Goal: Task Accomplishment & Management: Complete application form

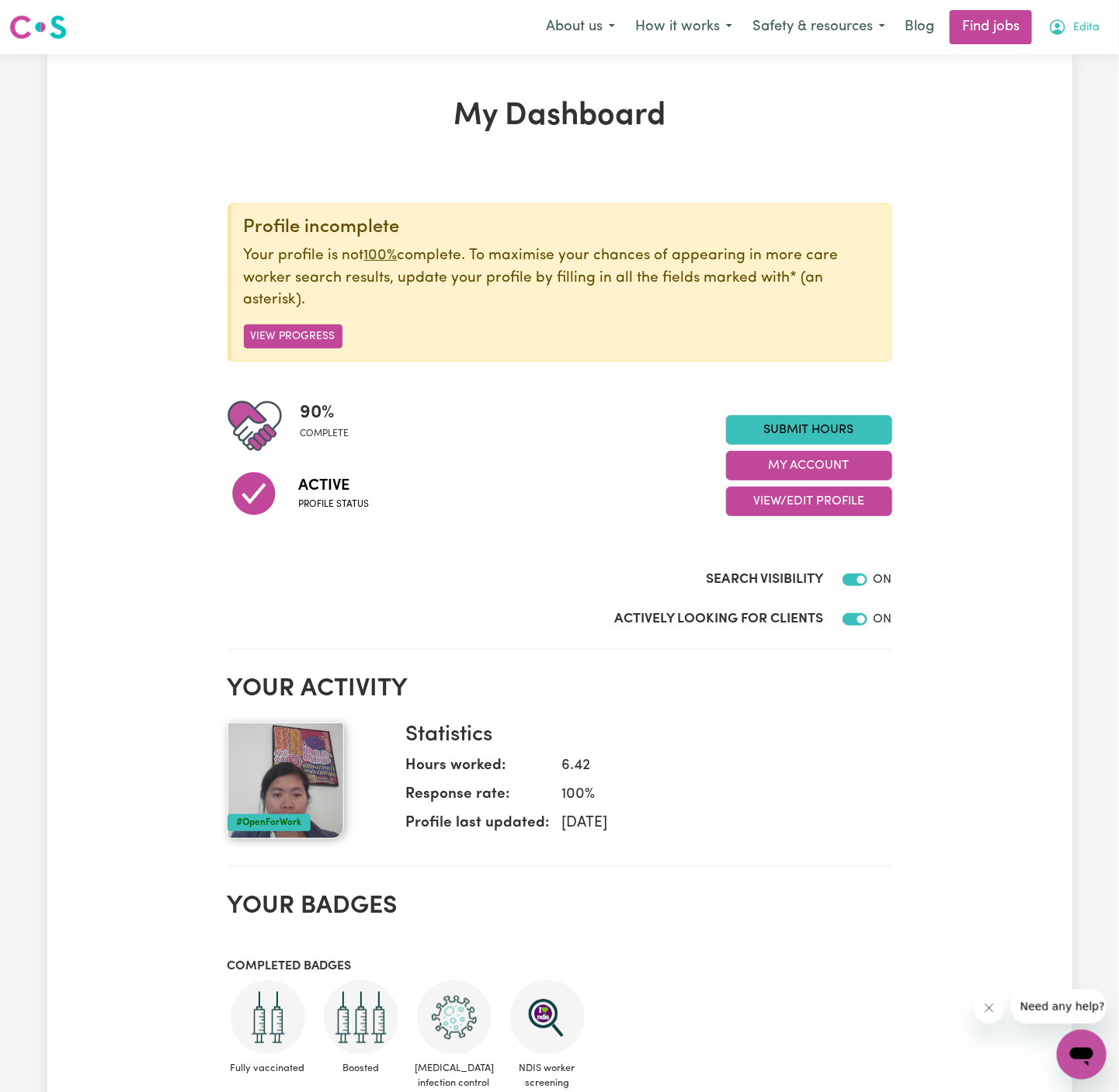
click at [1083, 28] on span "Edita" at bounding box center [1086, 28] width 27 height 17
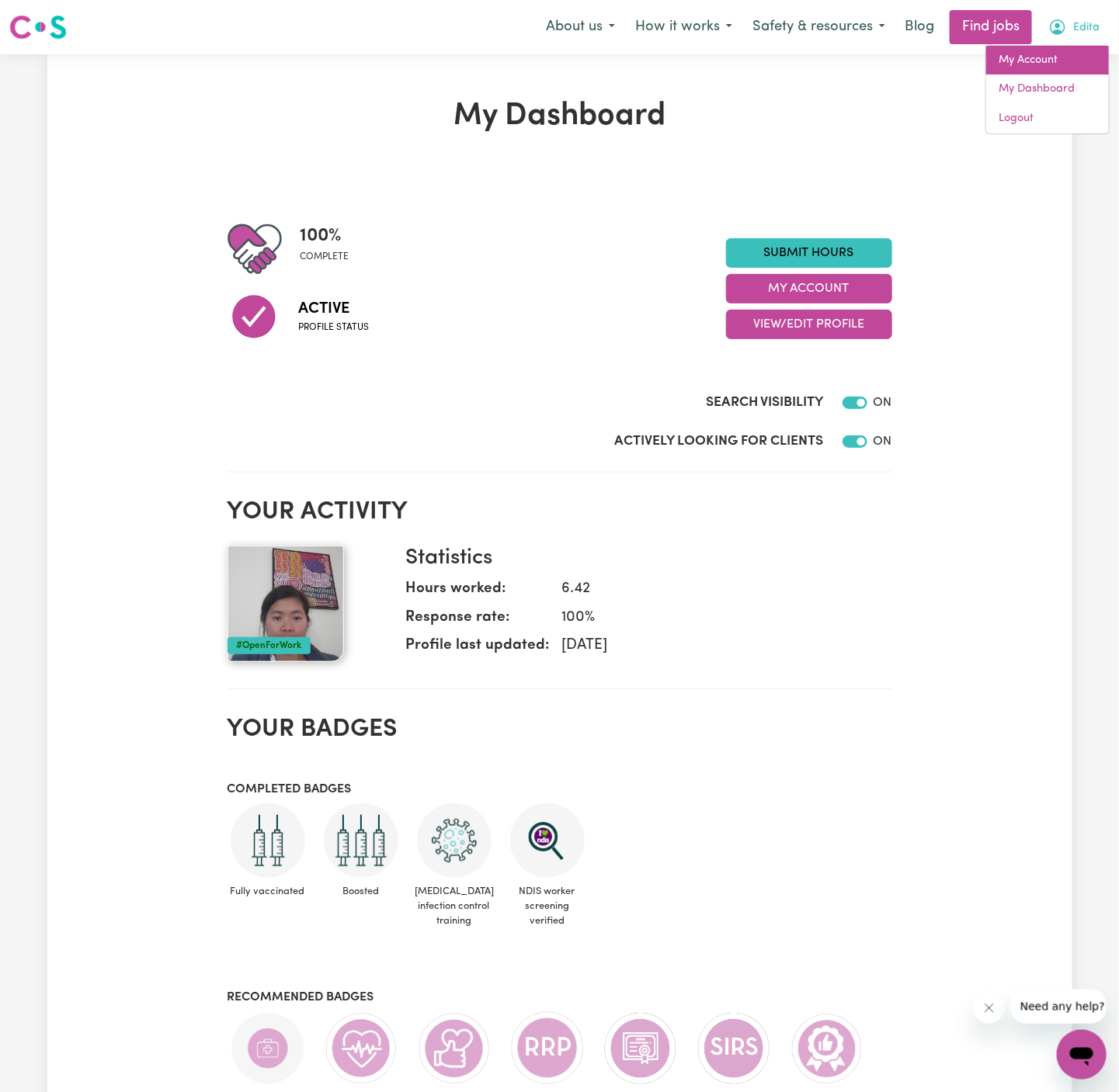
click at [1083, 59] on link "My Account" at bounding box center [1046, 61] width 122 height 29
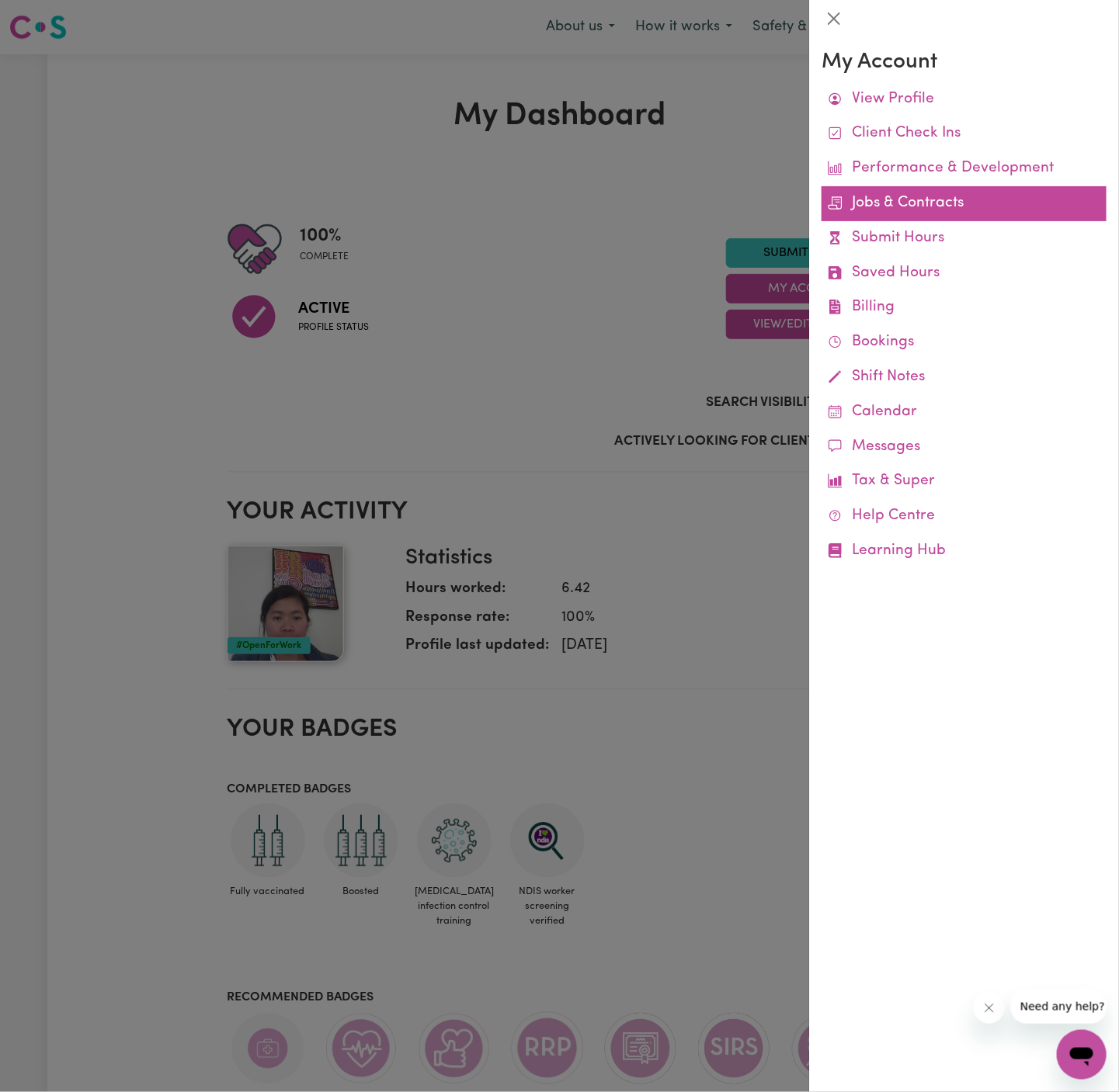
click at [941, 202] on link "Jobs & Contracts" at bounding box center [964, 204] width 285 height 35
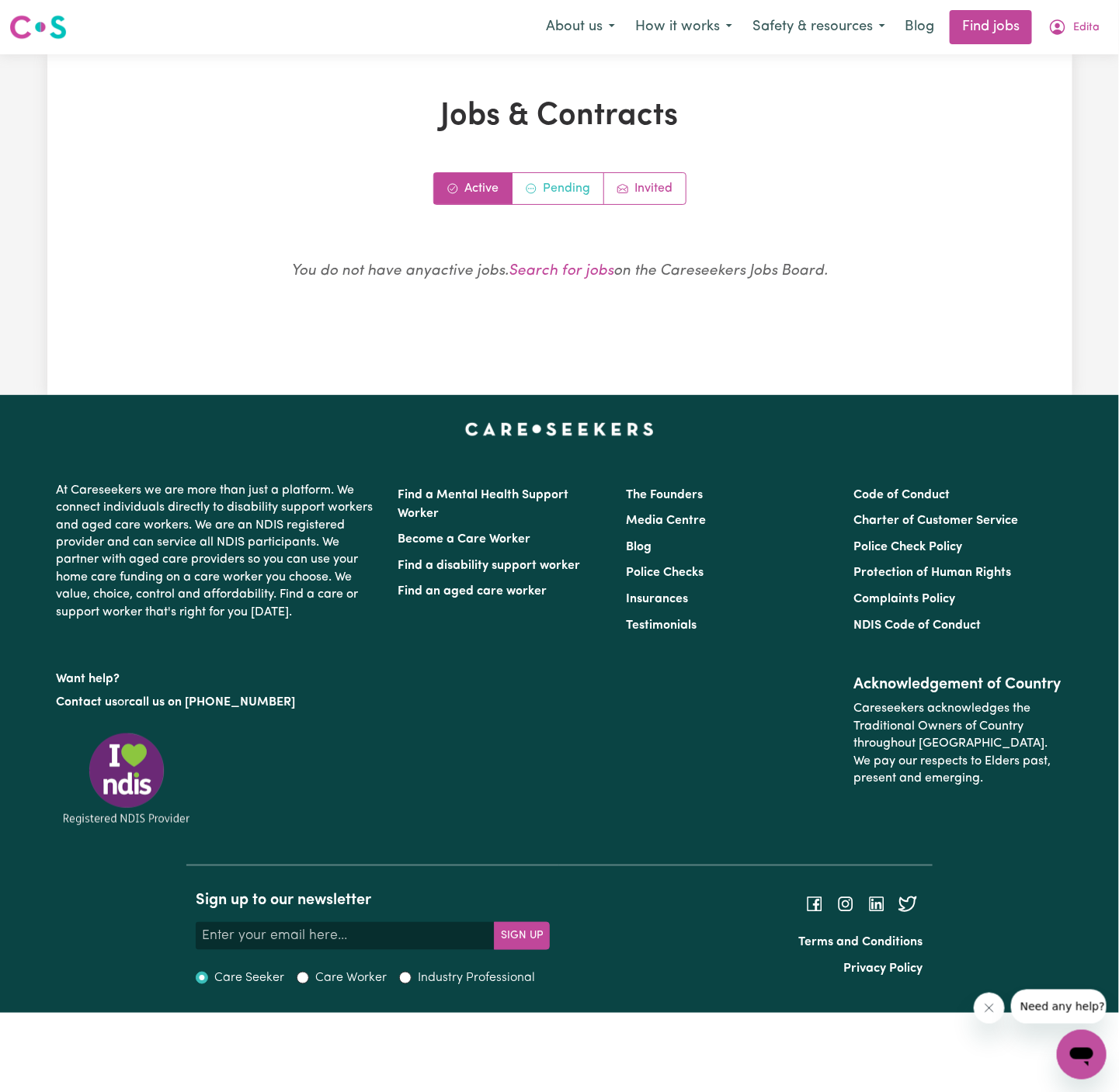
click at [567, 182] on link "Pending" at bounding box center [558, 188] width 92 height 31
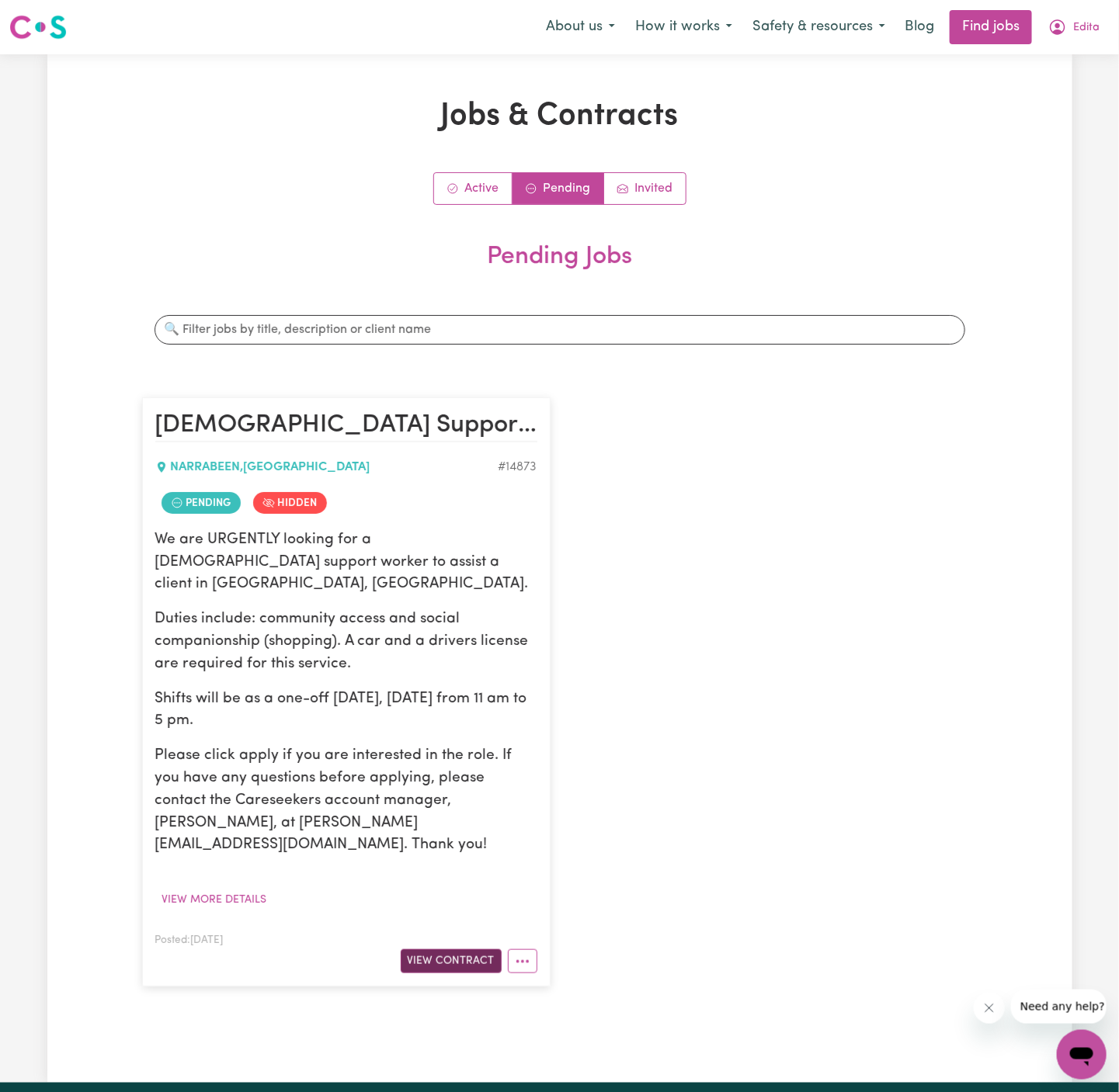
click at [470, 950] on button "View Contract" at bounding box center [451, 961] width 101 height 24
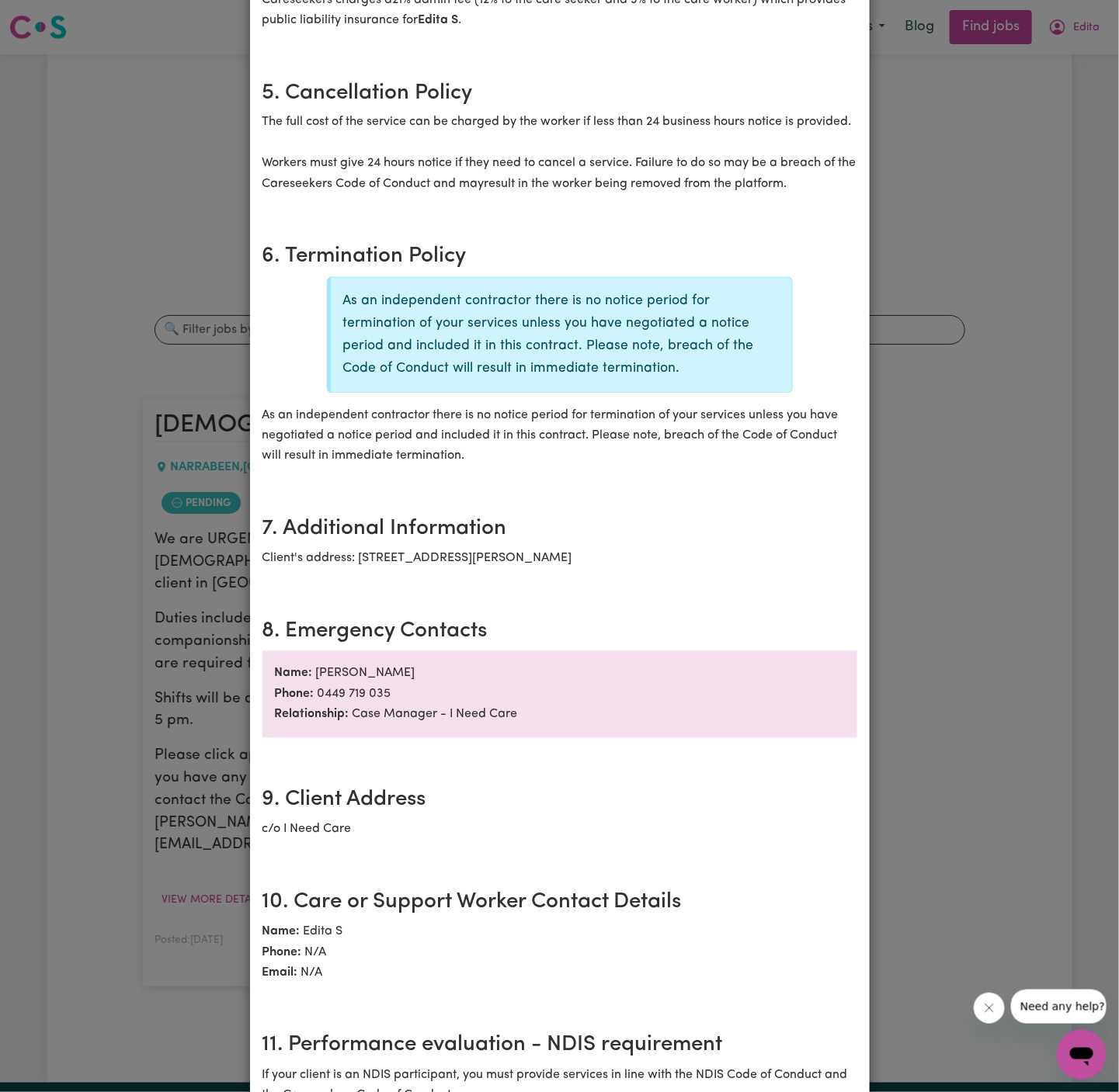
scroll to position [1564, 0]
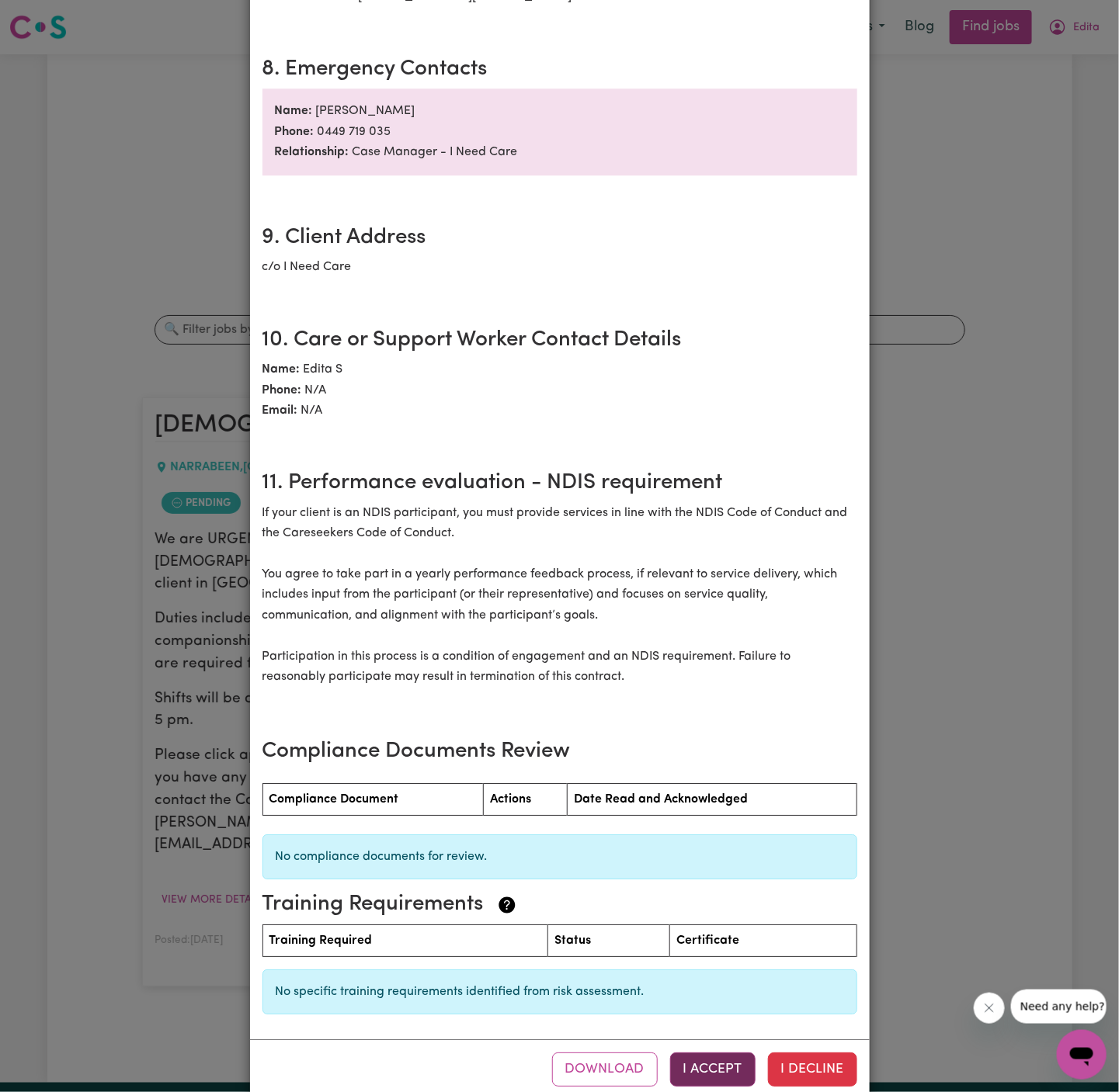
click at [716, 1052] on button "I Accept" at bounding box center [713, 1069] width 86 height 34
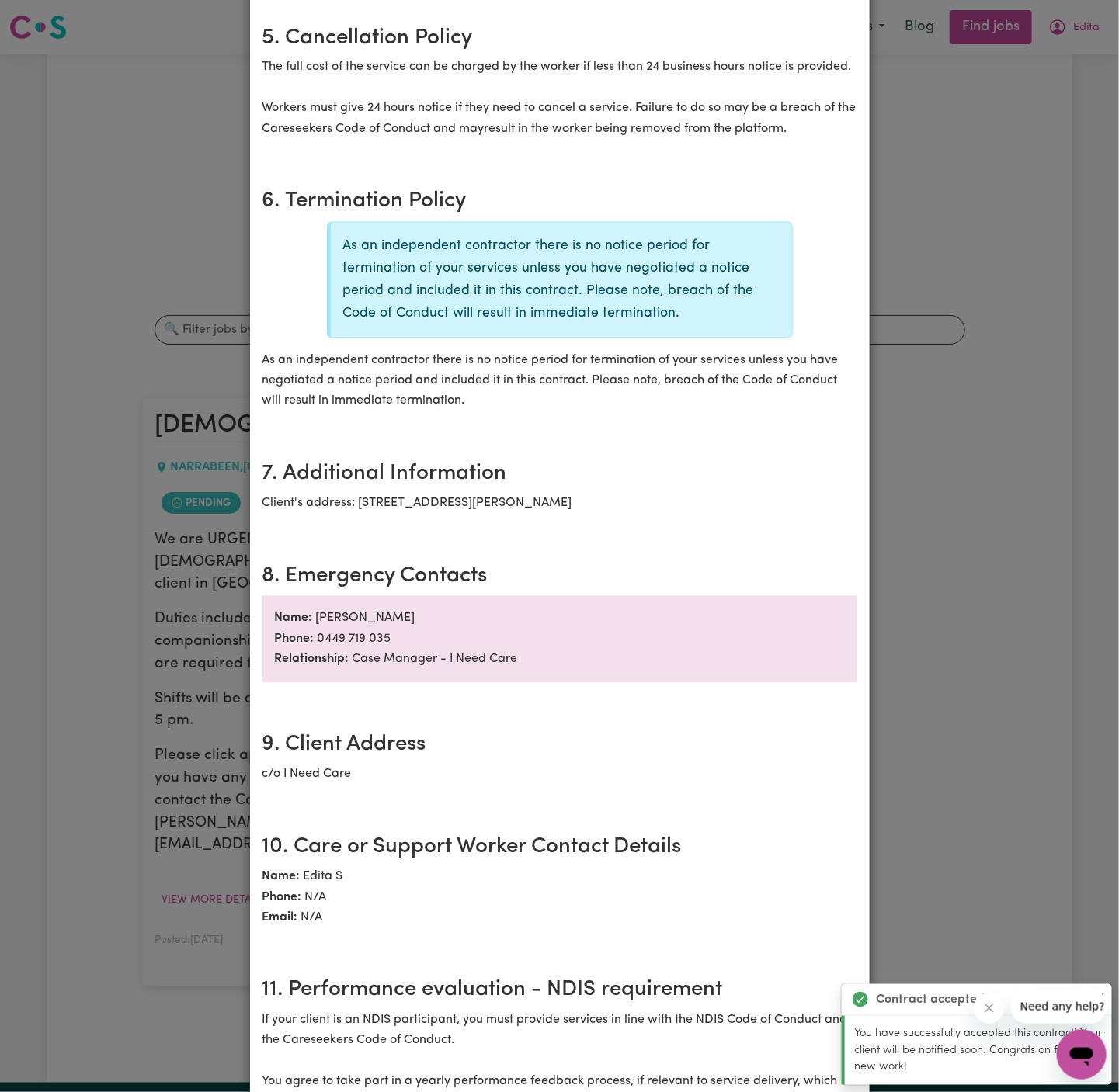
scroll to position [0, 0]
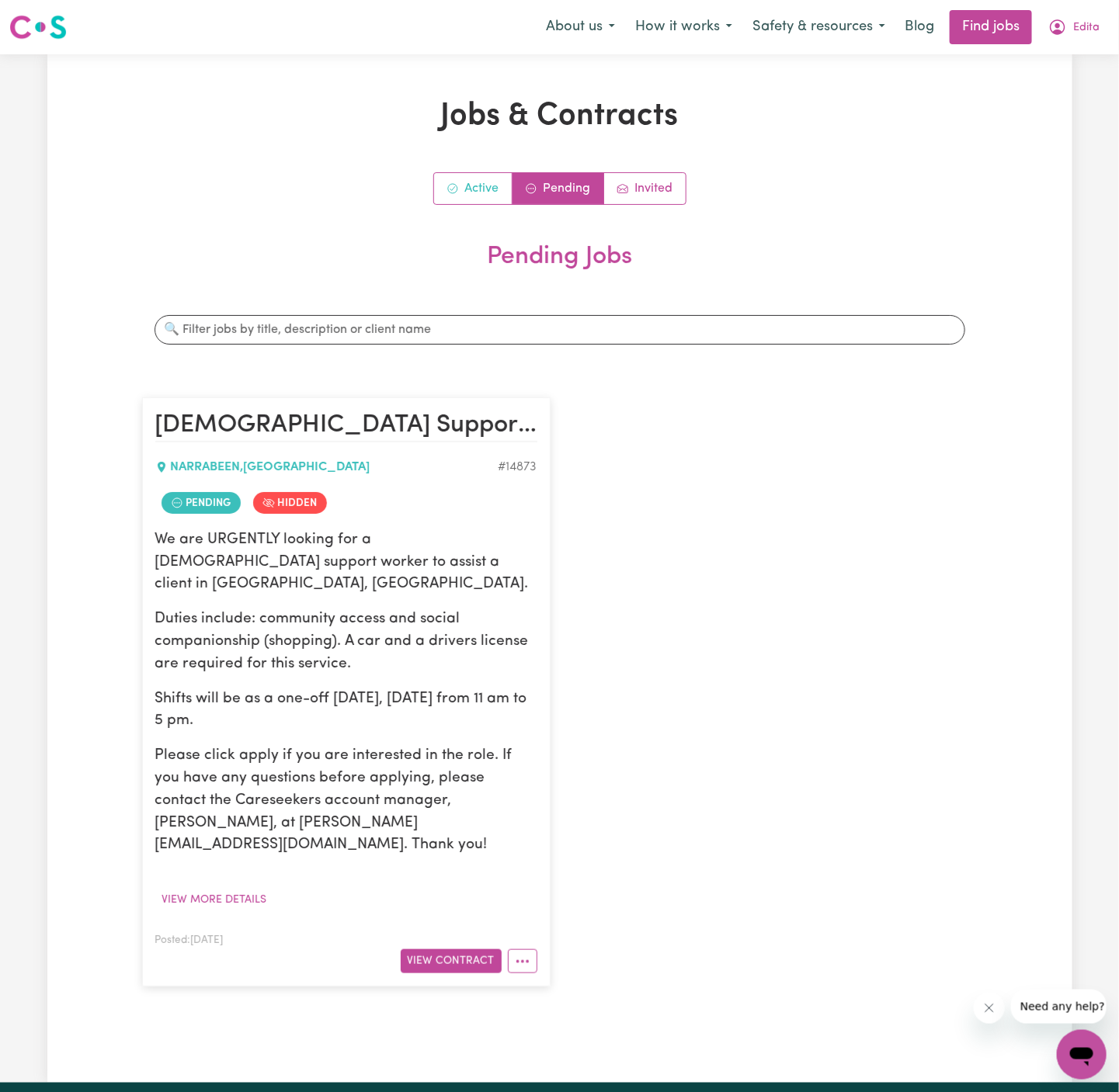
click at [491, 201] on link "Active" at bounding box center [473, 188] width 78 height 31
click at [1088, 24] on span "Edita" at bounding box center [1086, 28] width 27 height 17
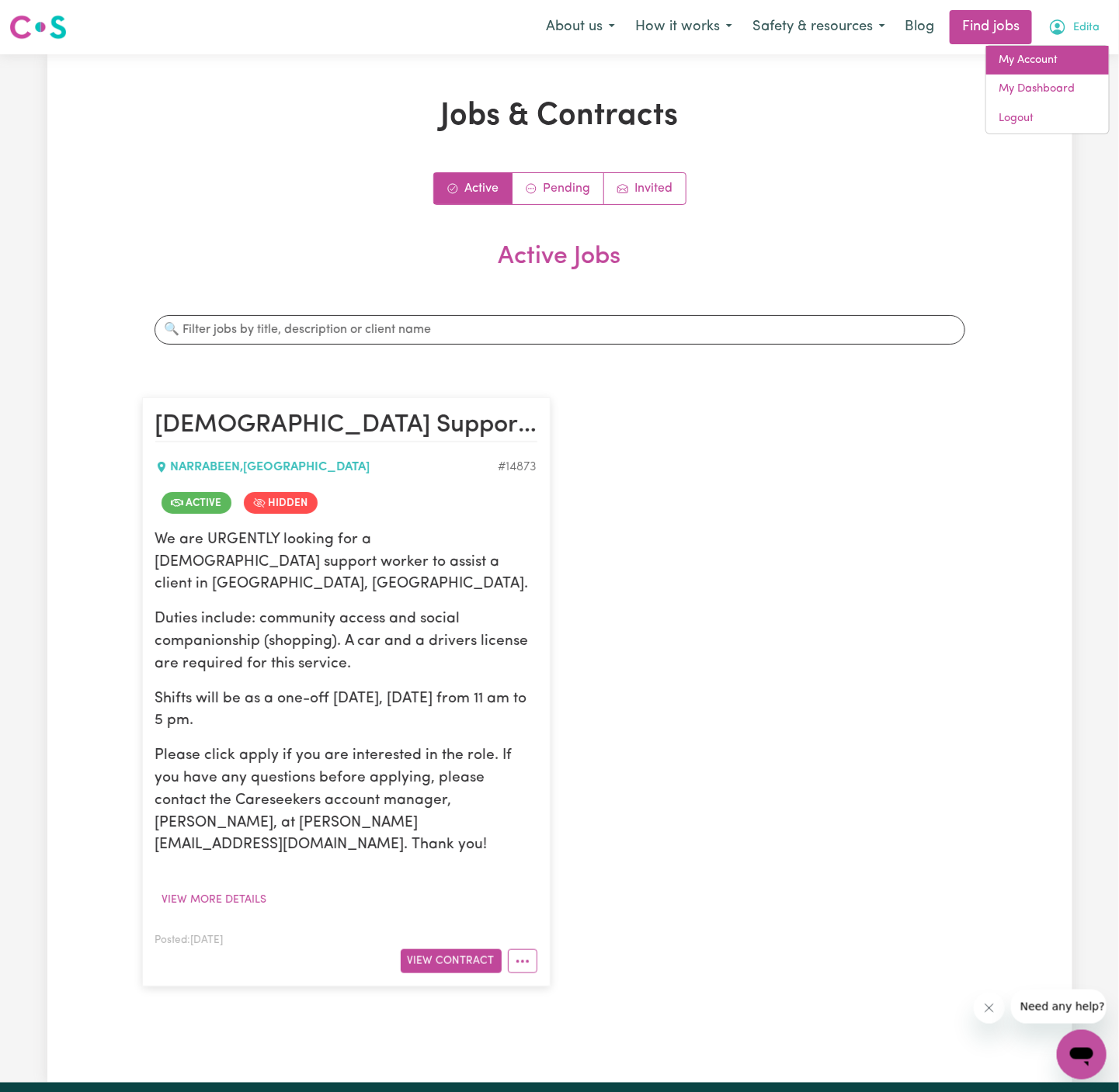
click at [1078, 58] on link "My Account" at bounding box center [1046, 61] width 122 height 29
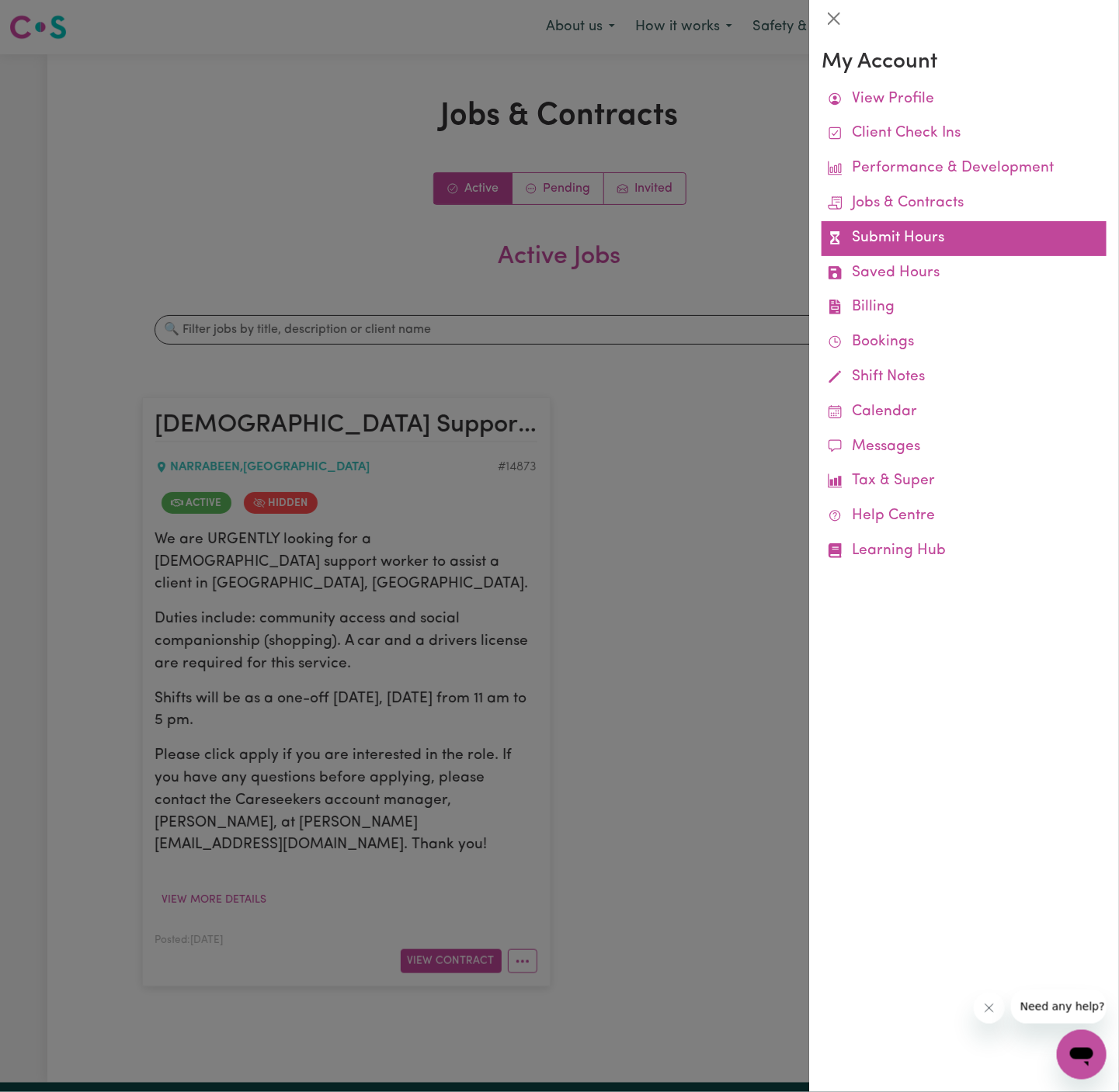
click at [877, 238] on link "Submit Hours" at bounding box center [964, 239] width 285 height 35
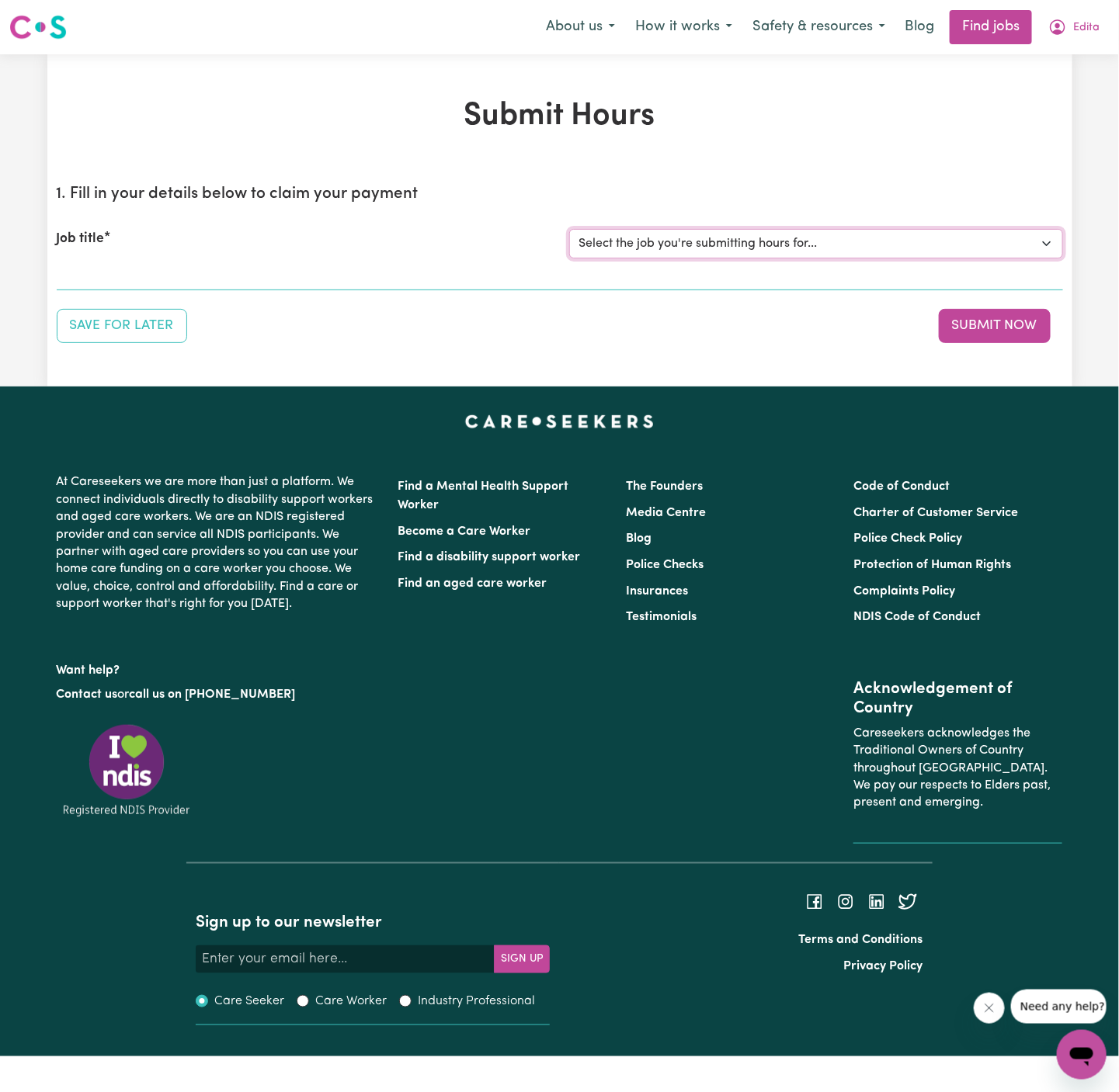
click at [699, 242] on select "Select the job you're submitting hours for... [Ava I Need Care] [DEMOGRAPHIC_DA…" at bounding box center [816, 244] width 494 height 29
select select "14873"
click at [569, 229] on select "Select the job you're submitting hours for... [Ava I Need Care] [DEMOGRAPHIC_DA…" at bounding box center [816, 244] width 494 height 29
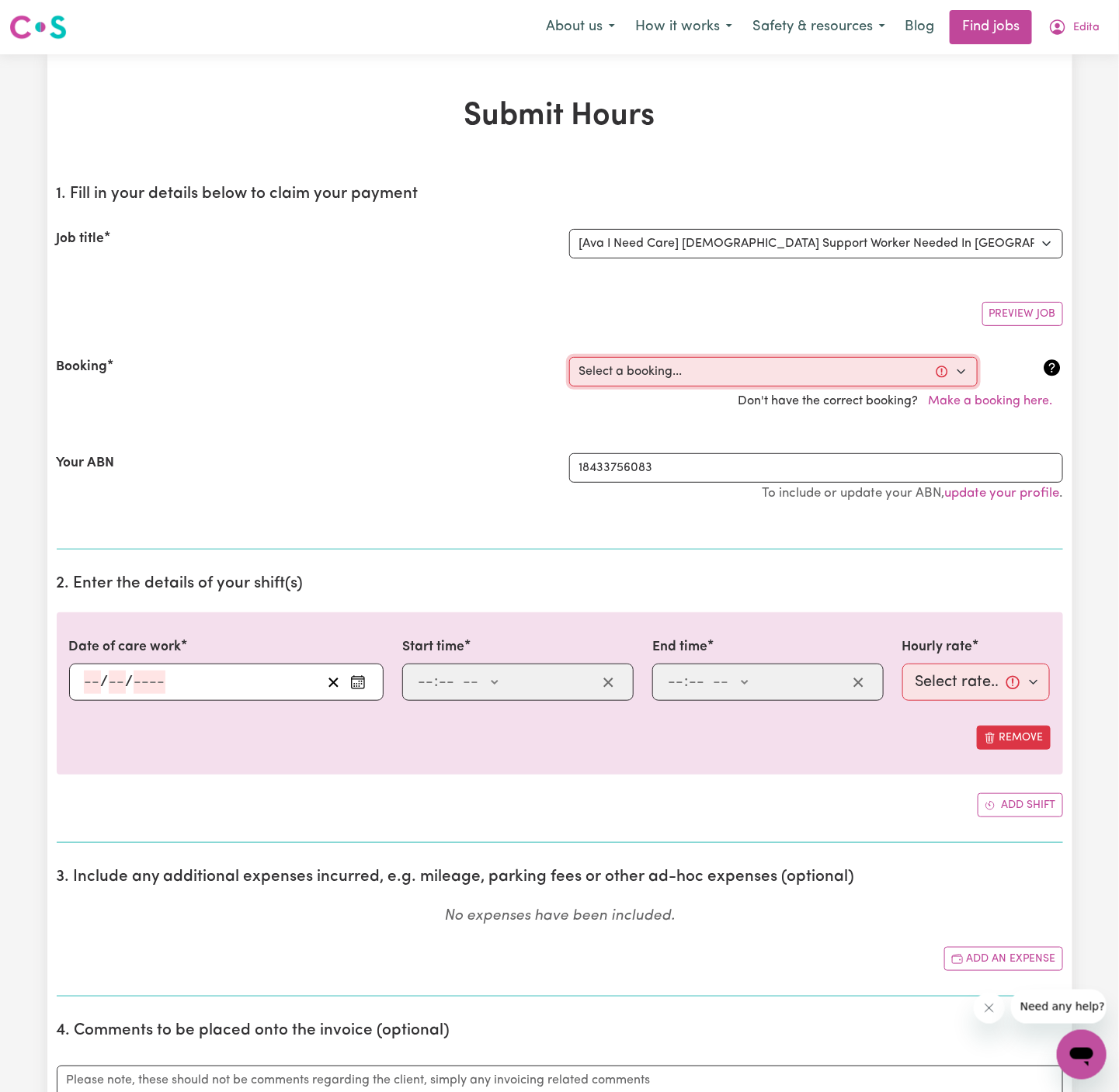
click at [721, 377] on select "Select a booking... [DATE] 12:30pm to 6:30pm (ONE-OFF)" at bounding box center [773, 371] width 408 height 29
select select "356544"
click at [569, 357] on select "Select a booking... [DATE] 12:30pm to 6:30pm (ONE-OFF)" at bounding box center [773, 371] width 408 height 29
type input "[DATE]"
type input "12"
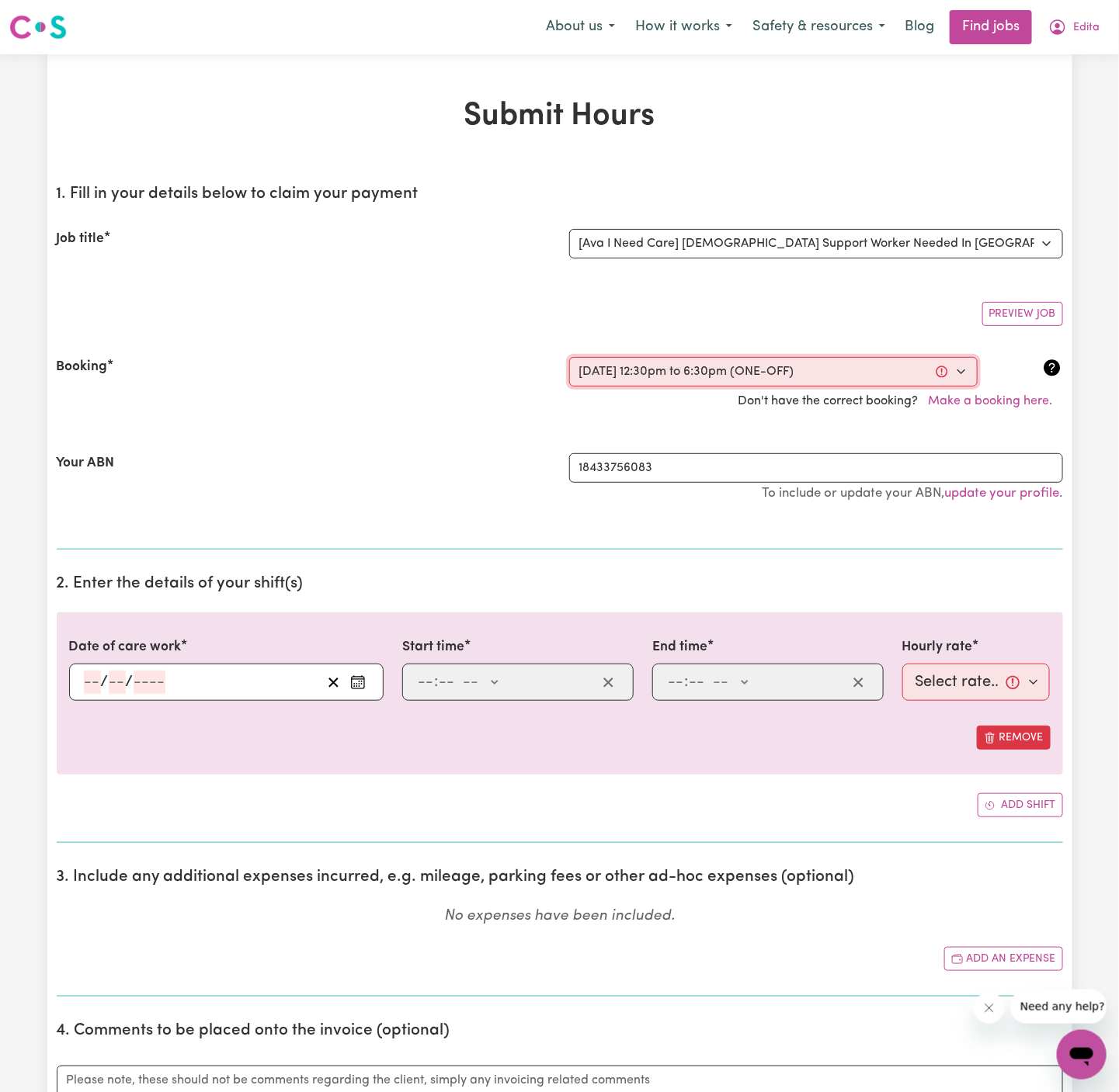
type input "8"
type input "2025"
type input "12:30"
type input "12"
type input "30"
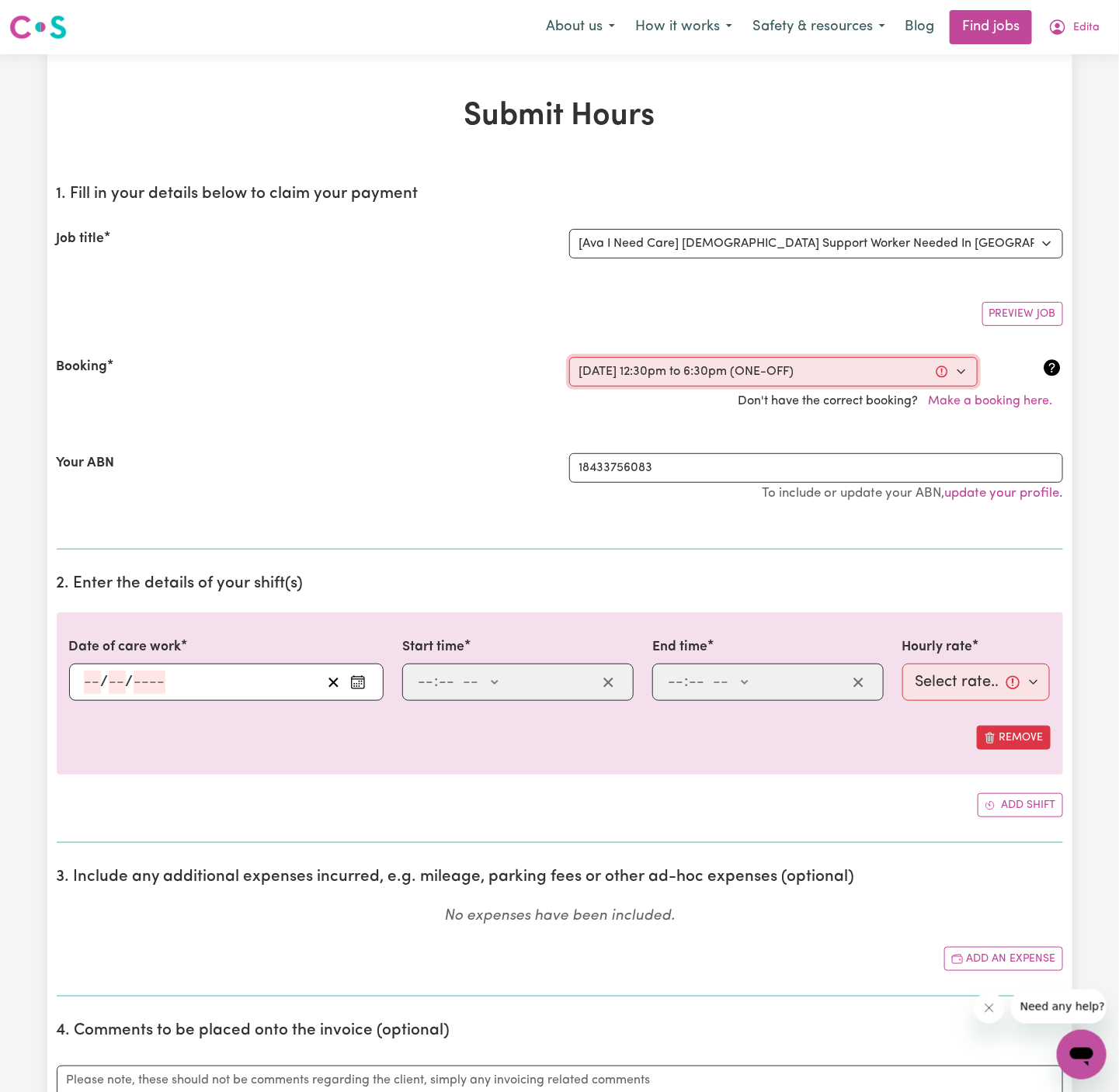
select select "pm"
type input "18:30"
type input "6"
type input "30"
select select "pm"
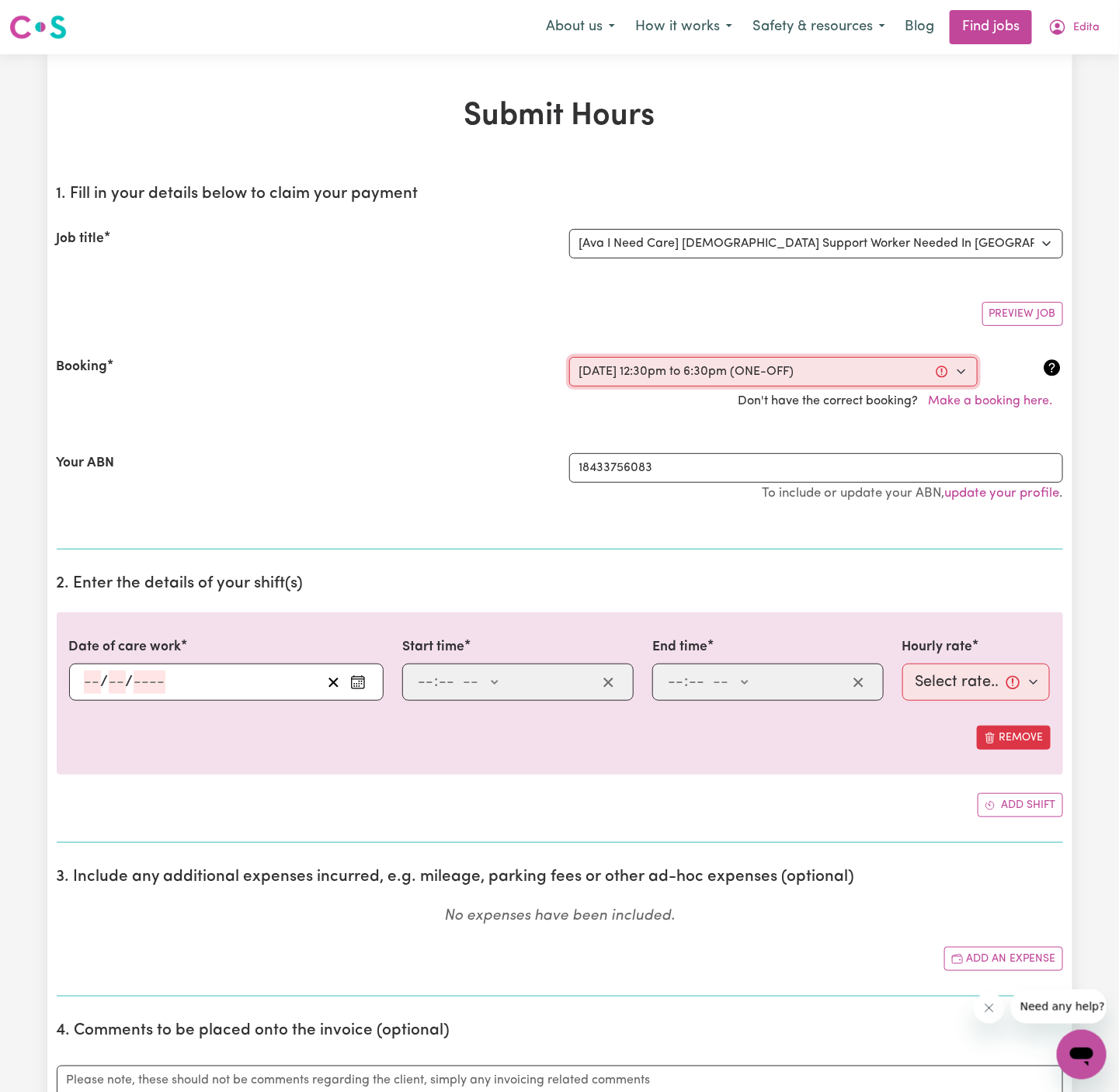
select select "45-Weekday"
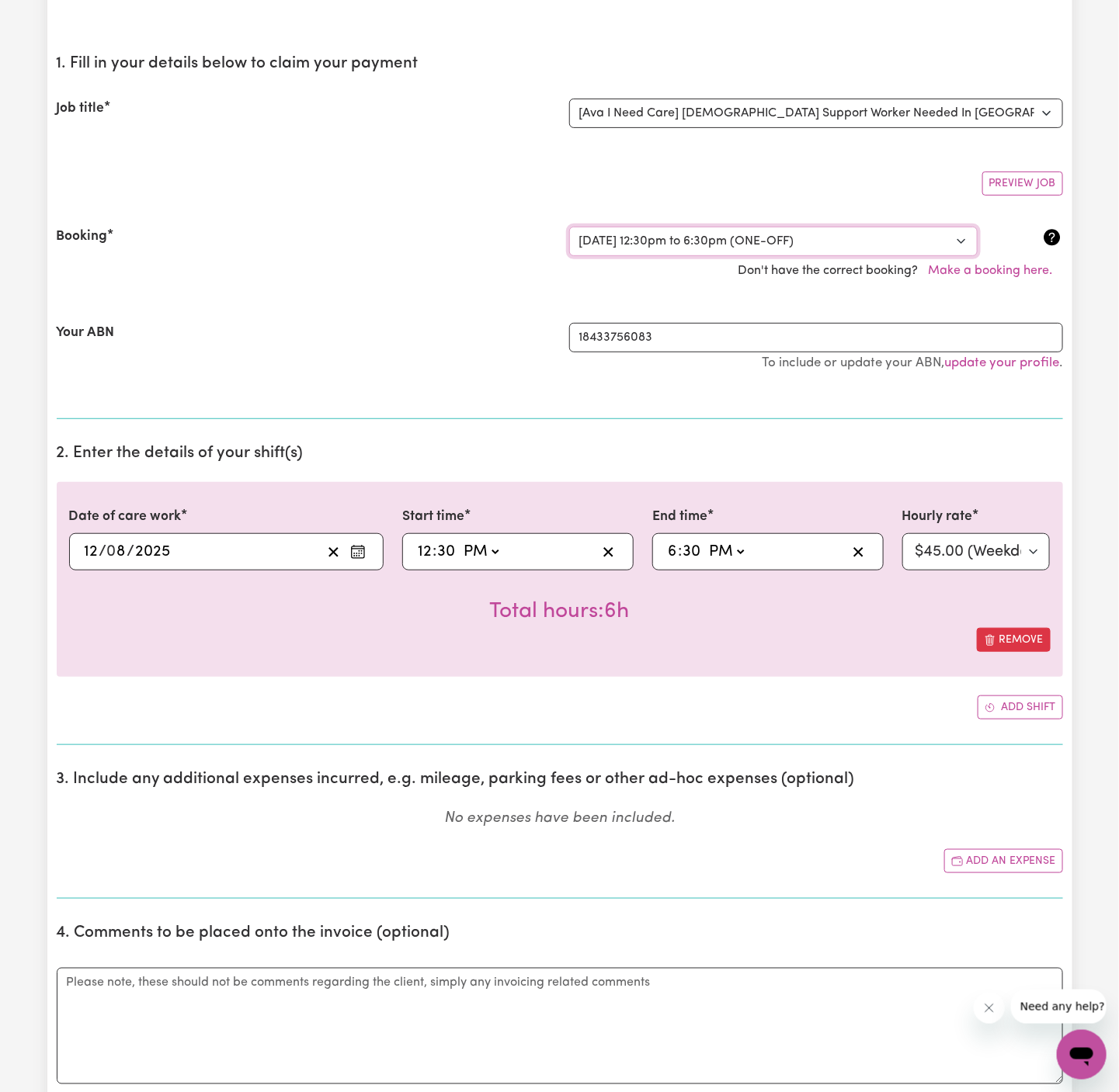
scroll to position [136, 0]
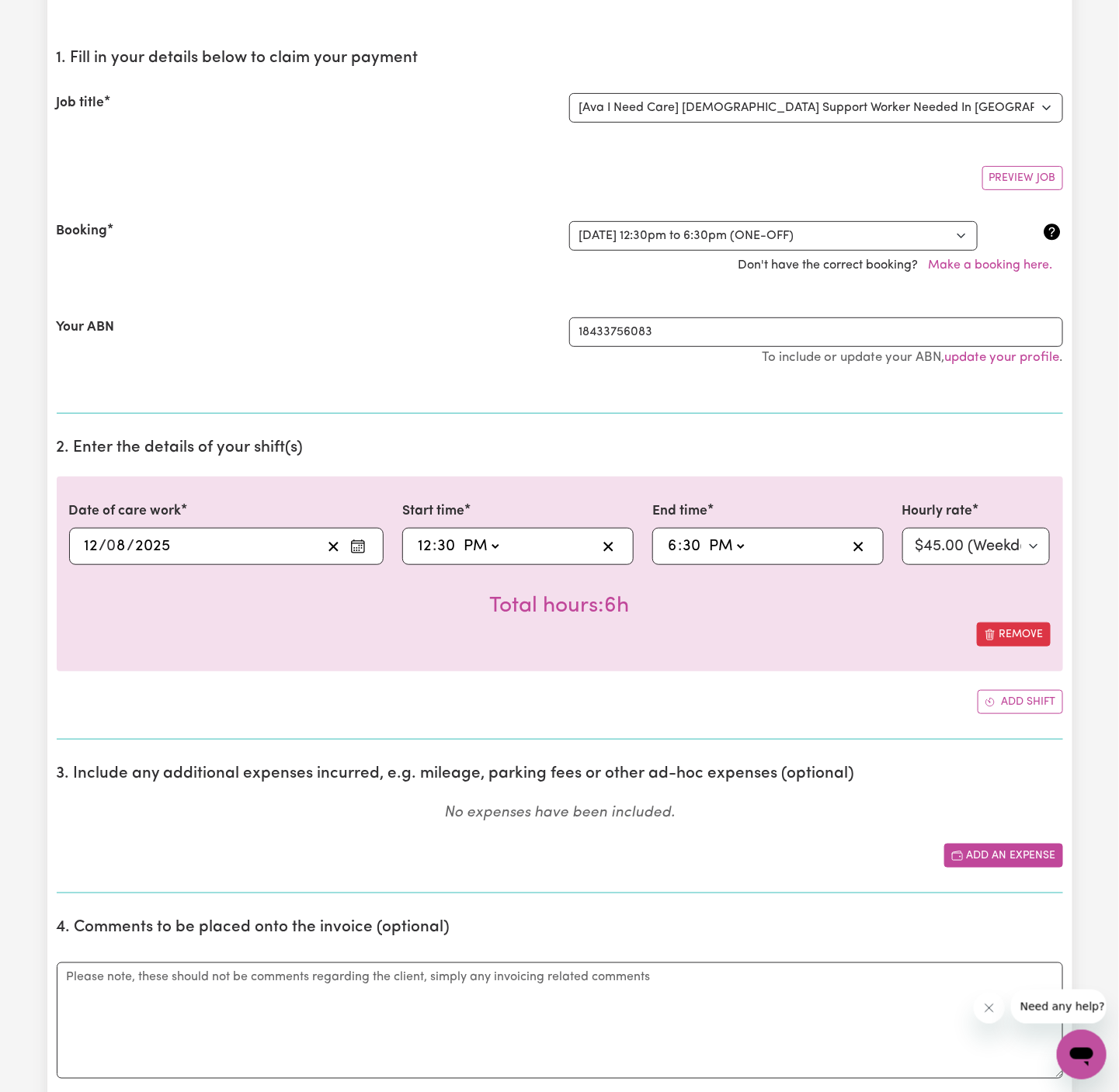
click at [1020, 848] on button "Add an expense" at bounding box center [1003, 856] width 119 height 24
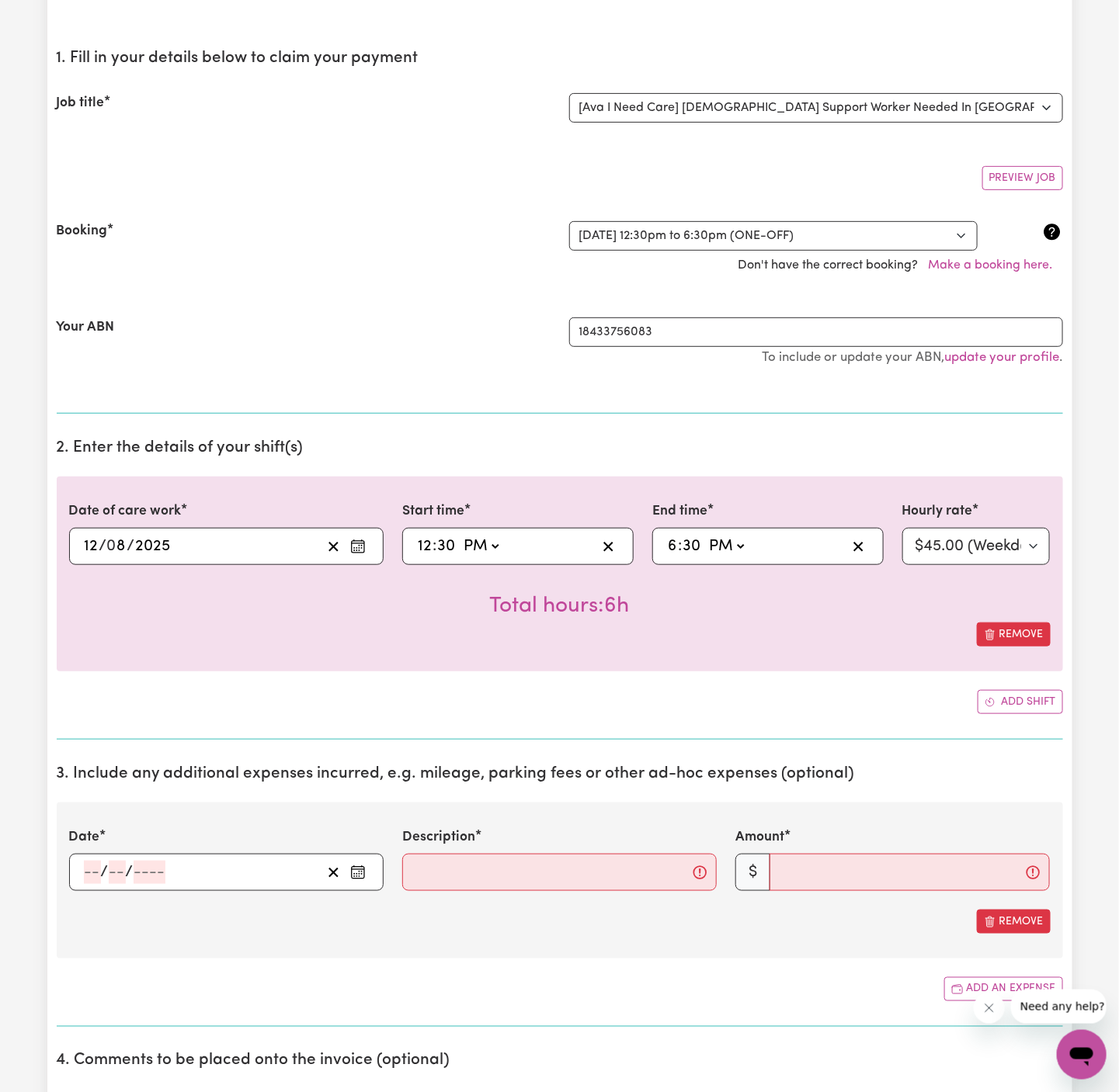
click at [85, 874] on input "number" at bounding box center [92, 871] width 17 height 23
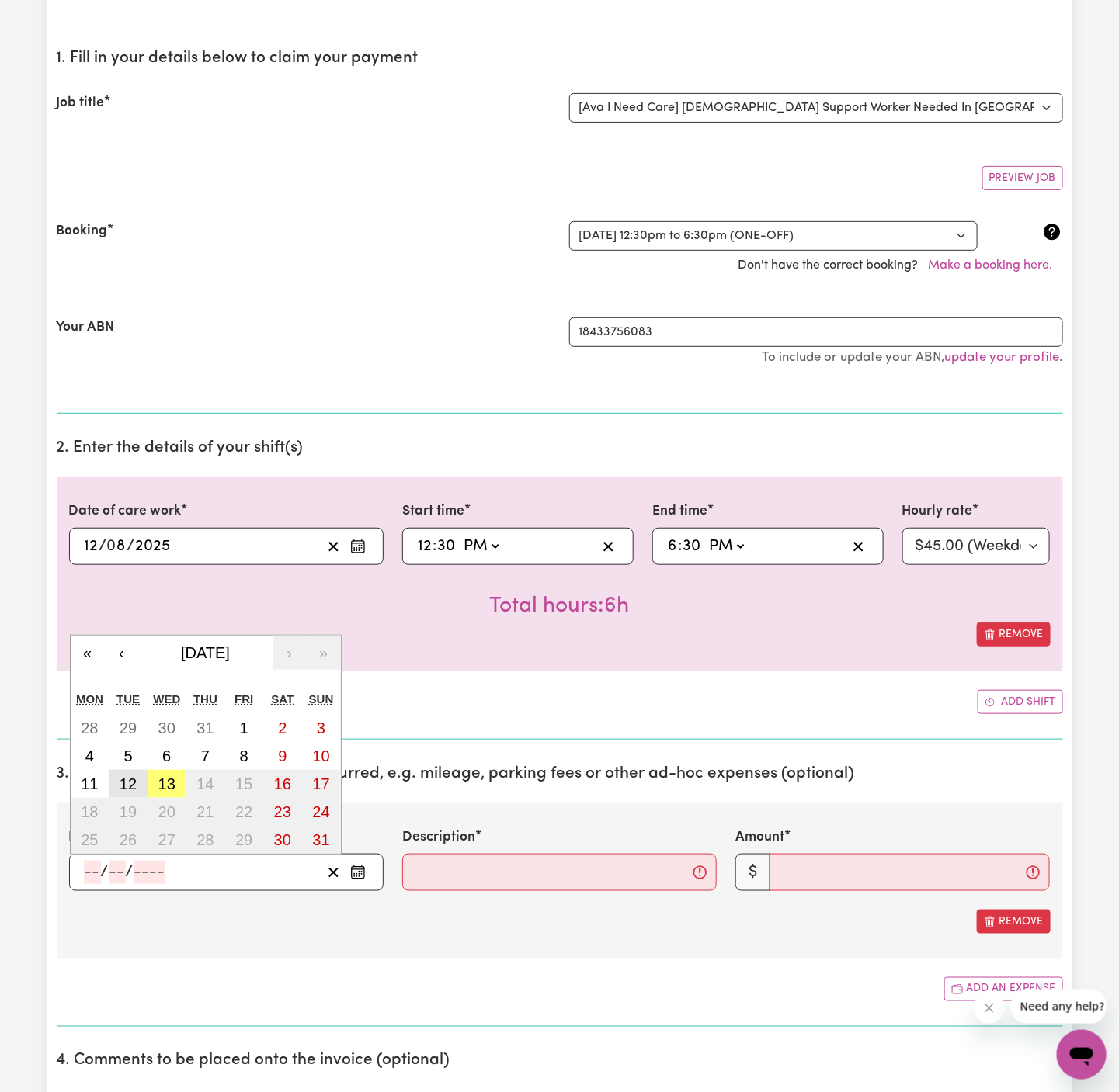
click at [131, 785] on abbr "12" at bounding box center [128, 783] width 17 height 17
type input "[DATE]"
type input "12"
type input "8"
type input "2025"
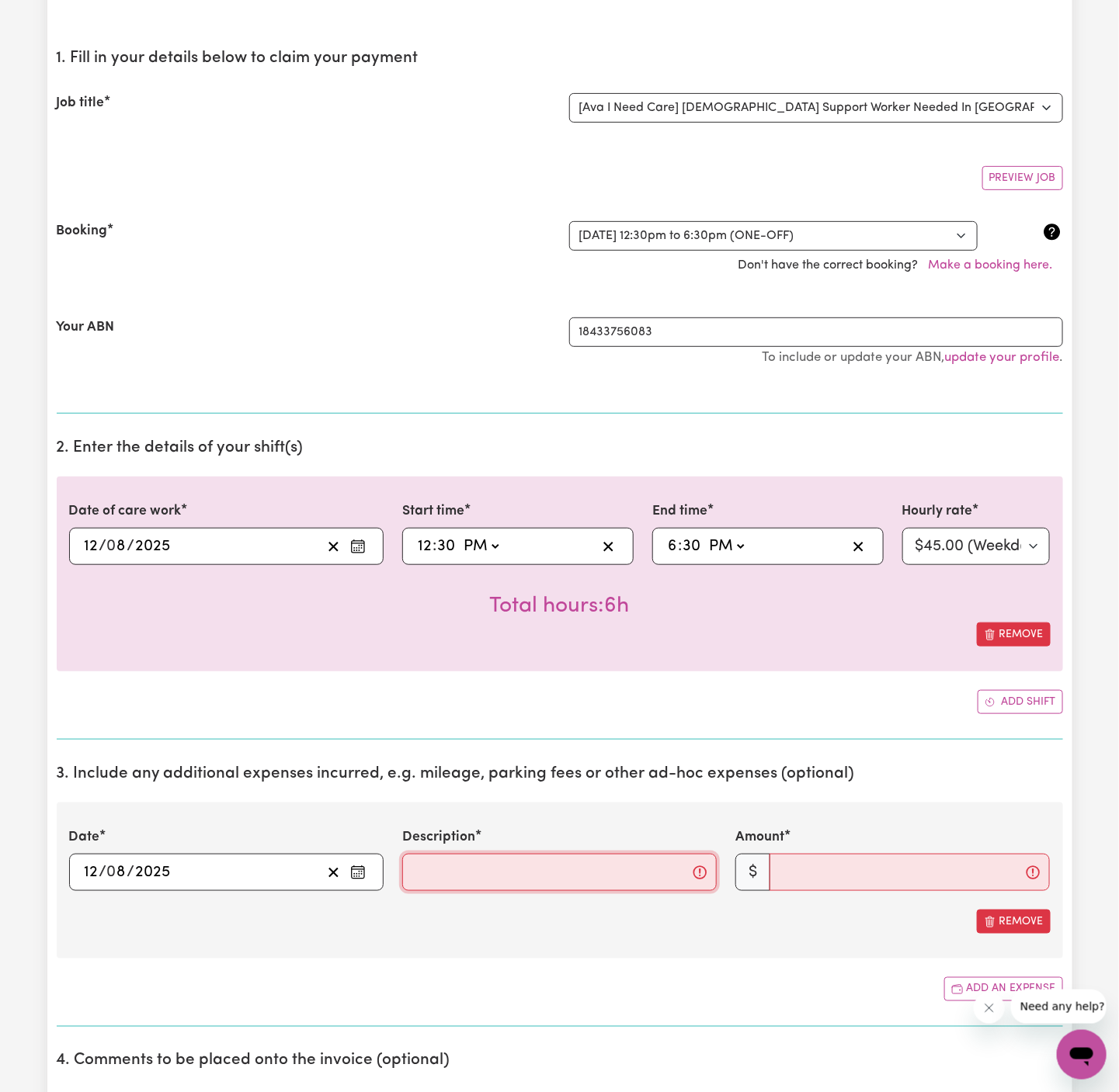
click at [486, 863] on input "Description" at bounding box center [559, 872] width 314 height 38
type input "mileage 26"
click at [625, 910] on div "Remove" at bounding box center [559, 922] width 981 height 24
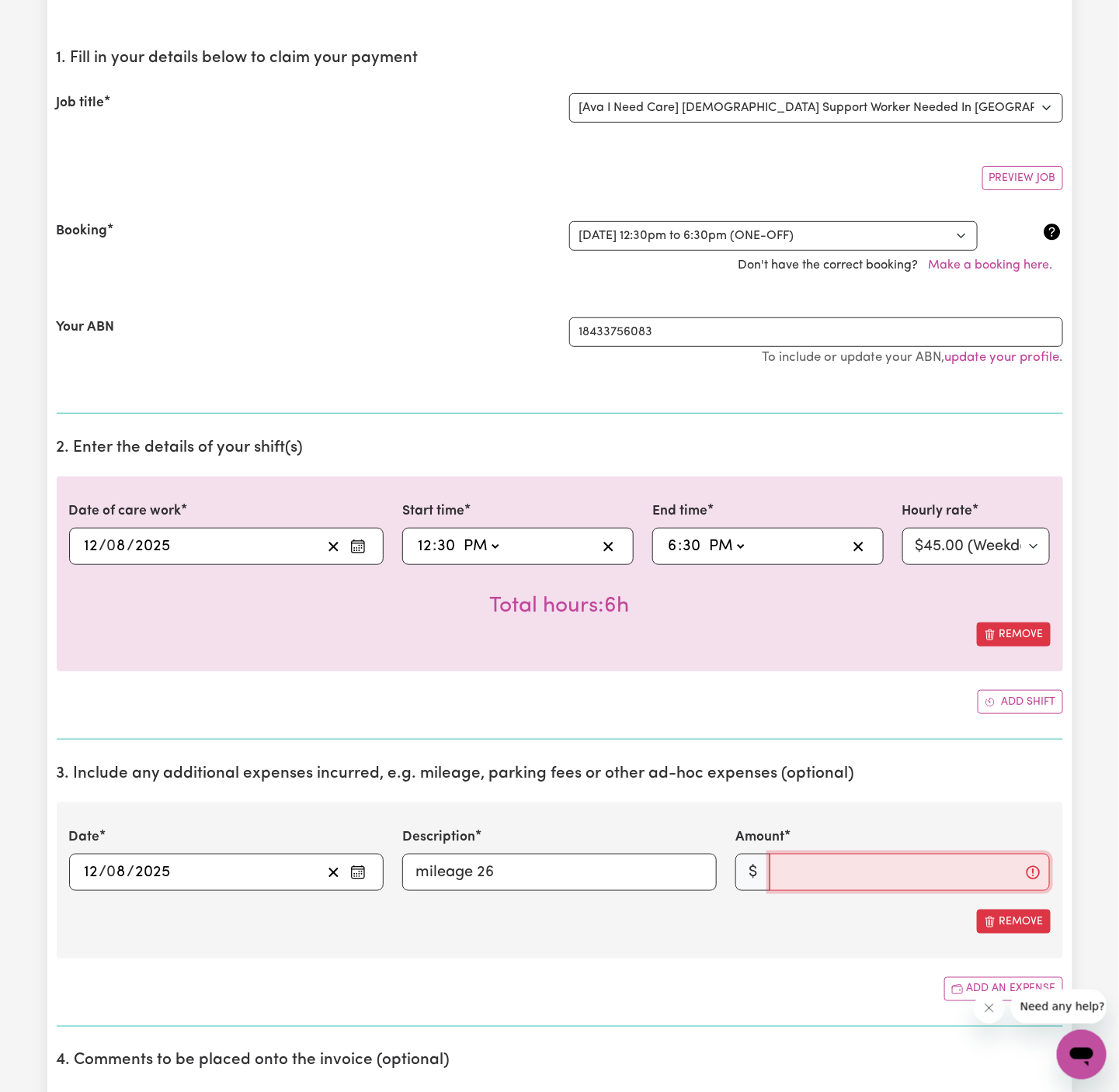
click at [872, 866] on input "Amount" at bounding box center [909, 872] width 280 height 38
type input "26"
click at [918, 972] on section "3. Include any additional expenses incurred, e.g. mileage, parking fees or othe…" at bounding box center [560, 889] width 1006 height 275
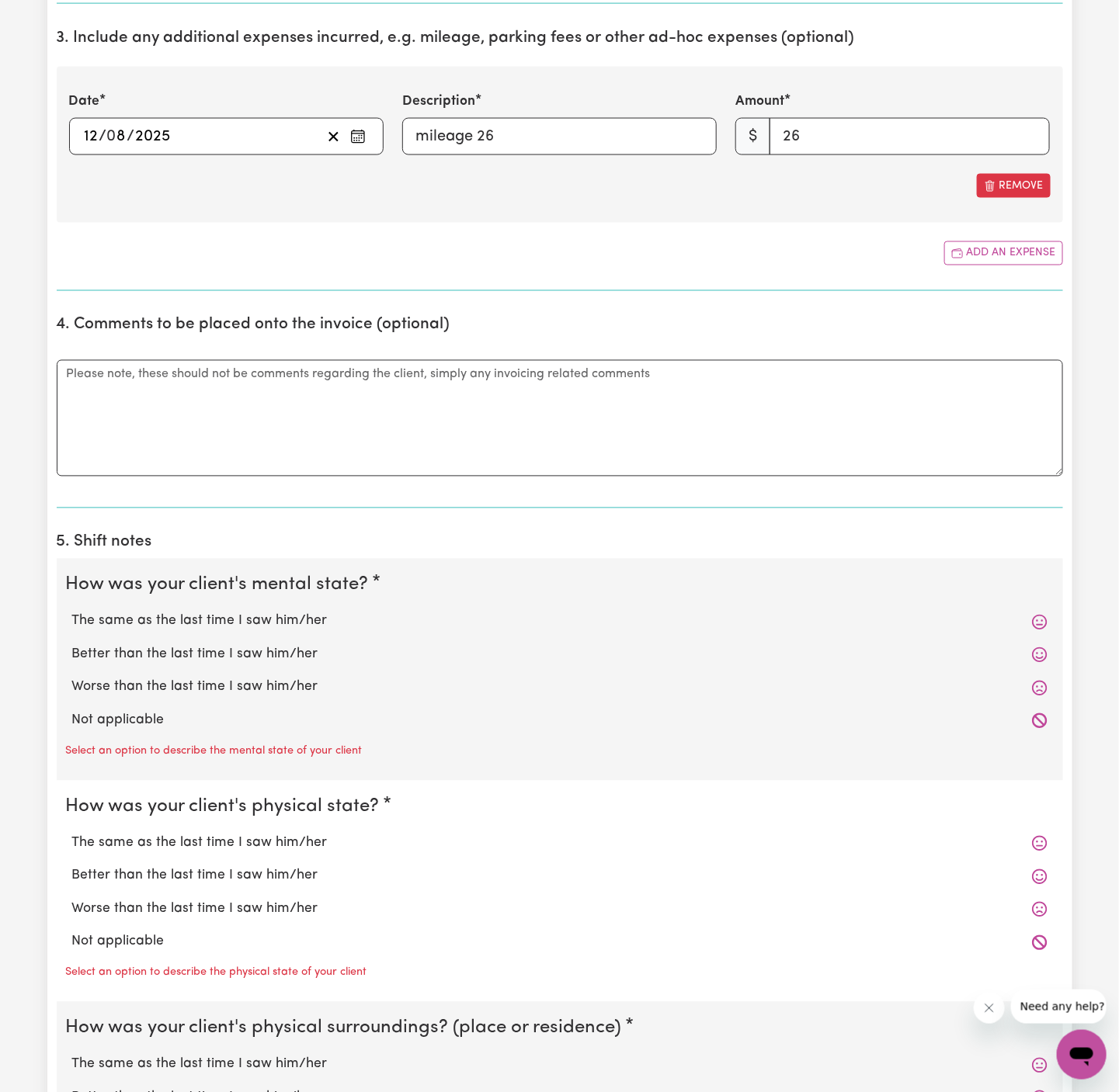
scroll to position [881, 0]
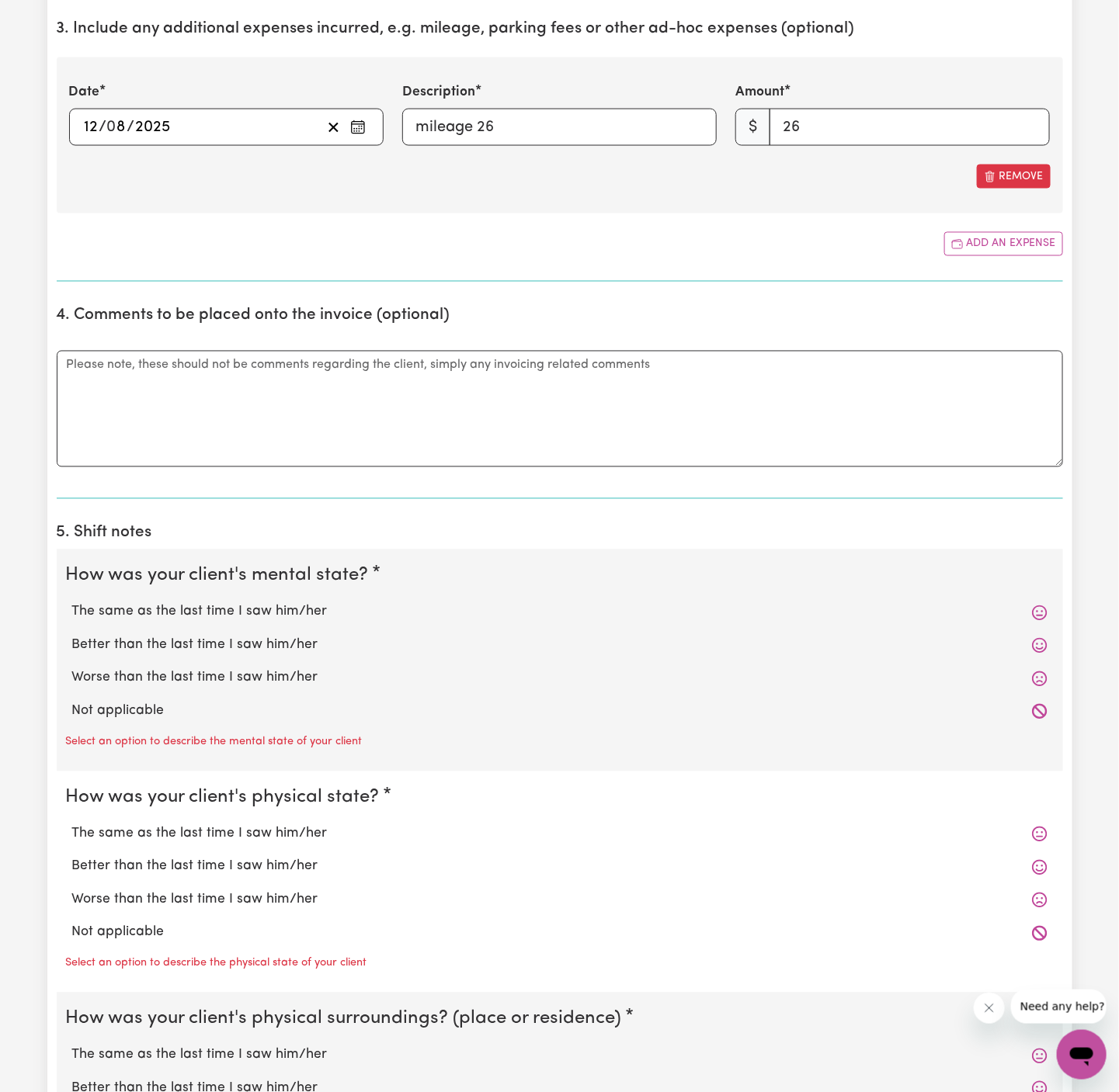
click at [180, 688] on div "Worse than the last time I saw him/her" at bounding box center [560, 677] width 988 height 32
click at [180, 702] on label "Not applicable" at bounding box center [560, 711] width 975 height 20
click at [73, 701] on input "Not applicable" at bounding box center [72, 700] width 1 height 1
radio input "true"
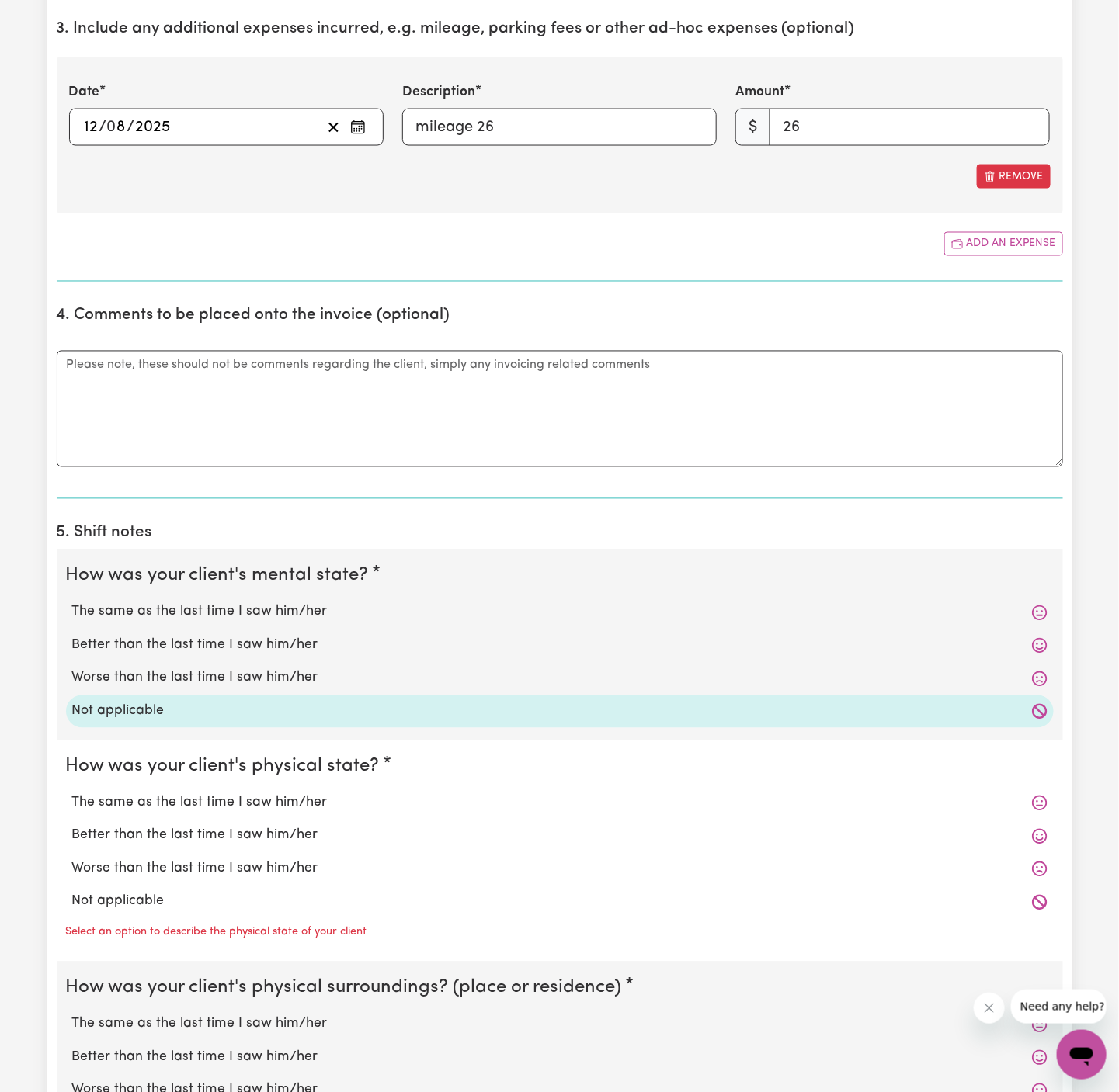
click at [187, 892] on label "Not applicable" at bounding box center [560, 902] width 975 height 20
click at [73, 891] on input "Not applicable" at bounding box center [72, 891] width 1 height 1
radio input "true"
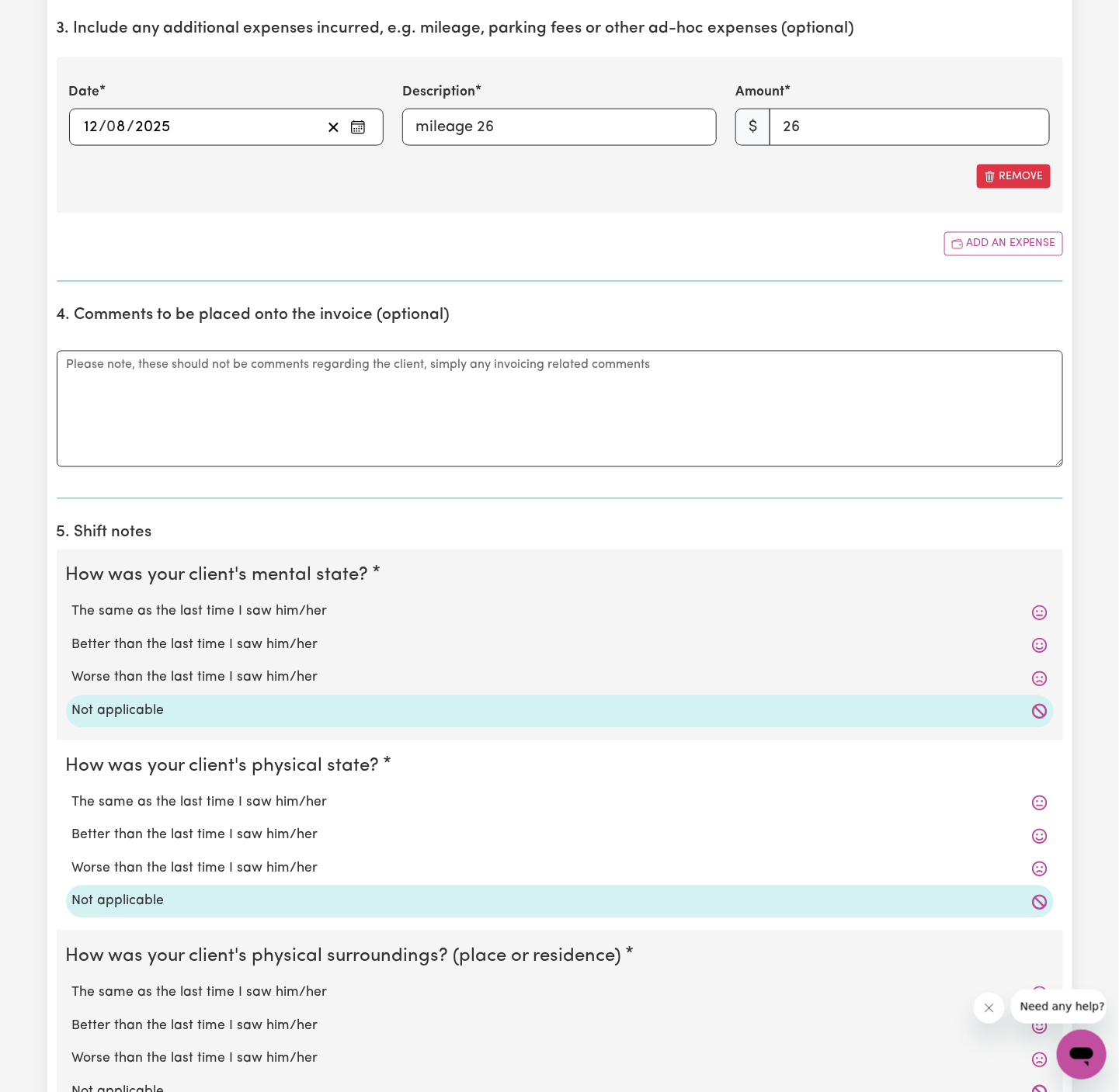
click at [187, 892] on label "Not applicable" at bounding box center [560, 902] width 975 height 20
click at [73, 891] on input "Not applicable" at bounding box center [72, 891] width 1 height 1
click at [195, 1083] on label "Not applicable" at bounding box center [560, 1093] width 975 height 20
click at [73, 1082] on input "Not applicable" at bounding box center [72, 1082] width 1 height 1
radio input "true"
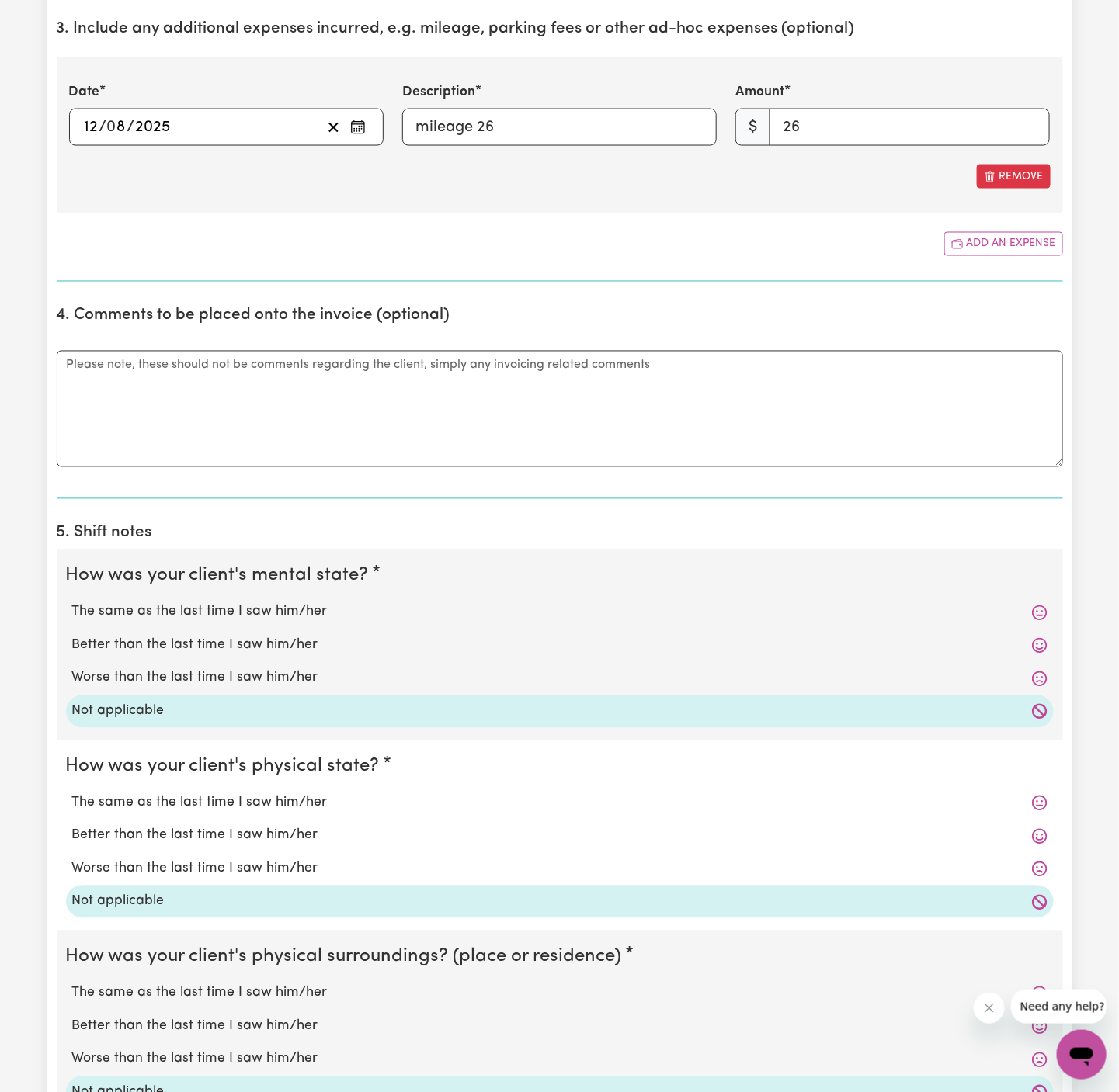
click at [195, 1083] on label "Not applicable" at bounding box center [560, 1093] width 975 height 20
click at [73, 1082] on input "Not applicable" at bounding box center [72, 1082] width 1 height 1
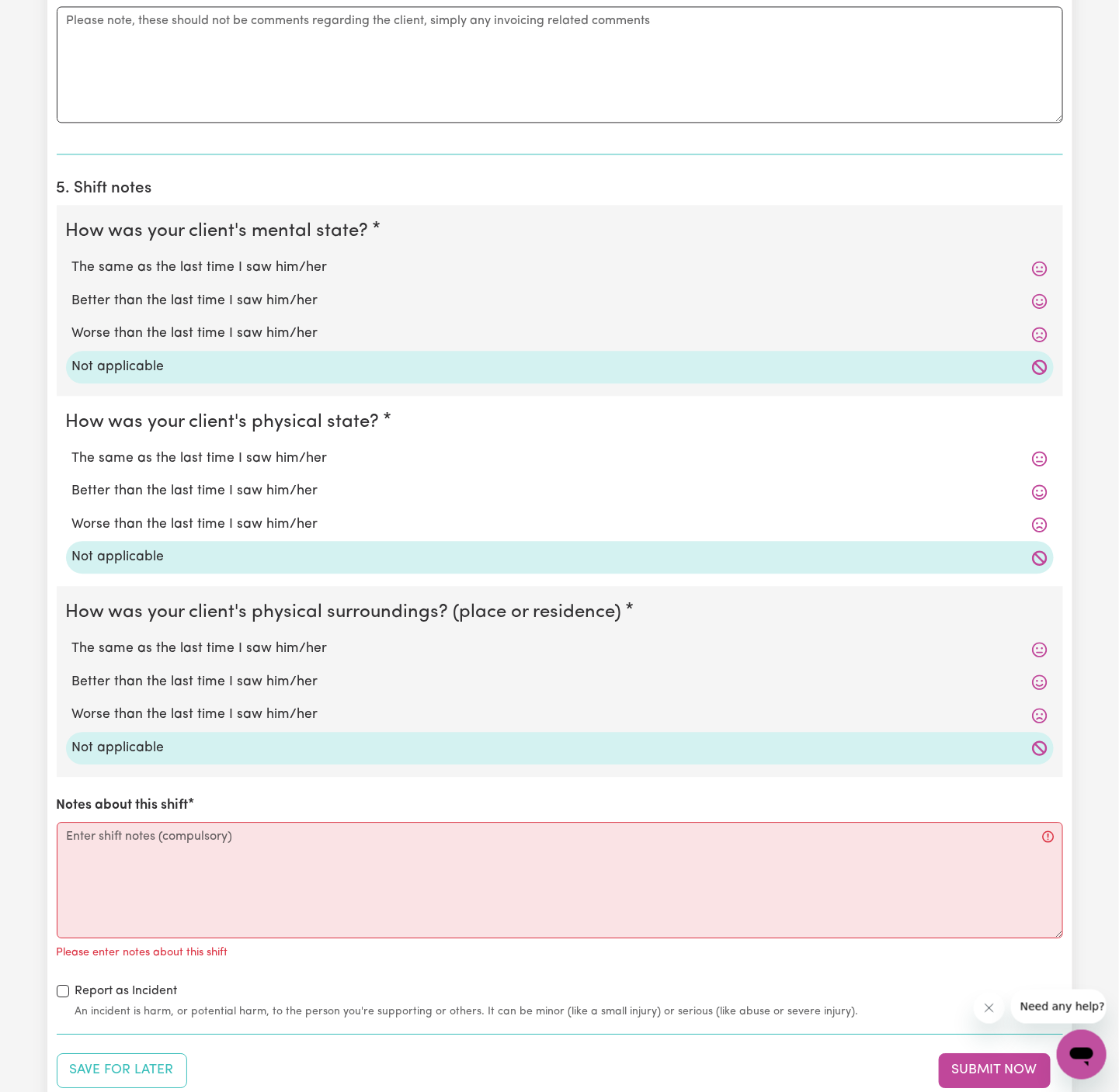
scroll to position [1429, 0]
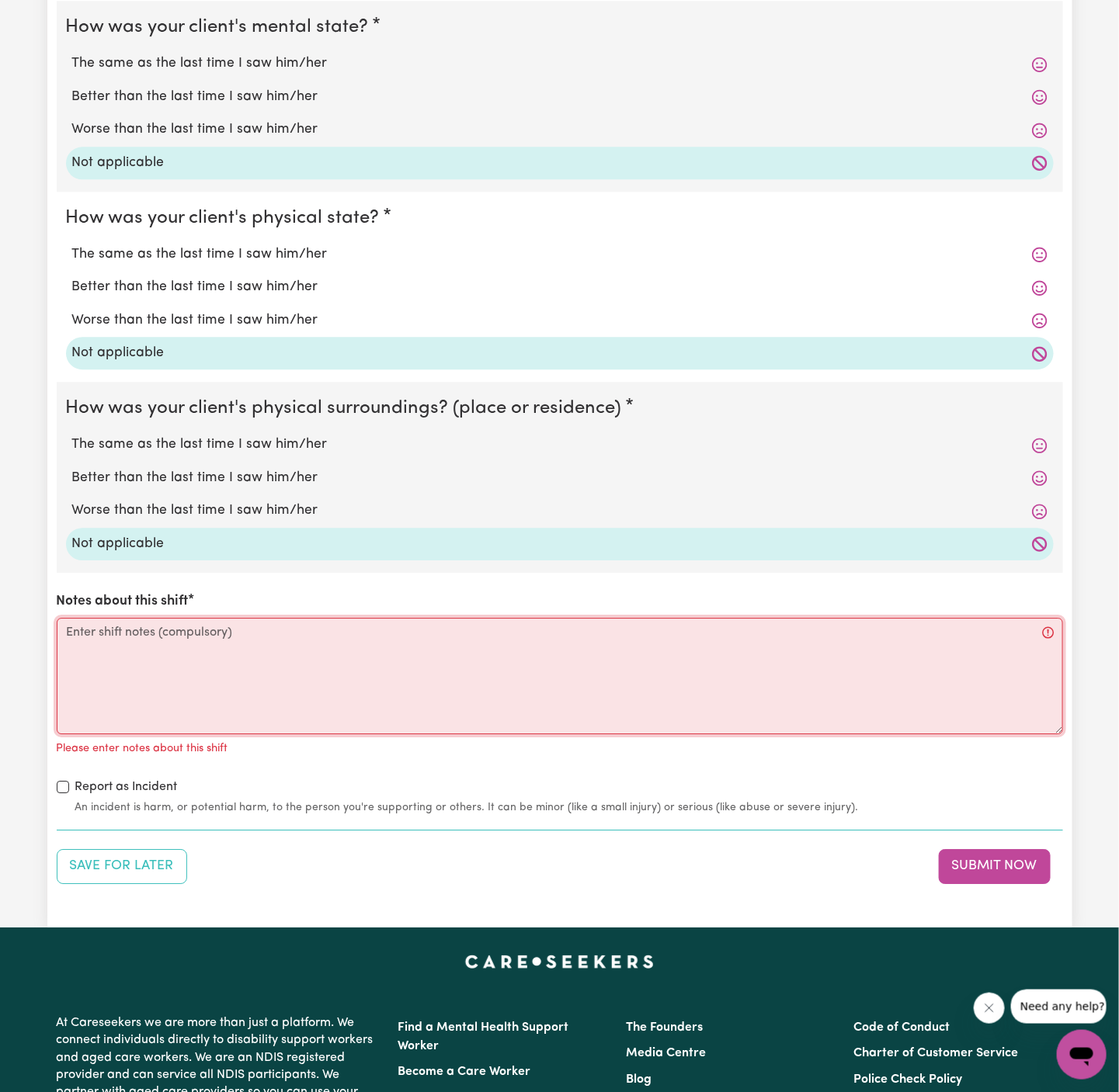
click at [192, 691] on textarea "Notes about this shift" at bounding box center [560, 676] width 1006 height 117
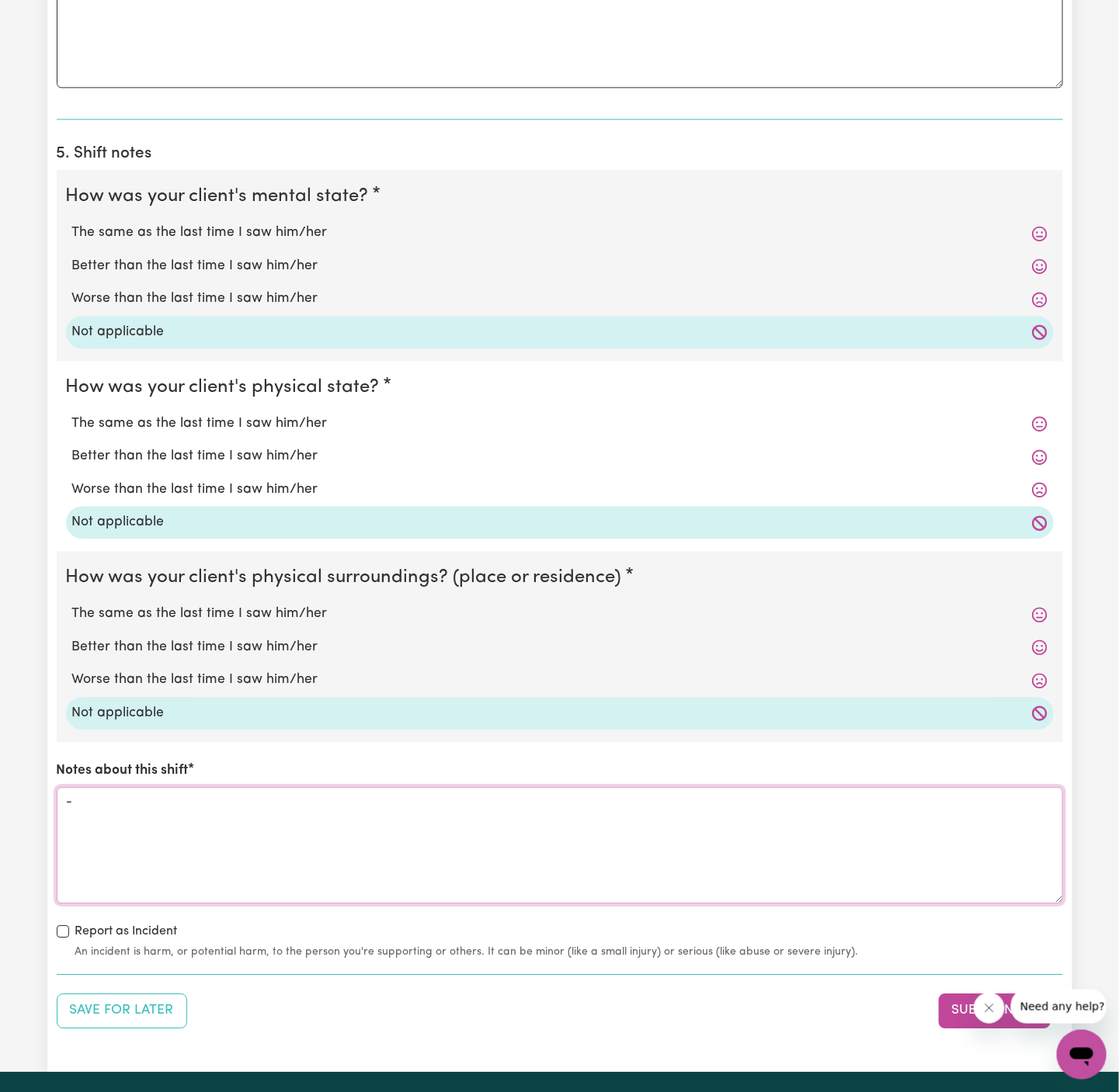
scroll to position [1903, 0]
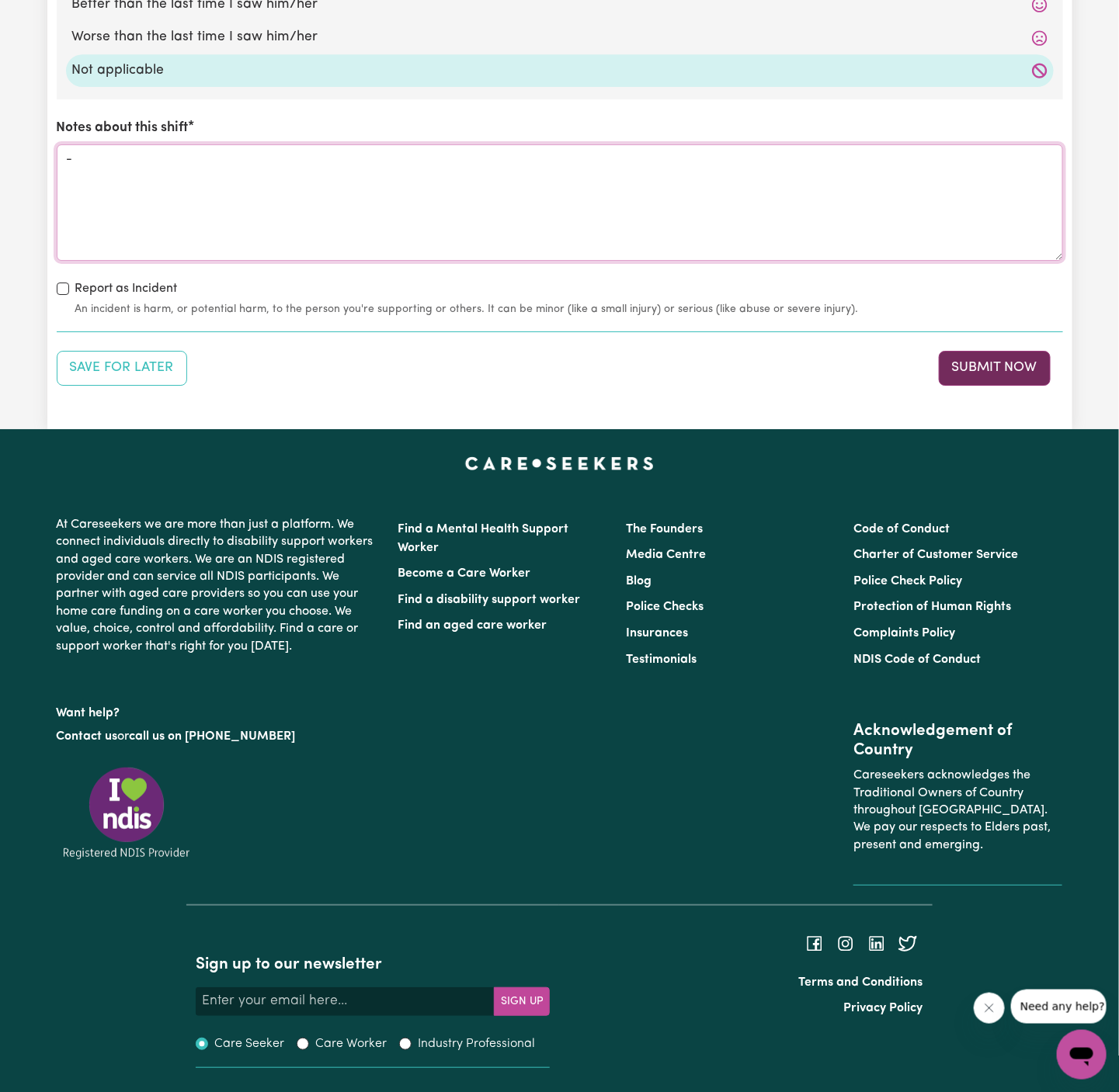
type textarea "-"
click at [1002, 373] on button "Submit Now" at bounding box center [995, 368] width 112 height 34
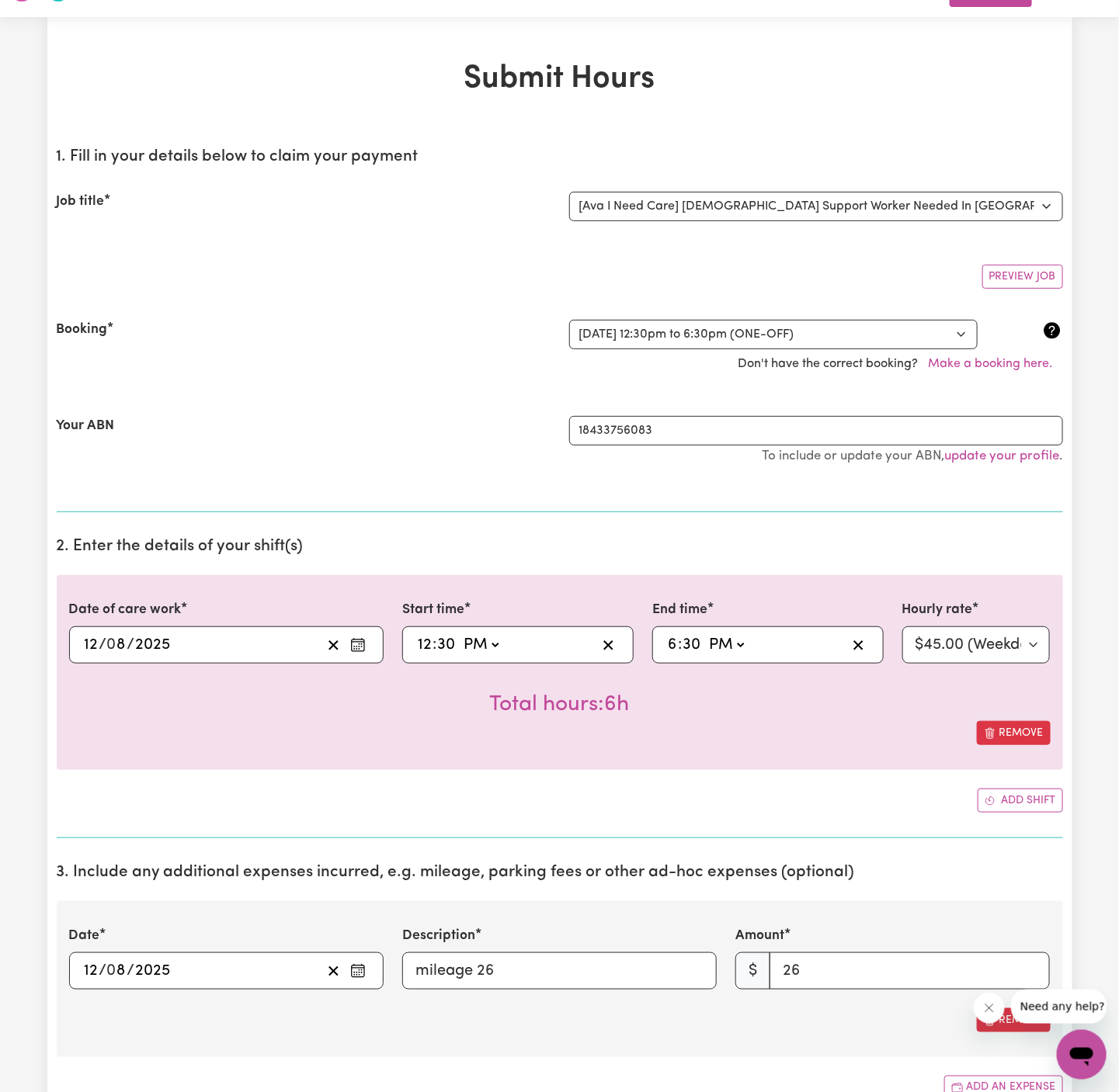
scroll to position [0, 0]
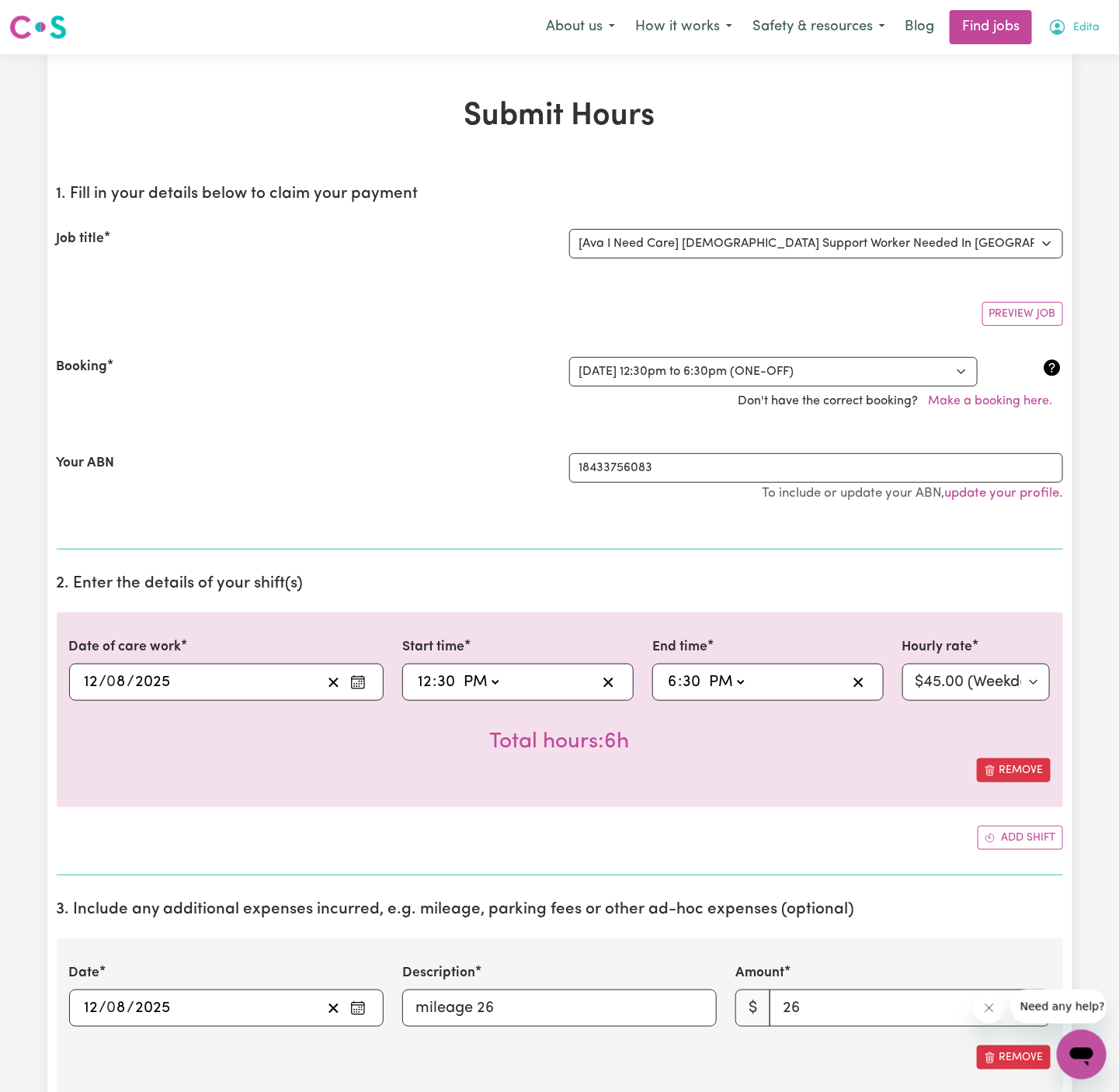
click at [1100, 25] on button "Edita" at bounding box center [1074, 27] width 72 height 32
click at [1098, 56] on link "My Account" at bounding box center [1046, 61] width 122 height 29
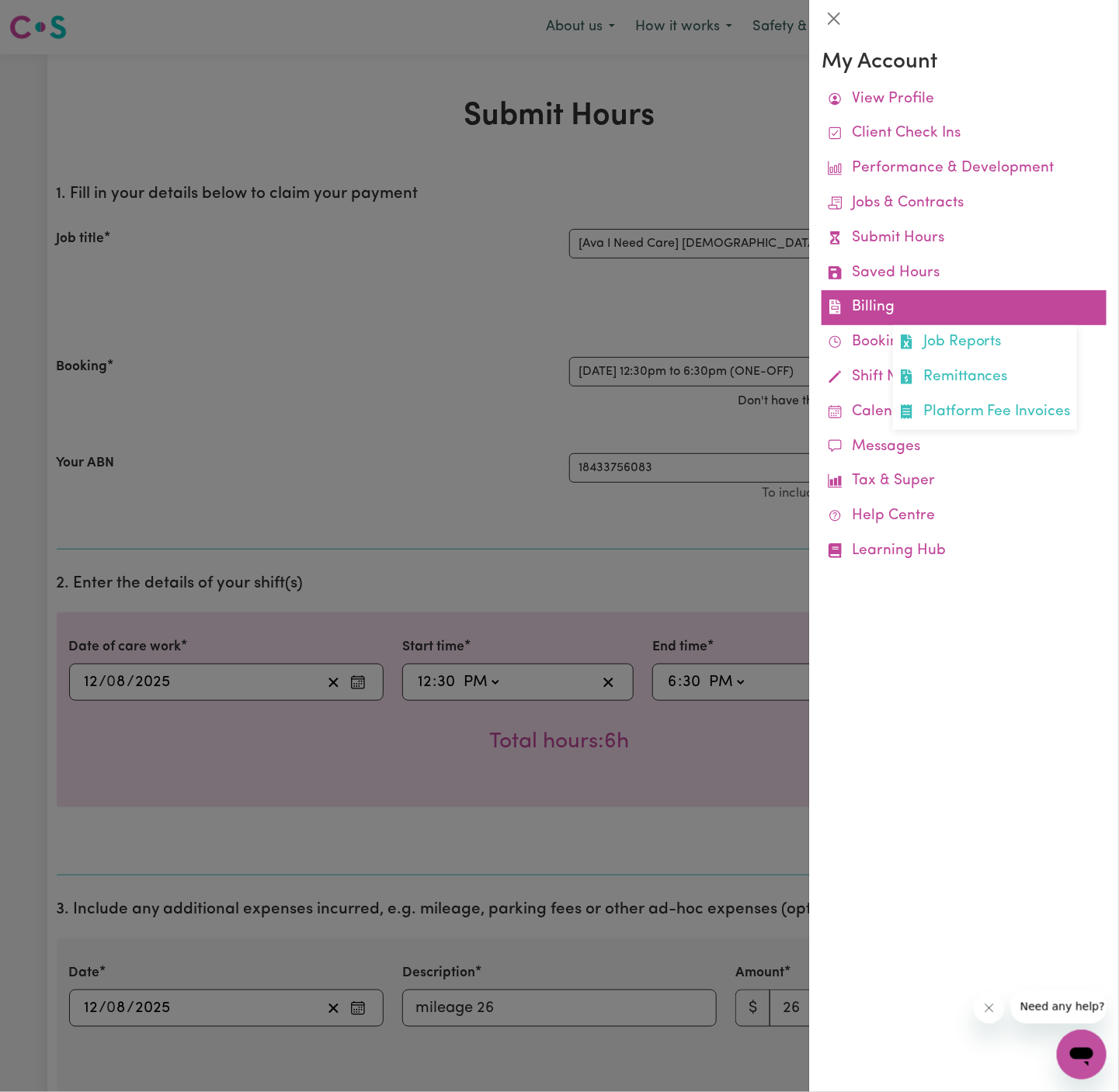
click at [872, 305] on link "Billing Job Reports Remittances Platform Fee Invoices" at bounding box center [964, 308] width 285 height 35
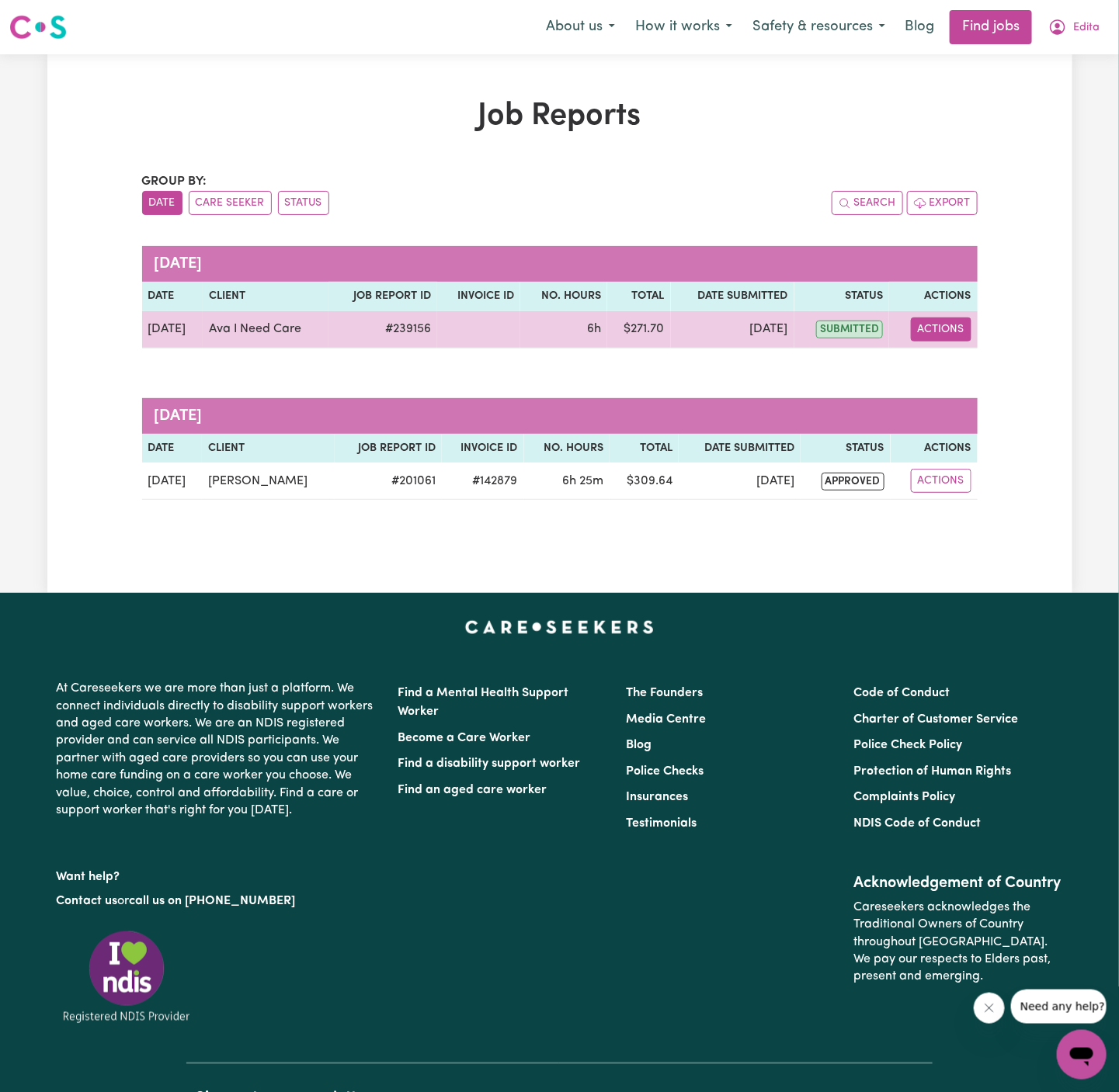
click at [942, 330] on button "Actions" at bounding box center [941, 329] width 61 height 24
click at [987, 363] on link "View Job Report" at bounding box center [976, 365] width 132 height 31
select select "pm"
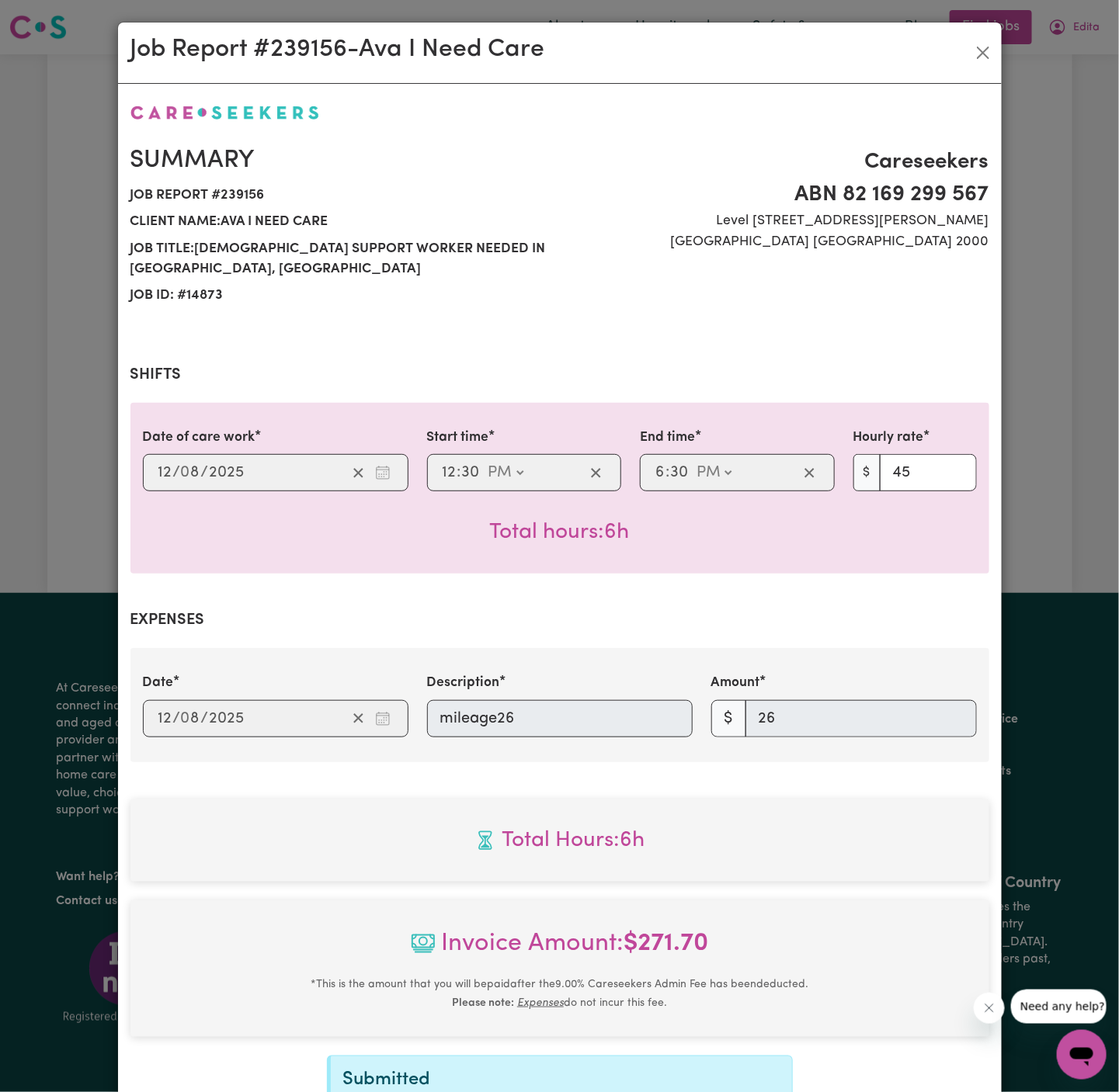
select select "45-Weekday"
click at [982, 57] on button "Close" at bounding box center [982, 52] width 25 height 25
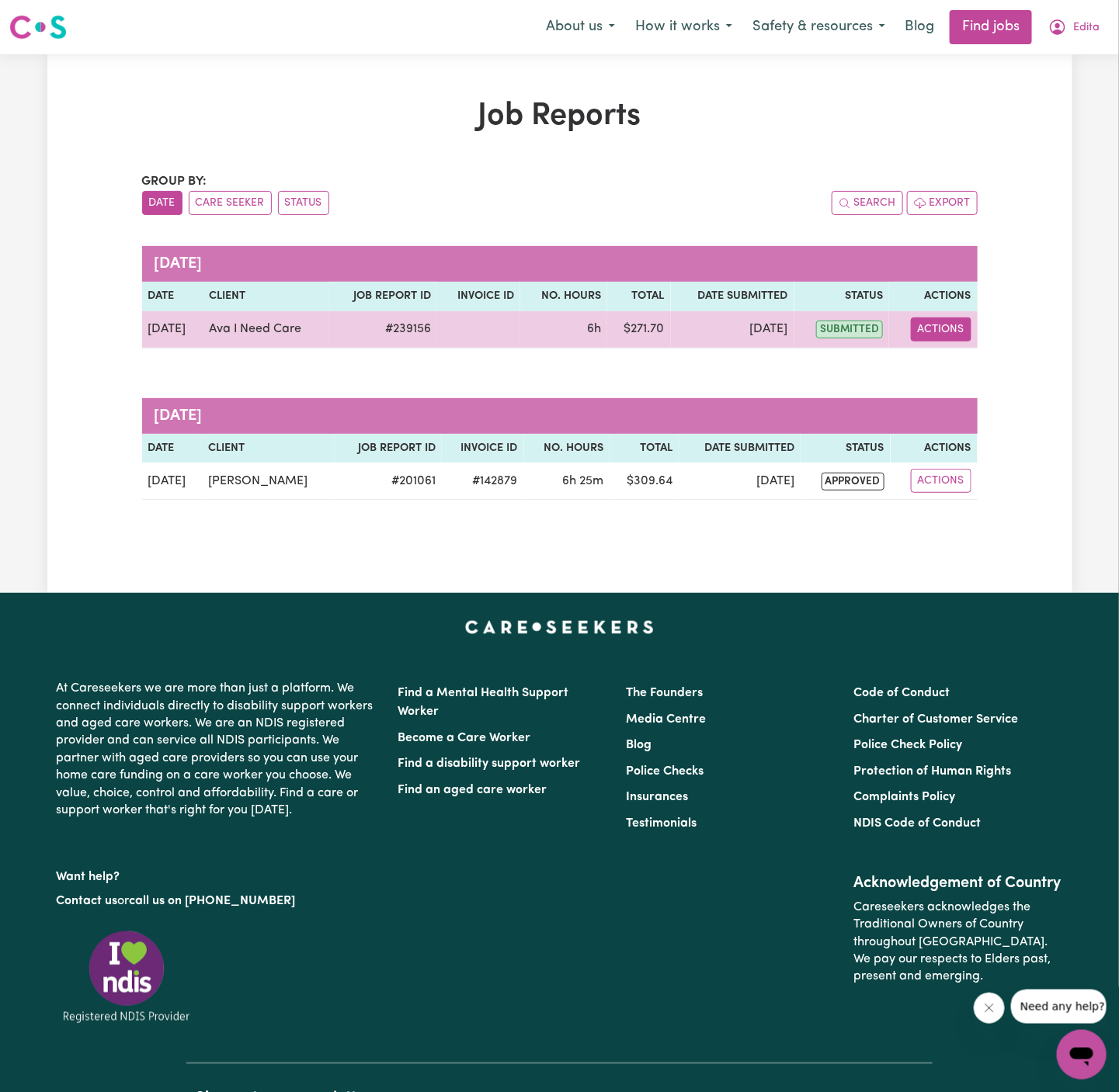
click at [954, 319] on button "Actions" at bounding box center [941, 329] width 61 height 24
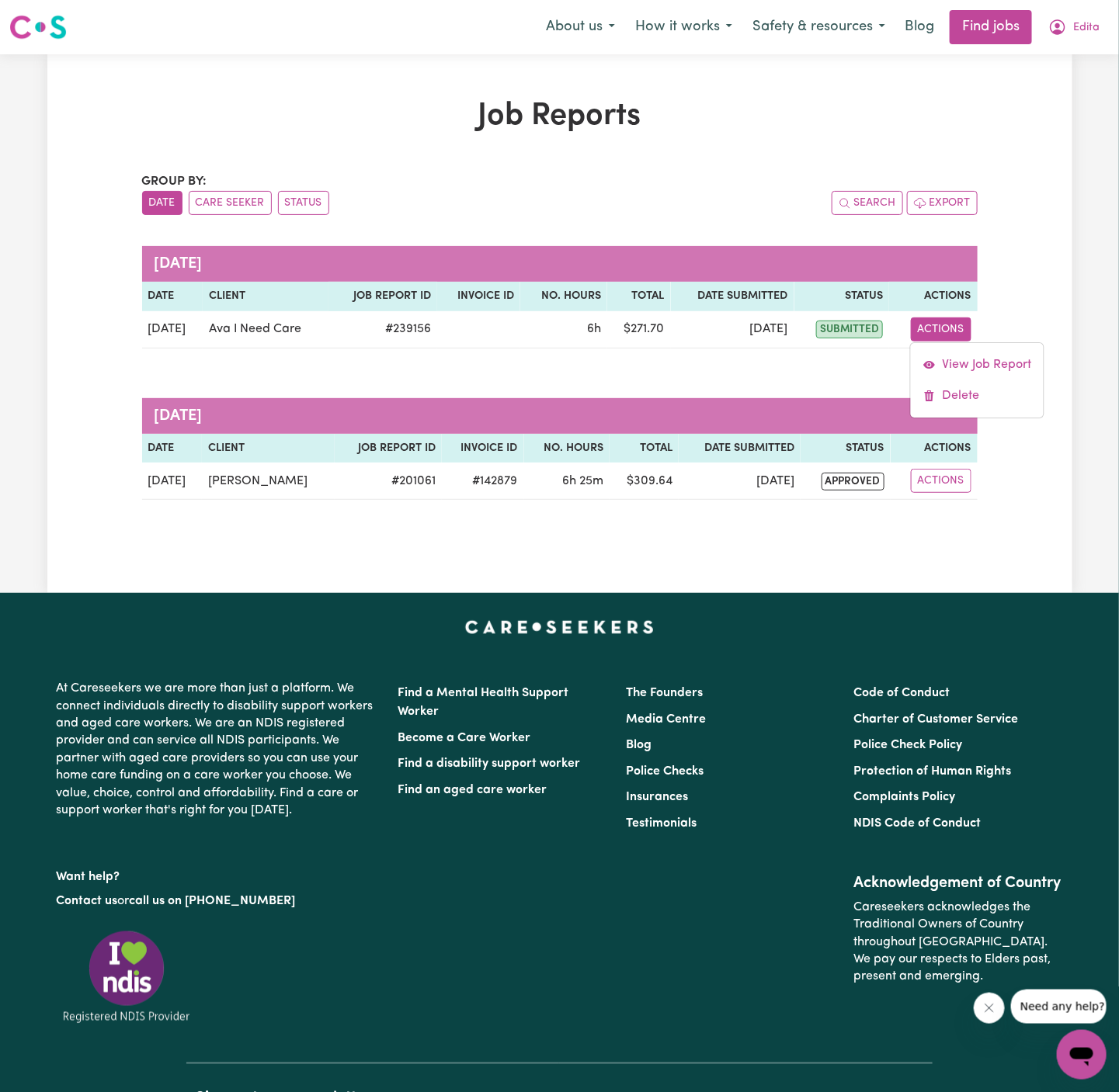
click at [931, 122] on h1 "Job Reports" at bounding box center [560, 116] width 836 height 38
click at [1093, 31] on span "Edita" at bounding box center [1086, 28] width 27 height 17
click at [1057, 65] on link "My Account" at bounding box center [1046, 61] width 122 height 29
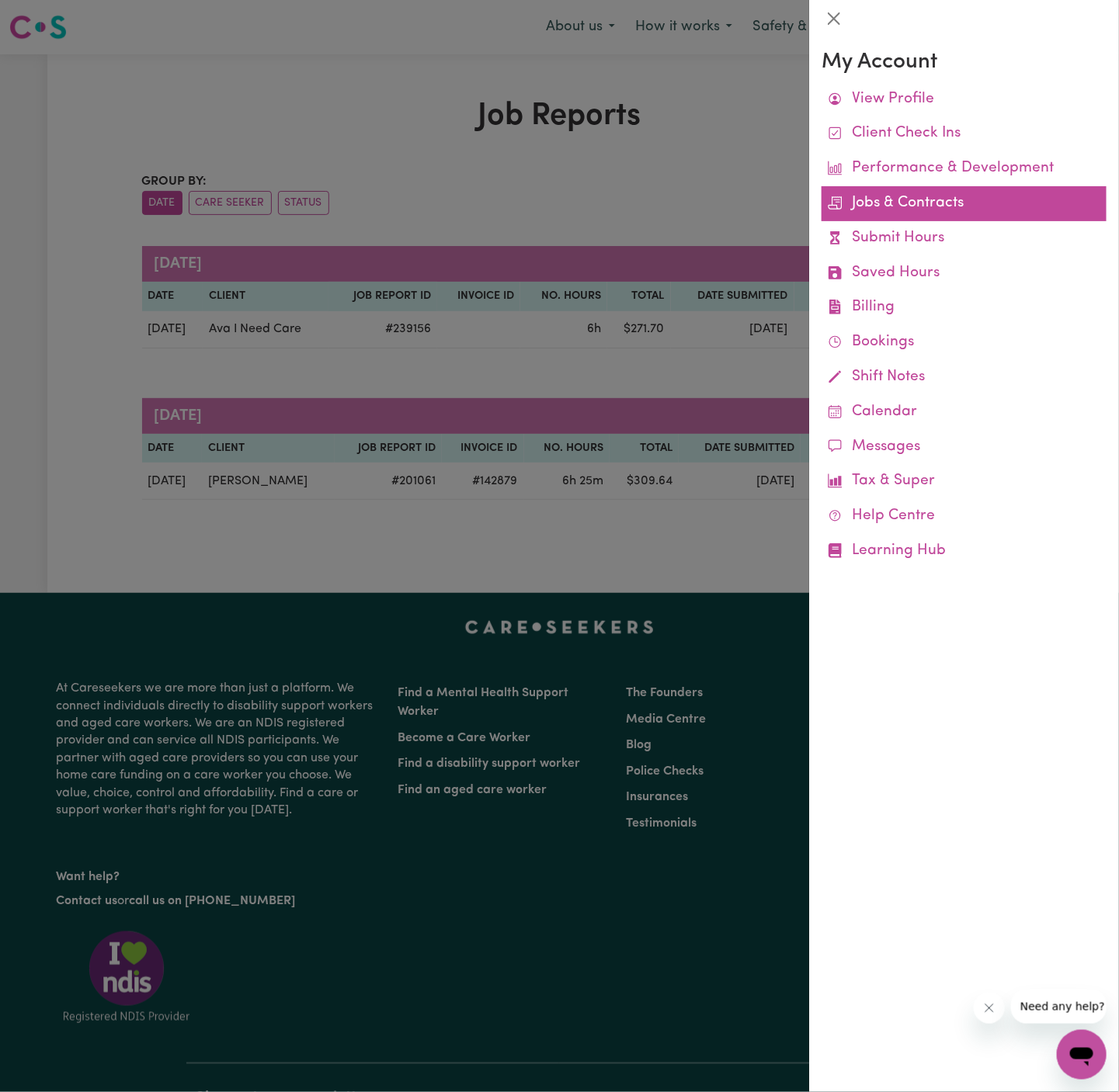
click at [915, 200] on link "Jobs & Contracts" at bounding box center [964, 204] width 285 height 35
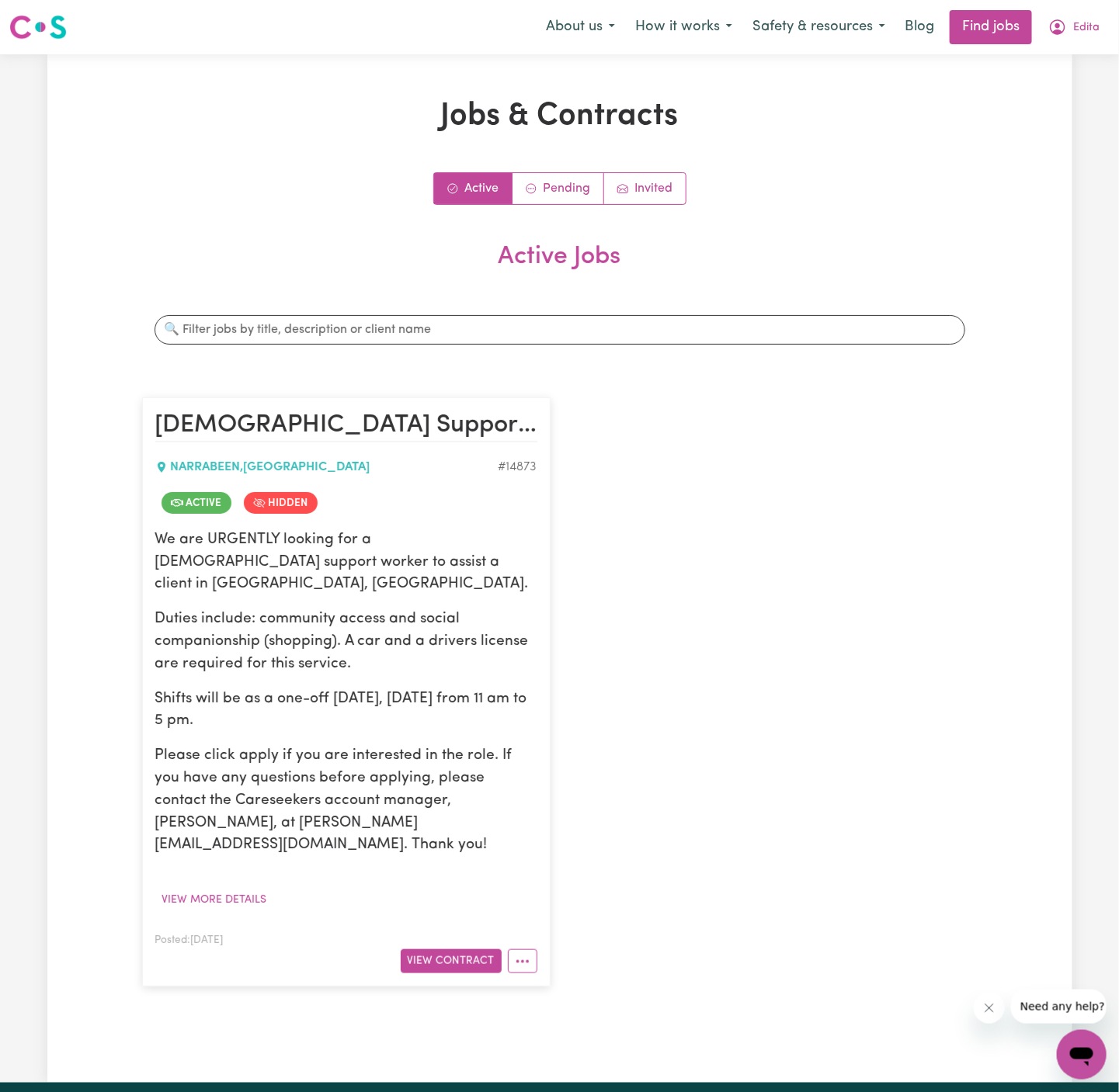
click at [822, 520] on div "[DEMOGRAPHIC_DATA] Support Worker Needed In [GEOGRAPHIC_DATA], [GEOGRAPHIC_DATA…" at bounding box center [559, 691] width 854 height 620
click at [1090, 32] on span "Edita" at bounding box center [1086, 28] width 27 height 17
click at [1062, 60] on link "My Account" at bounding box center [1046, 61] width 122 height 29
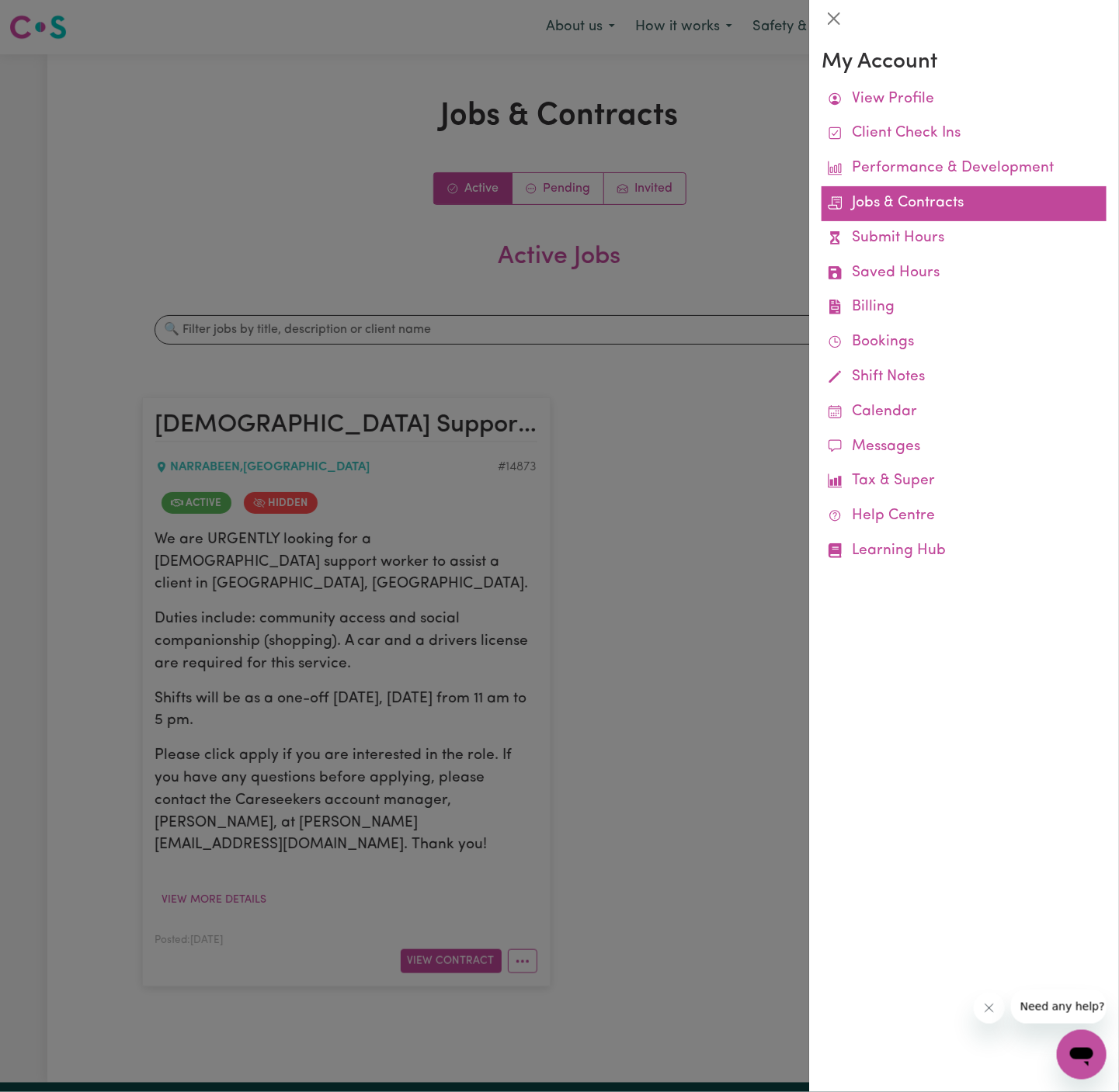
click at [904, 194] on link "Jobs & Contracts" at bounding box center [964, 204] width 285 height 35
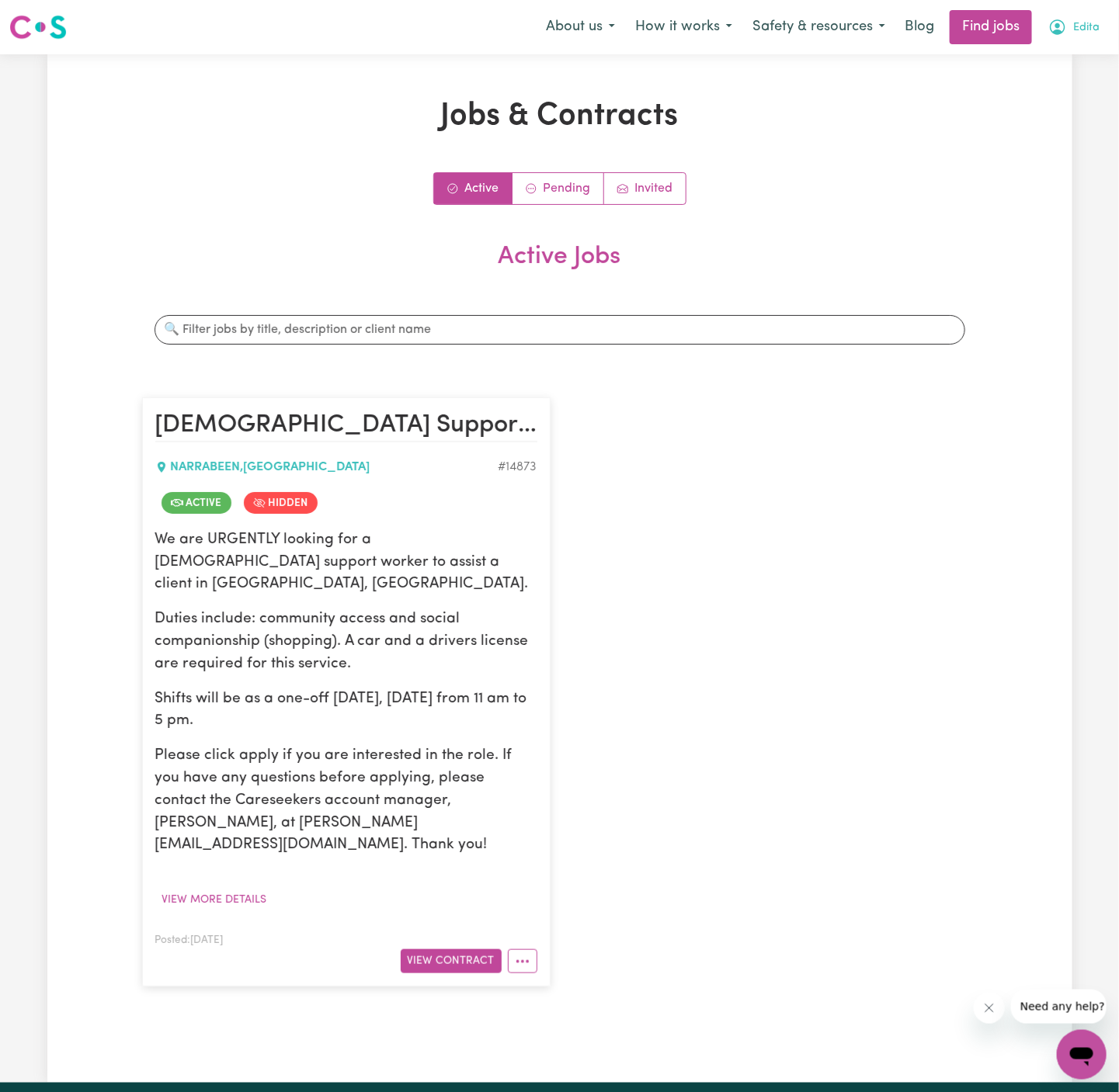
click at [1085, 22] on span "Edita" at bounding box center [1086, 28] width 27 height 17
click at [1058, 57] on link "My Account" at bounding box center [1046, 61] width 122 height 29
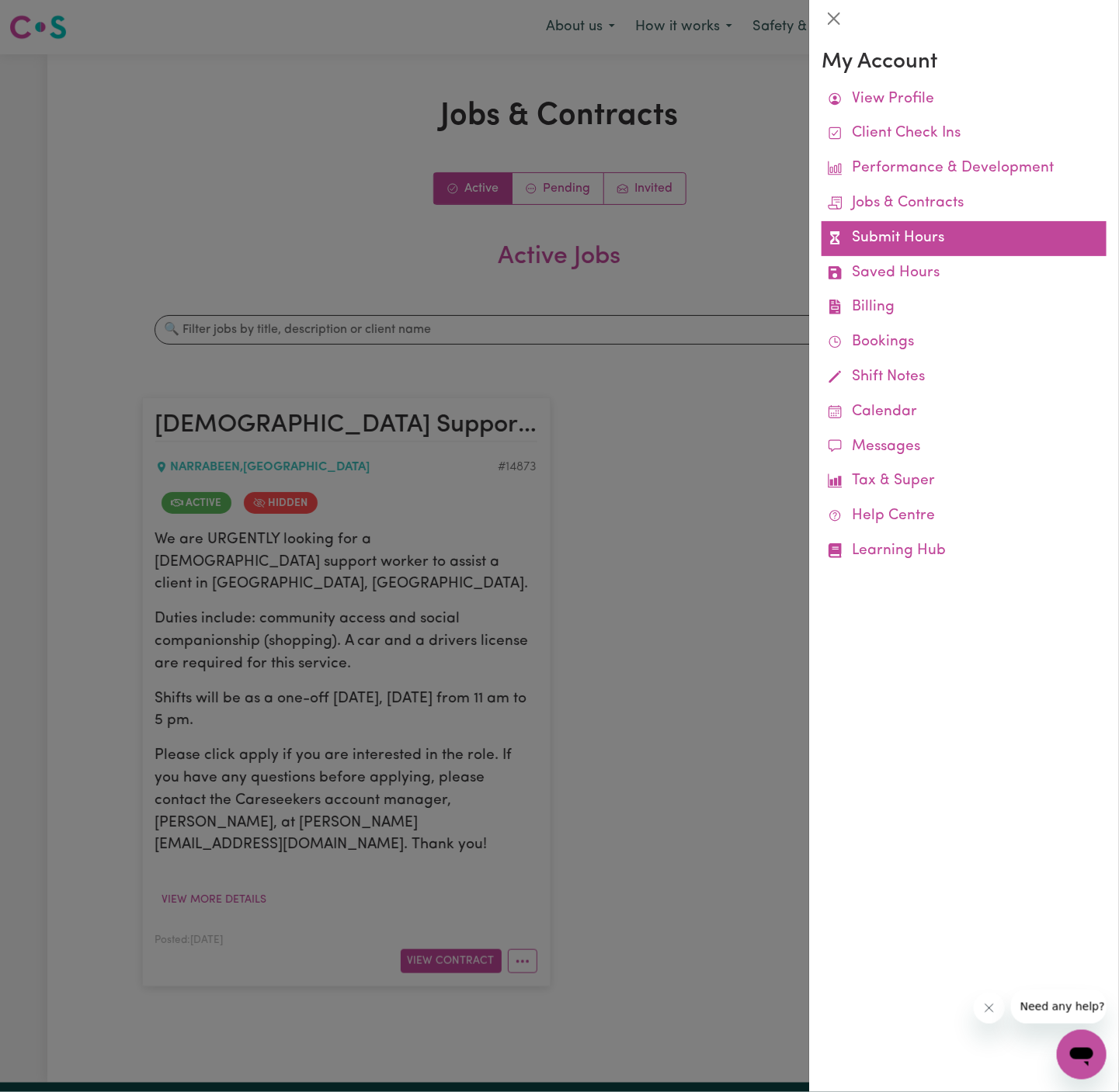
click at [862, 233] on link "Submit Hours" at bounding box center [964, 239] width 285 height 35
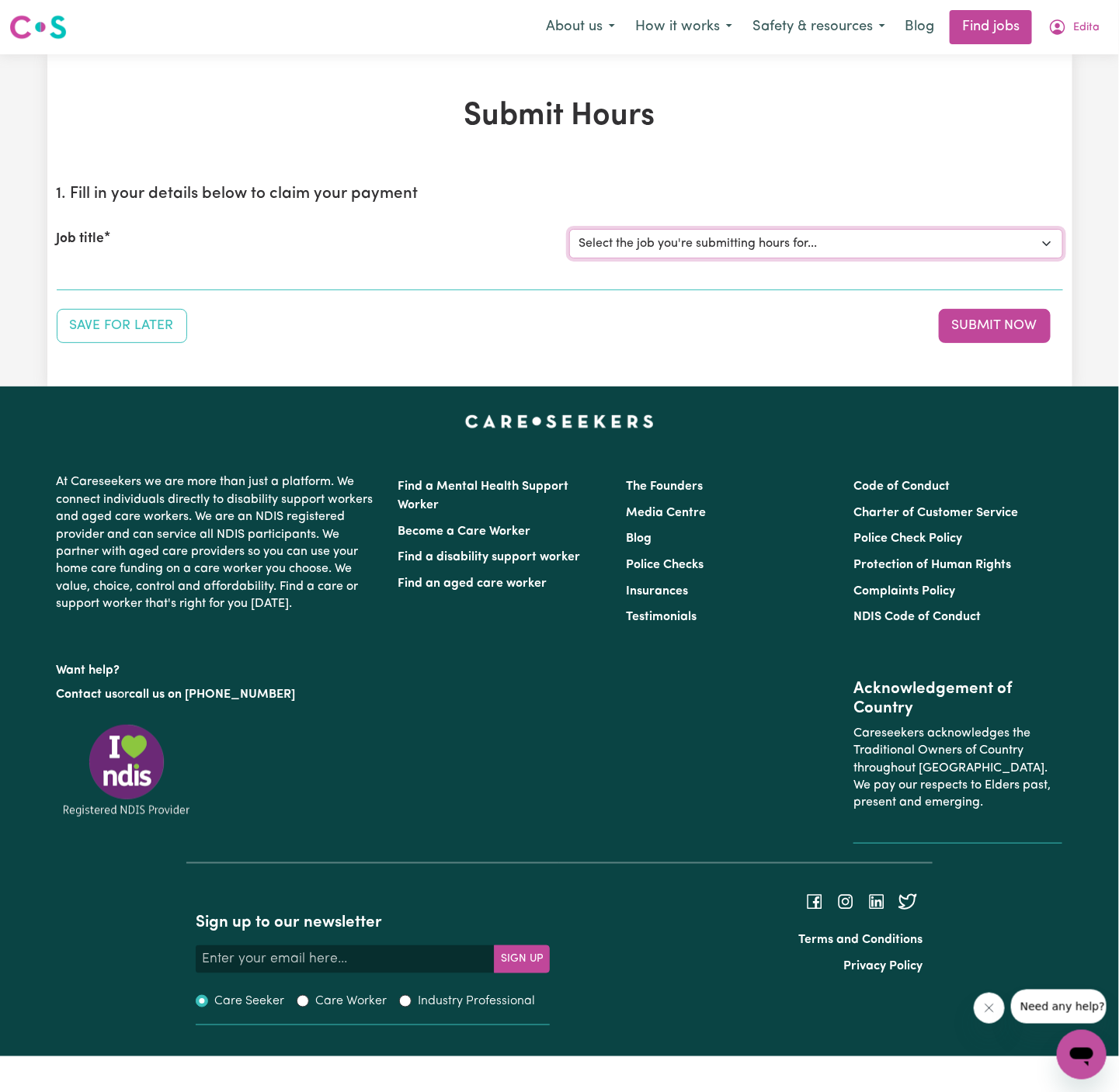
click at [746, 246] on select "Select the job you're submitting hours for... [Ava I Need Care] [DEMOGRAPHIC_DA…" at bounding box center [816, 244] width 494 height 29
select select "14873"
click at [569, 229] on select "Select the job you're submitting hours for... [Ava I Need Care] [DEMOGRAPHIC_DA…" at bounding box center [816, 244] width 494 height 29
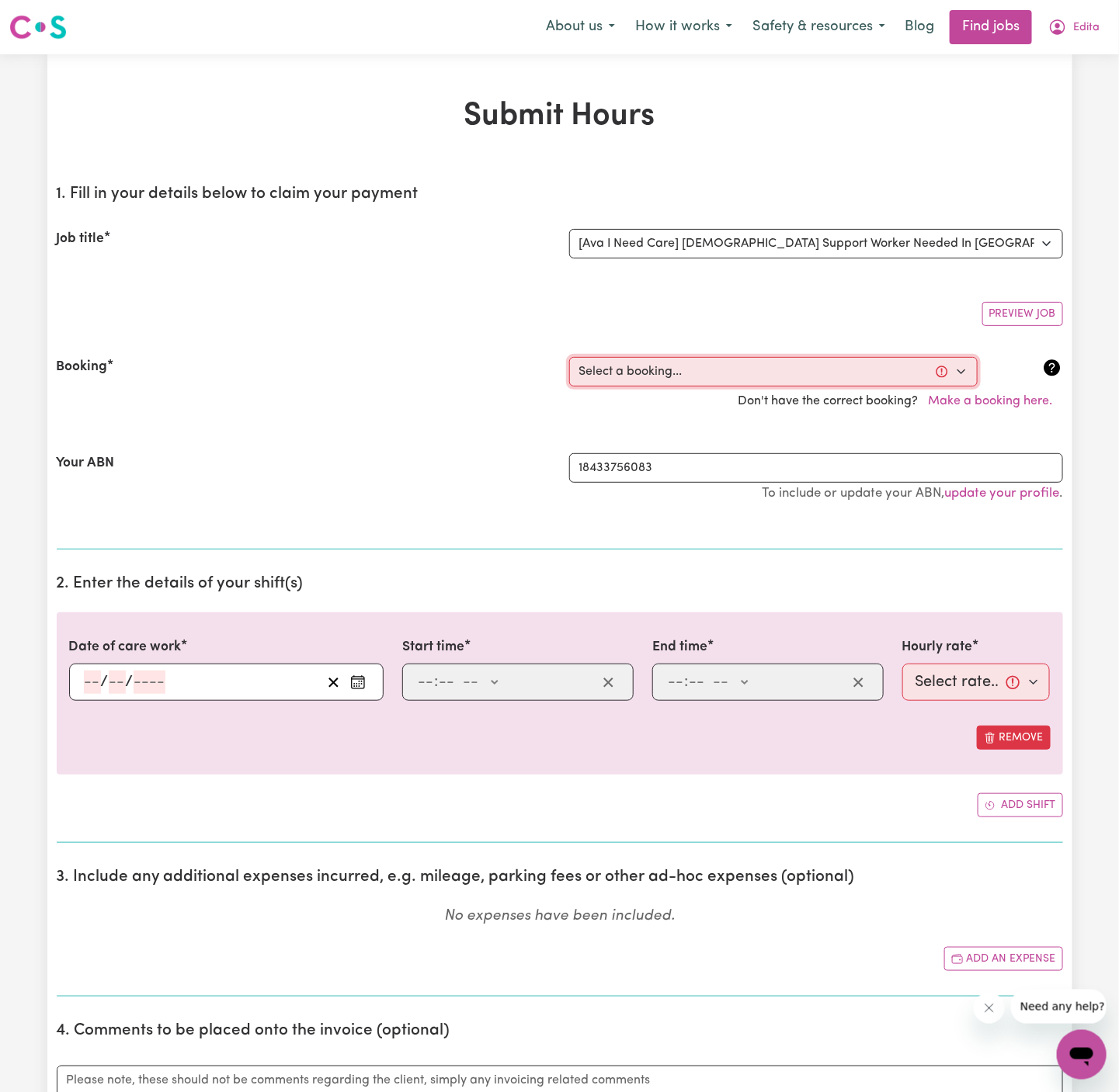
click at [716, 383] on select "Select a booking... [DATE] 12:30pm to 6:30pm (ONE-OFF)" at bounding box center [773, 371] width 408 height 29
select select "356544"
click at [569, 357] on select "Select a booking... [DATE] 12:30pm to 6:30pm (ONE-OFF)" at bounding box center [773, 371] width 408 height 29
type input "[DATE]"
type input "12"
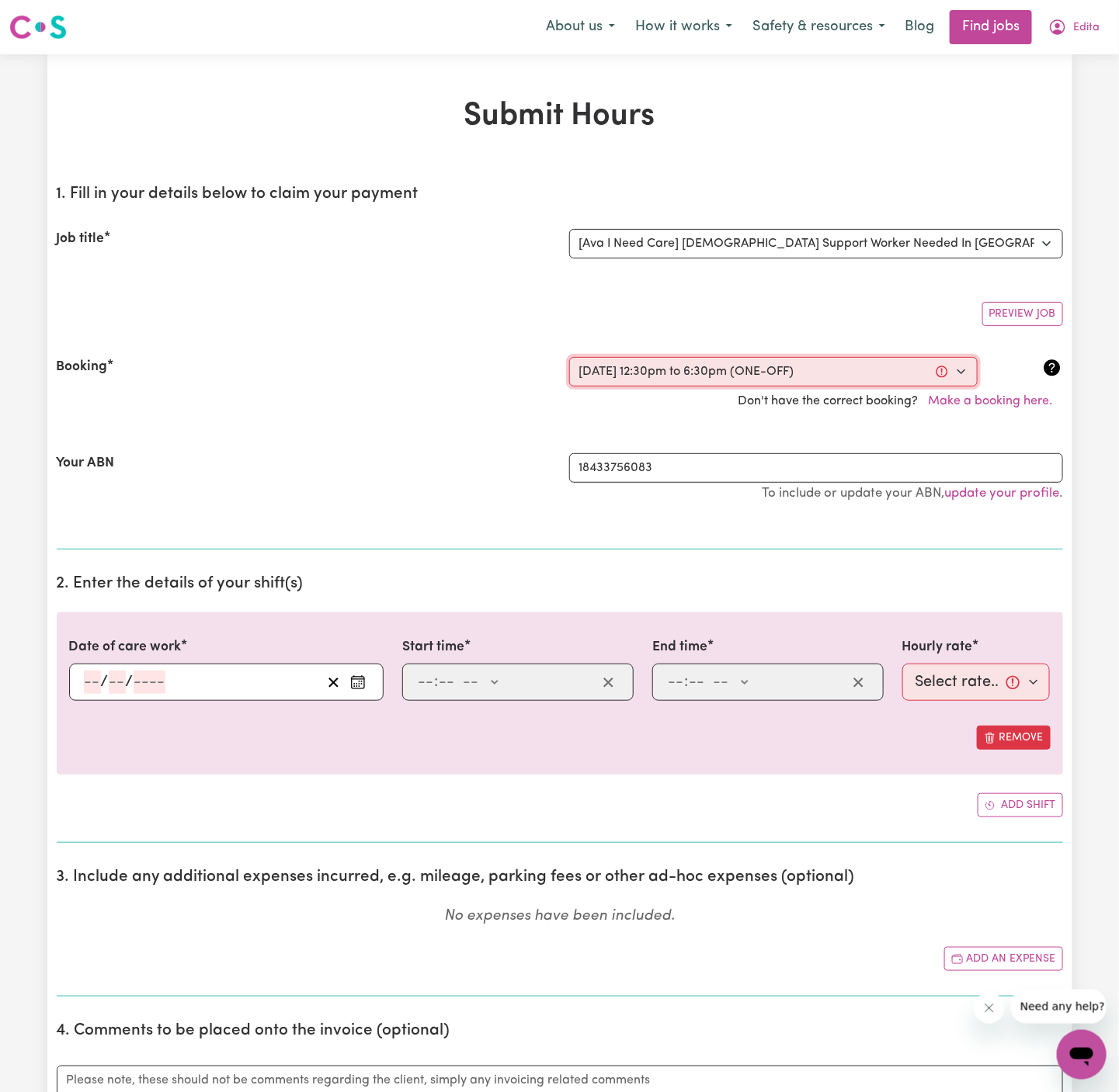
type input "8"
type input "2025"
type input "12:30"
type input "12"
type input "30"
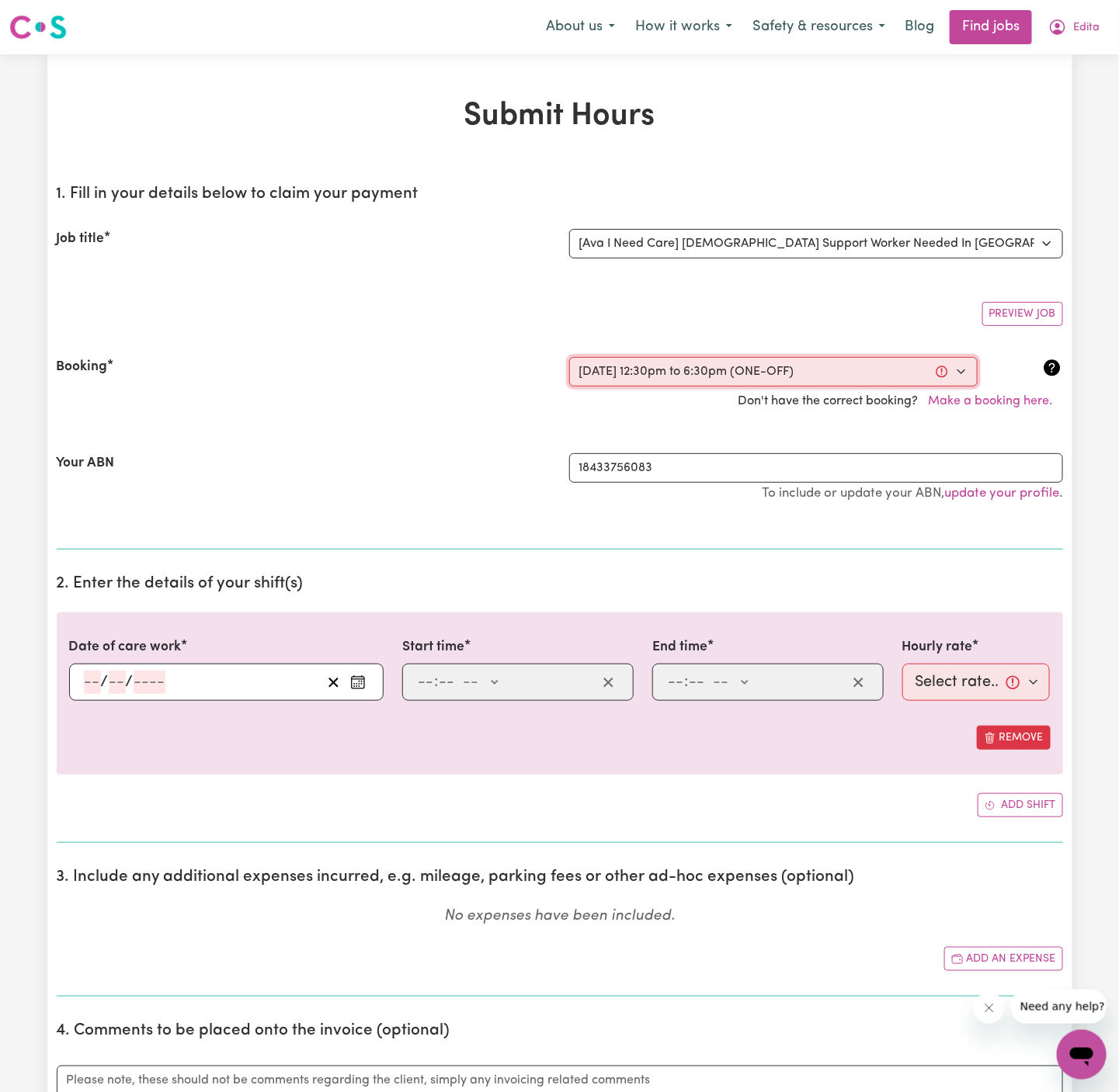
select select "pm"
type input "18:30"
type input "6"
type input "30"
select select "pm"
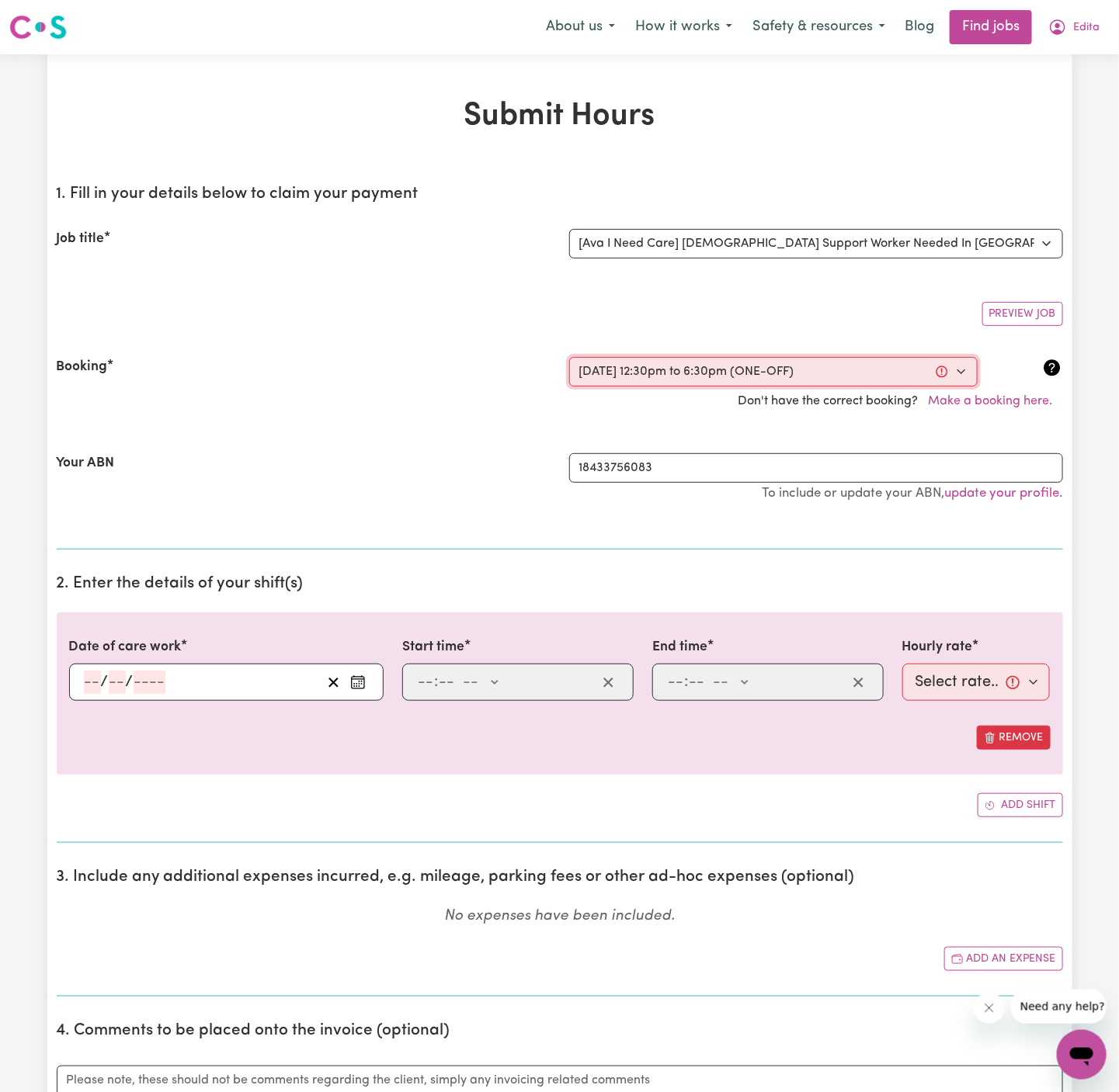
select select "45-Weekday"
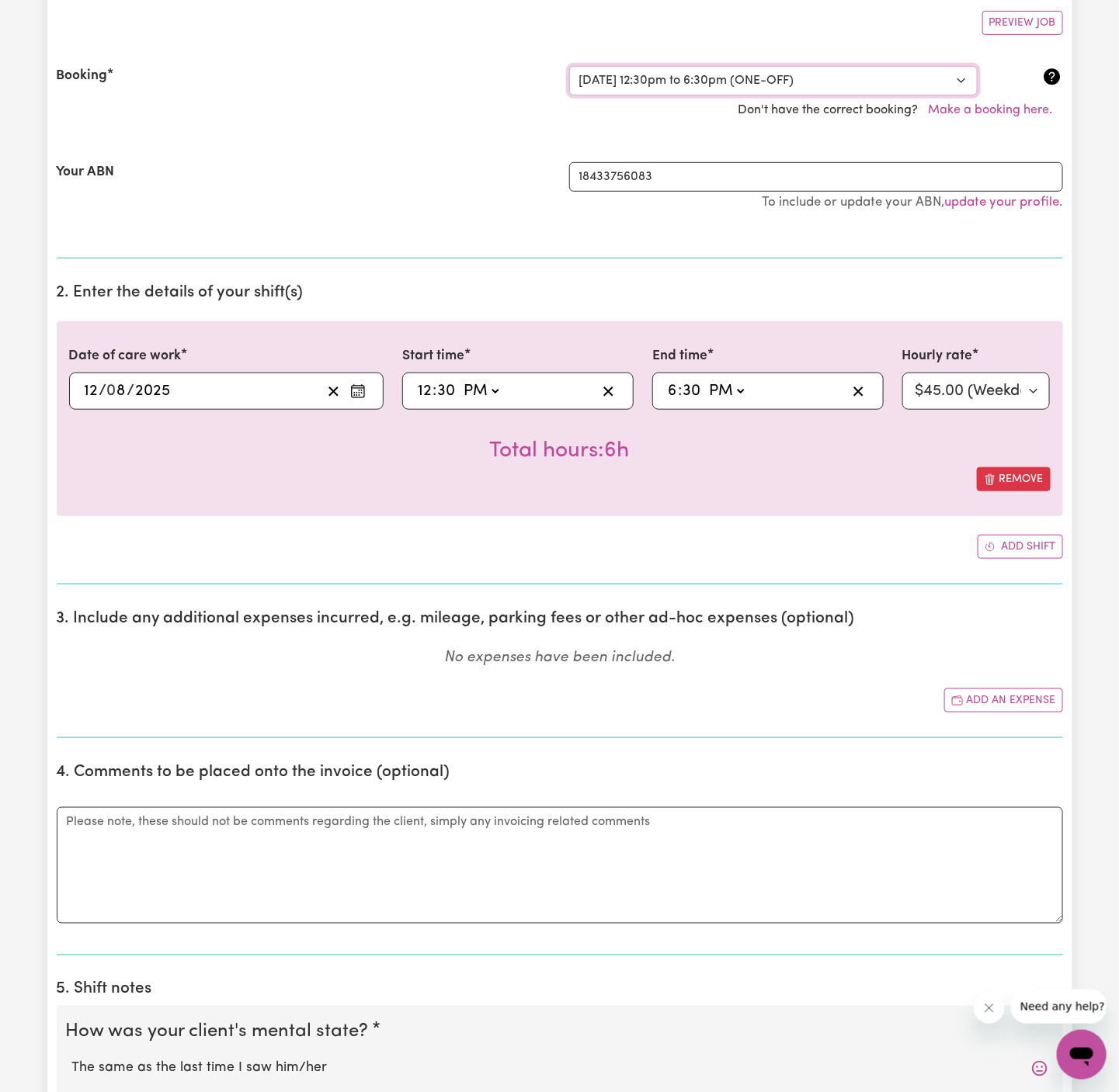
scroll to position [315, 0]
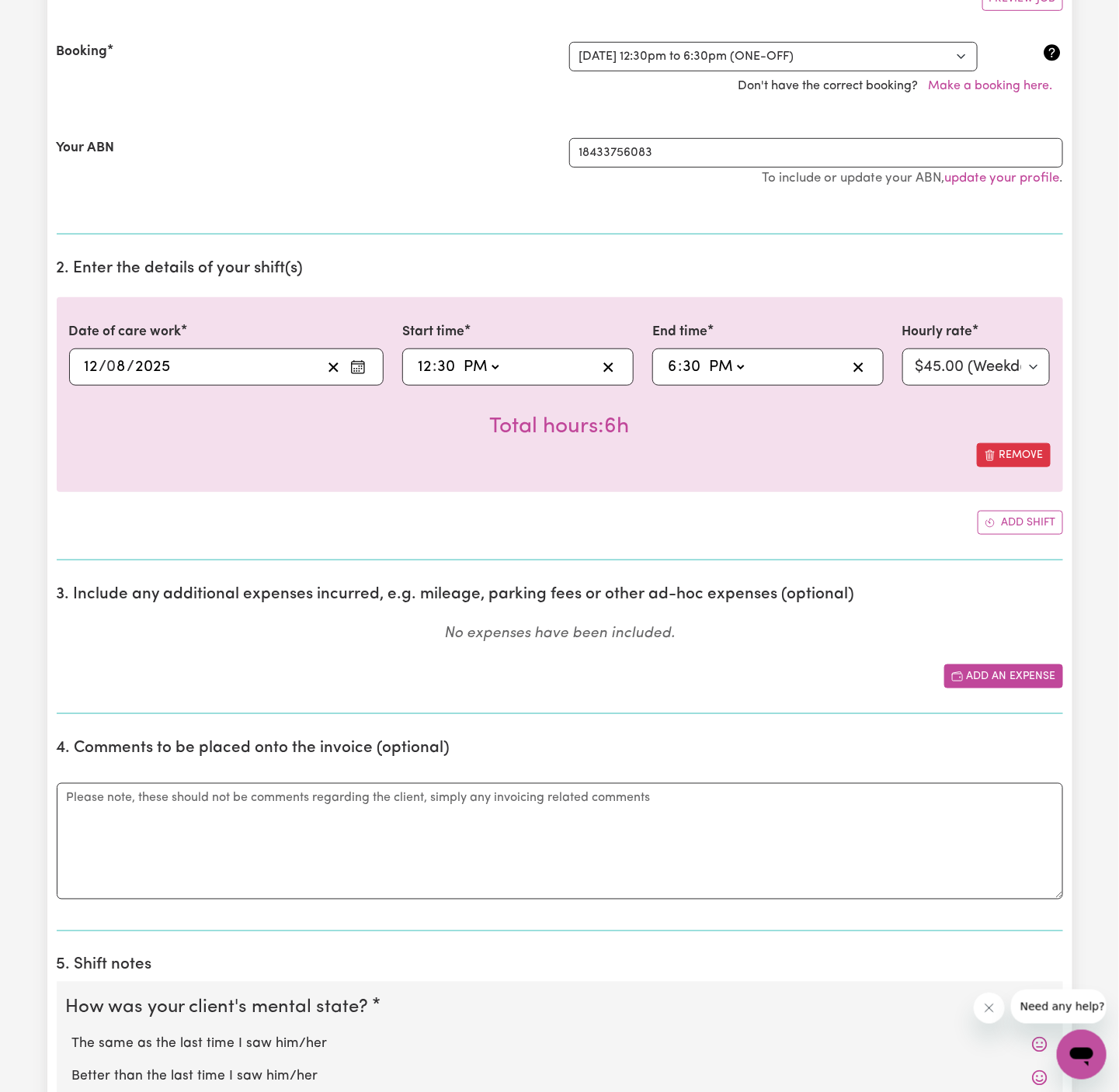
click at [1009, 679] on button "Add an expense" at bounding box center [1003, 677] width 119 height 24
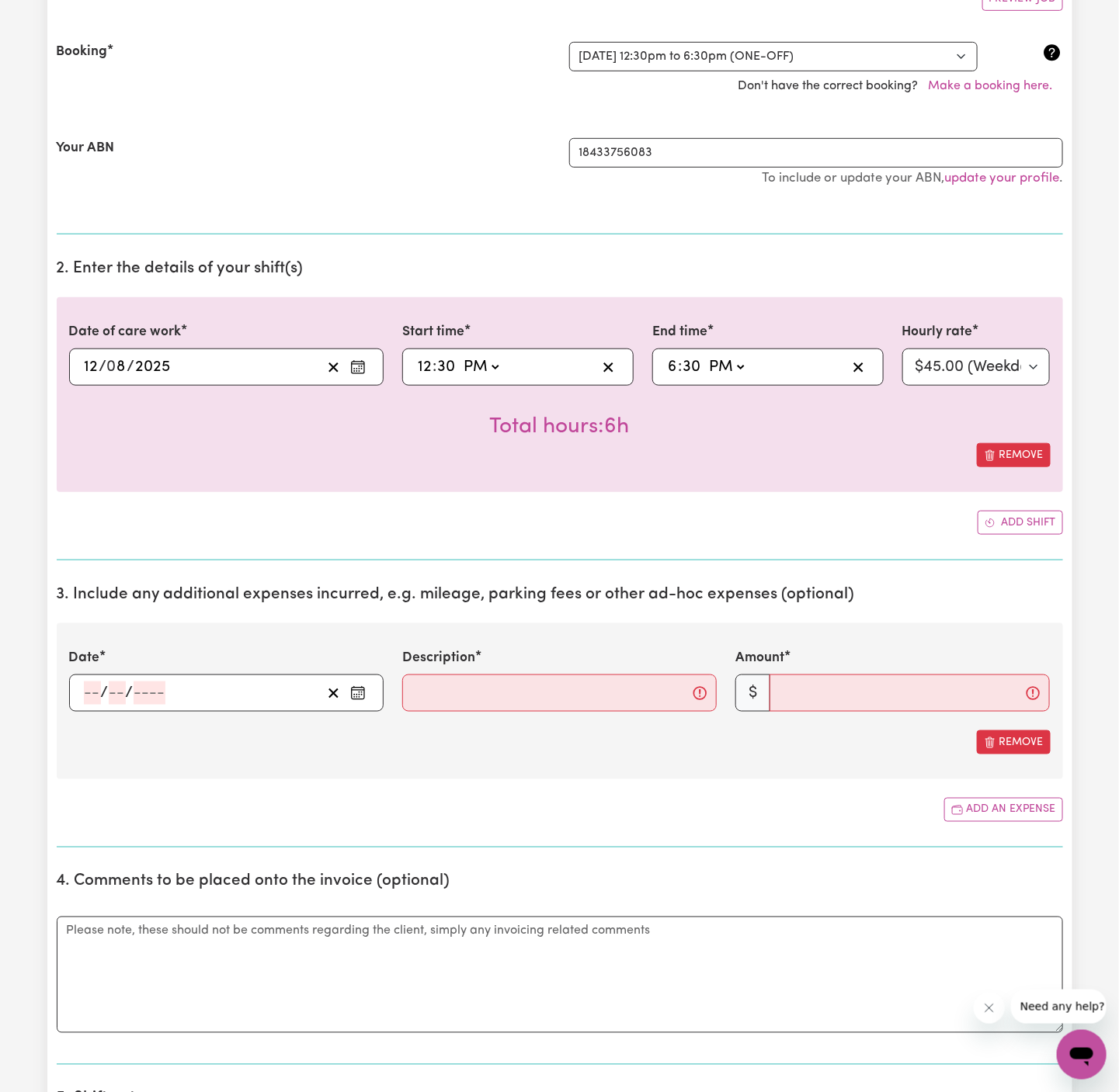
click at [235, 691] on div "/ /" at bounding box center [201, 692] width 239 height 23
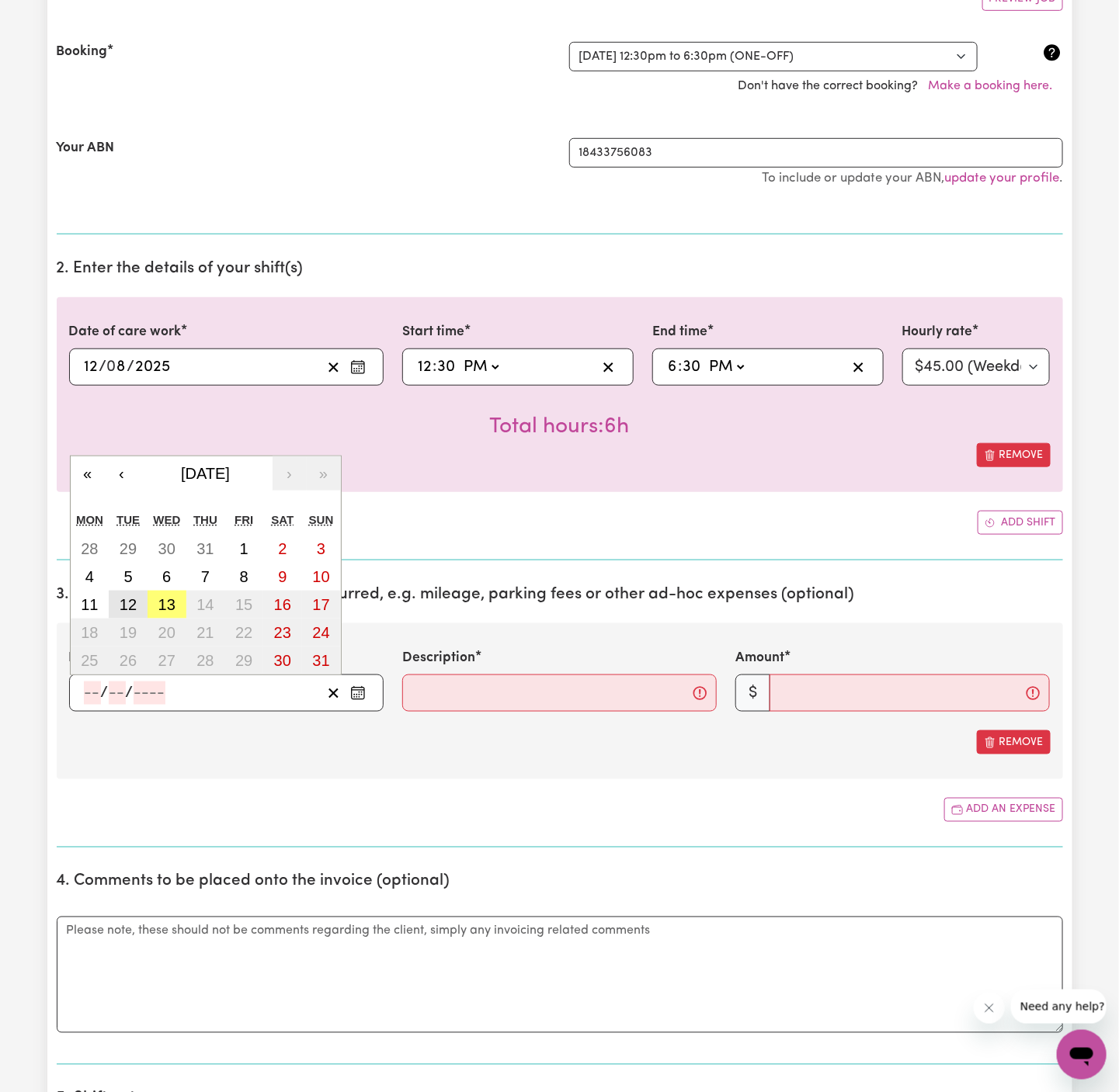
click at [120, 602] on abbr "12" at bounding box center [128, 604] width 17 height 17
type input "[DATE]"
type input "12"
type input "8"
type input "2025"
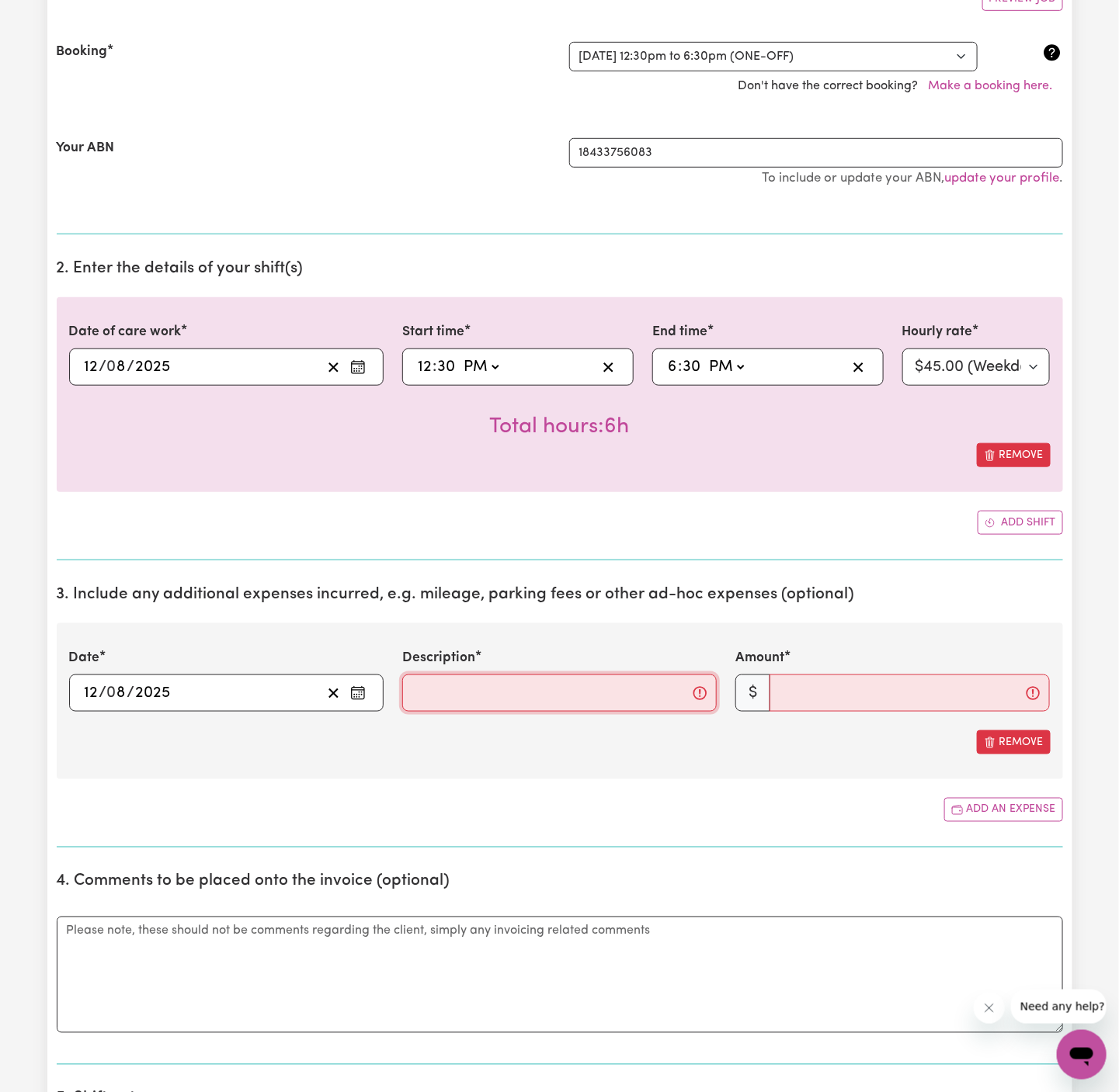
click at [497, 700] on input "Description" at bounding box center [559, 693] width 314 height 38
click at [504, 686] on input "Description" at bounding box center [559, 693] width 314 height 38
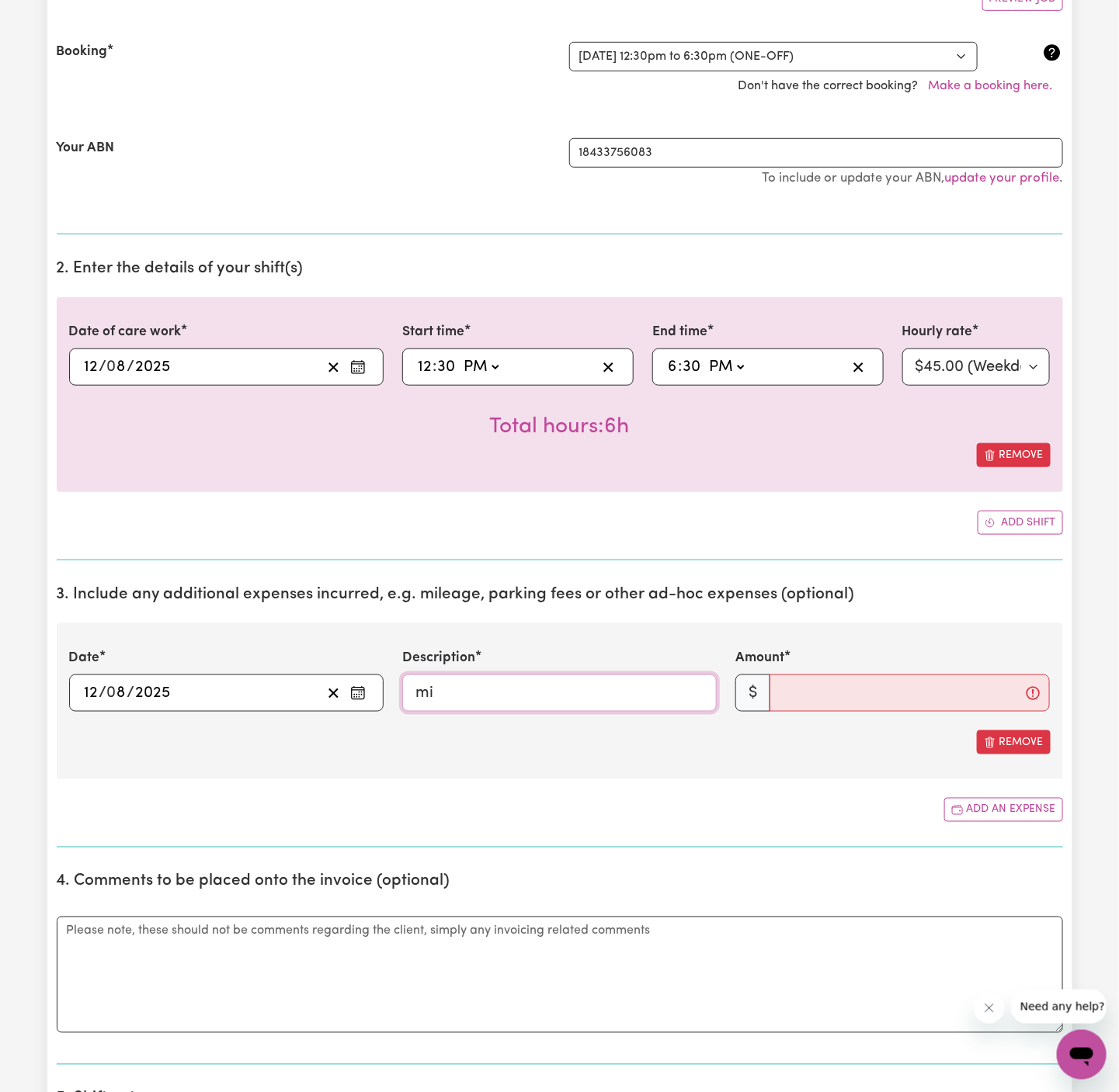
type input "mileage 26"
click at [813, 687] on input "Amount" at bounding box center [909, 693] width 280 height 38
type input "26"
click at [778, 741] on div "Remove" at bounding box center [559, 743] width 981 height 24
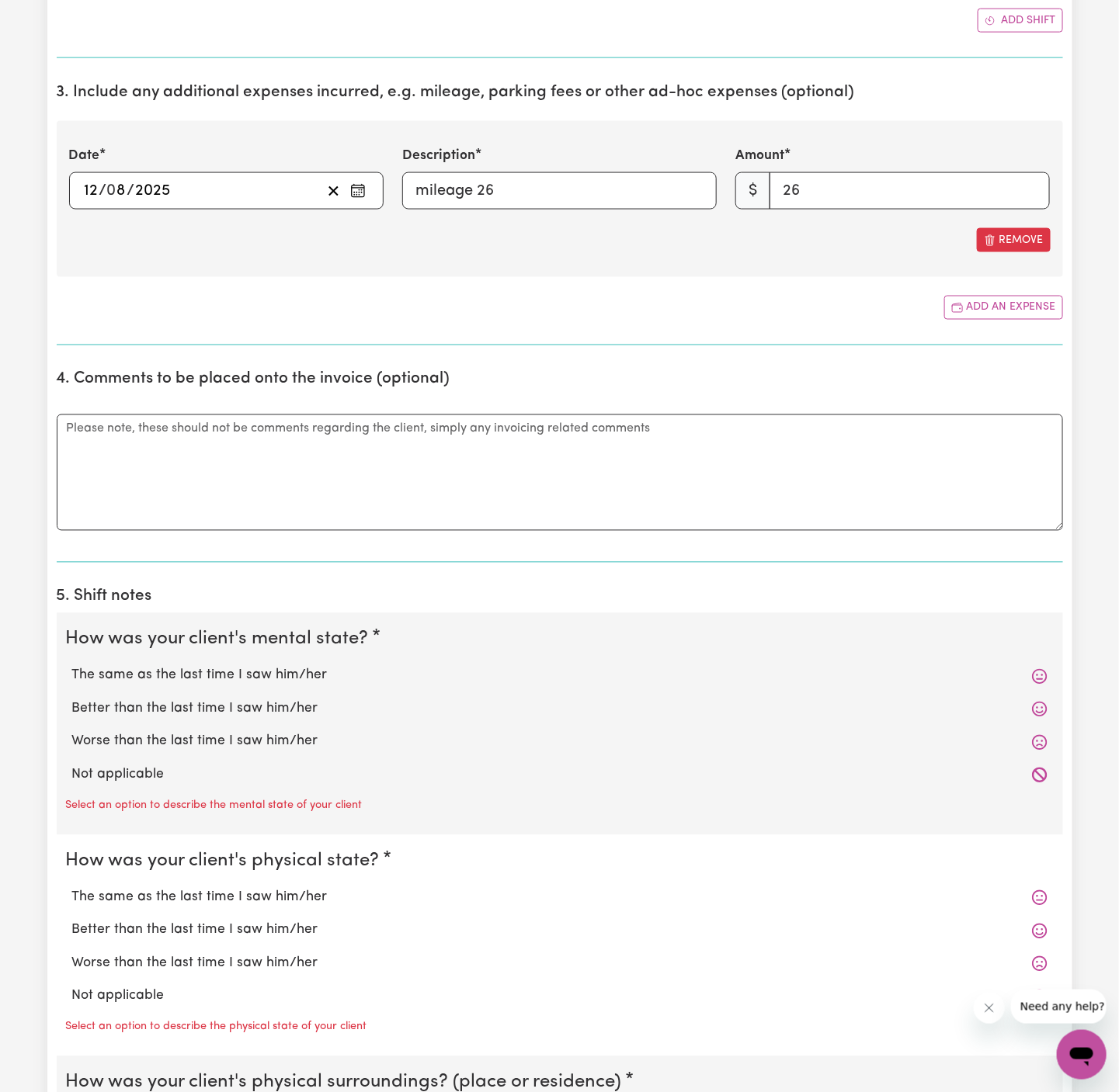
scroll to position [970, 0]
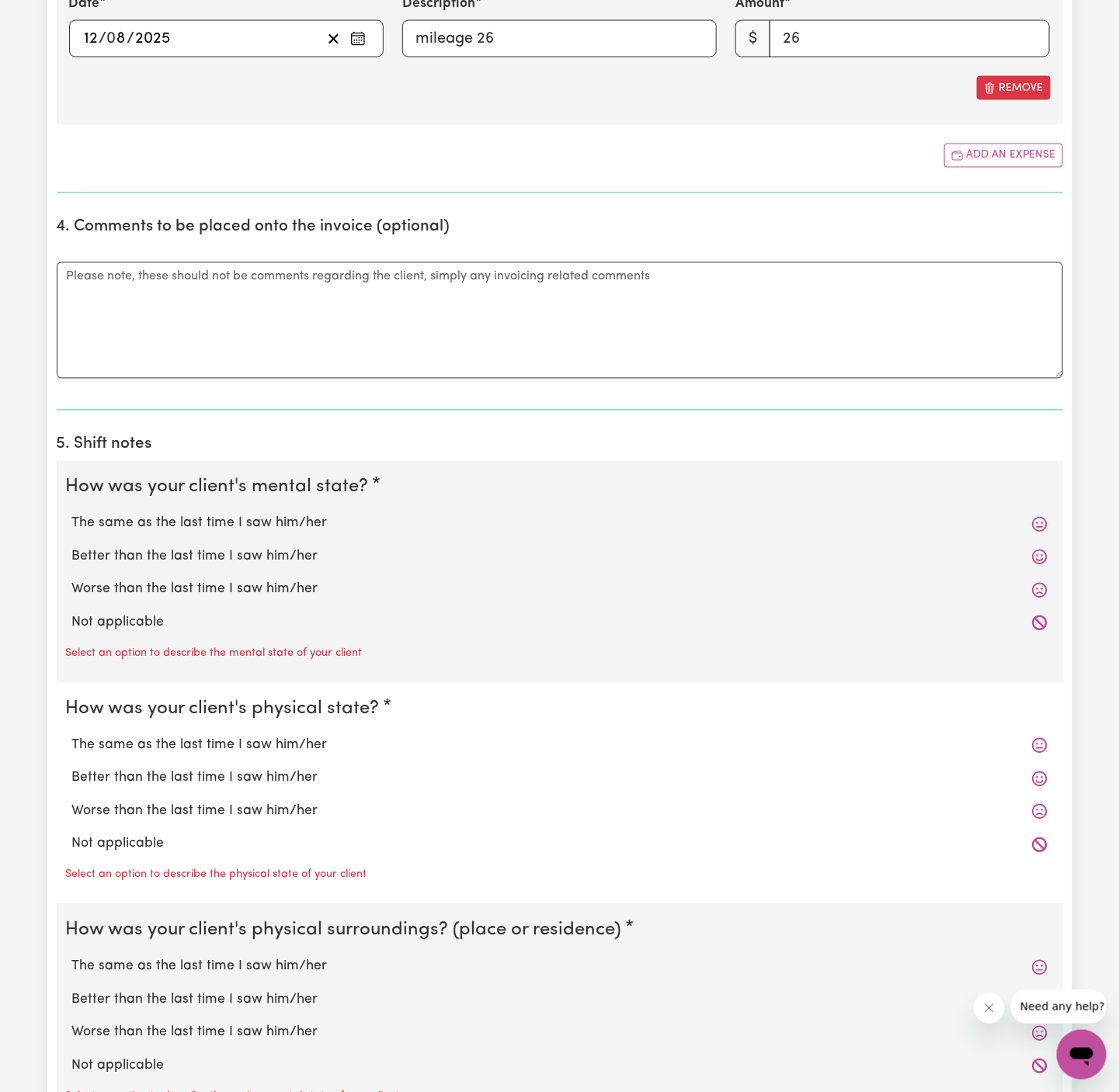
click at [267, 624] on label "Not applicable" at bounding box center [560, 623] width 975 height 20
click at [73, 613] on input "Not applicable" at bounding box center [72, 612] width 1 height 1
radio input "true"
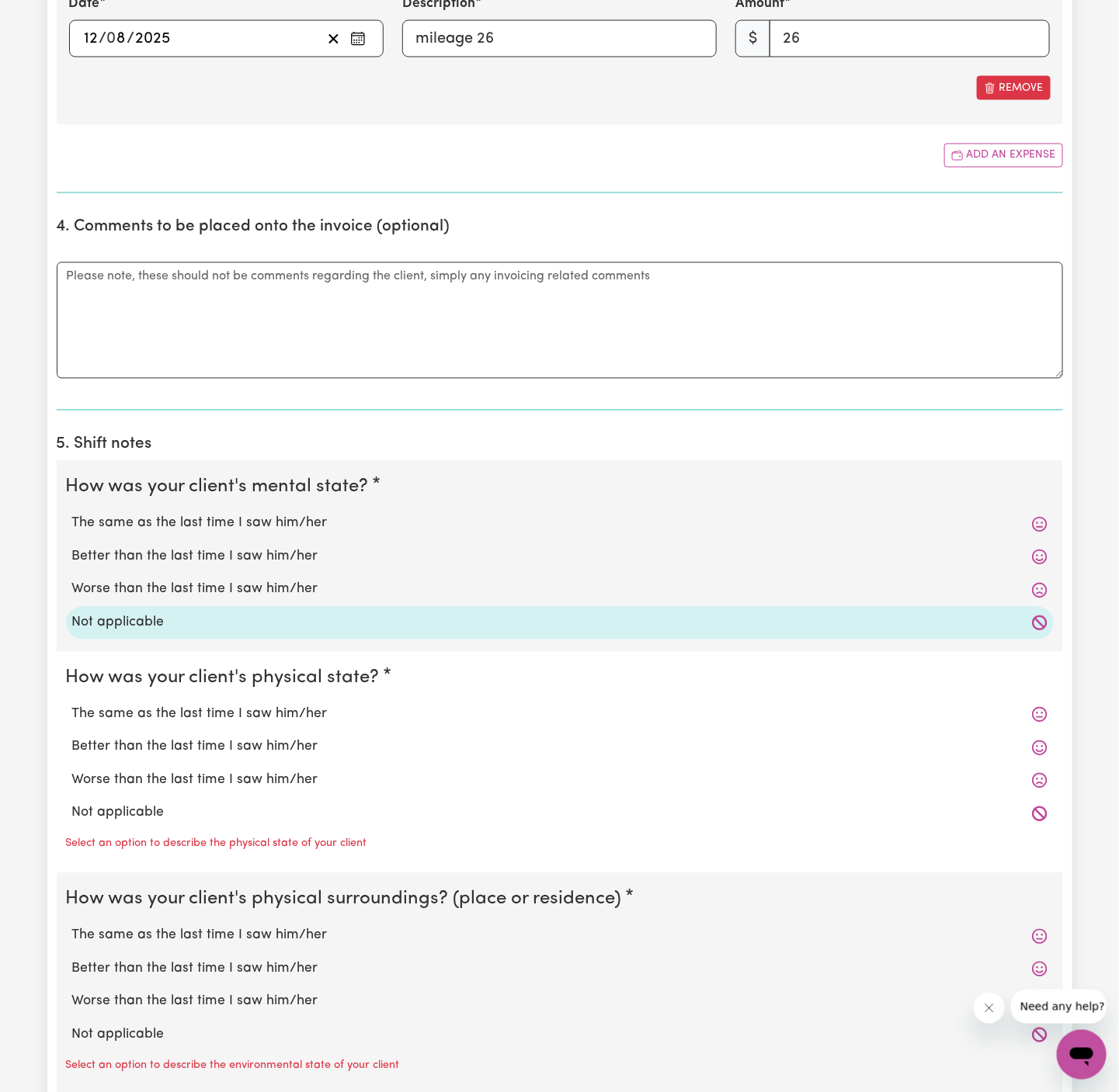
click at [267, 624] on label "Not applicable" at bounding box center [560, 623] width 975 height 20
click at [73, 613] on input "Not applicable" at bounding box center [72, 612] width 1 height 1
click at [231, 809] on label "Not applicable" at bounding box center [560, 813] width 975 height 20
click at [73, 803] on input "Not applicable" at bounding box center [72, 802] width 1 height 1
radio input "true"
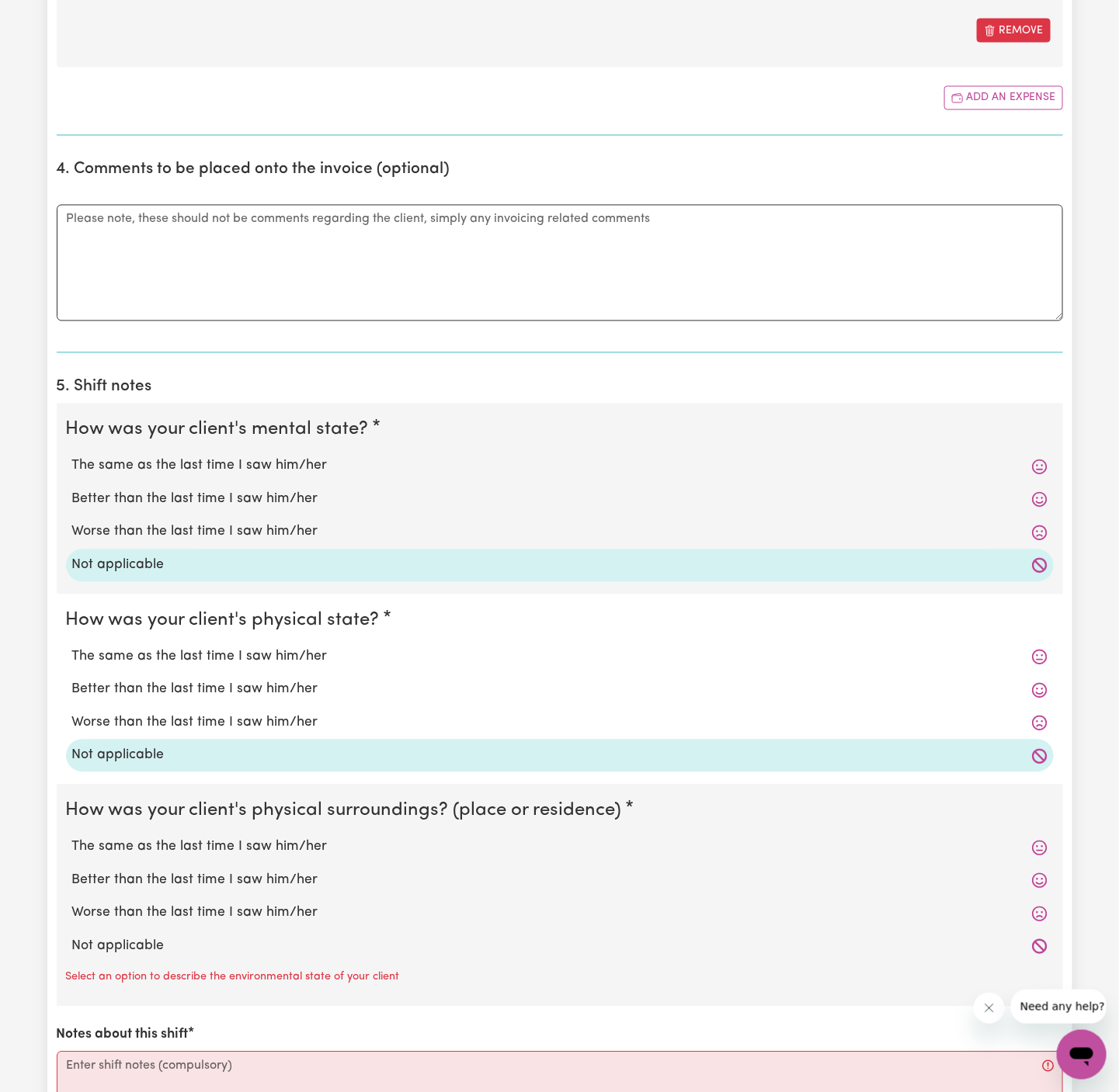
scroll to position [1060, 0]
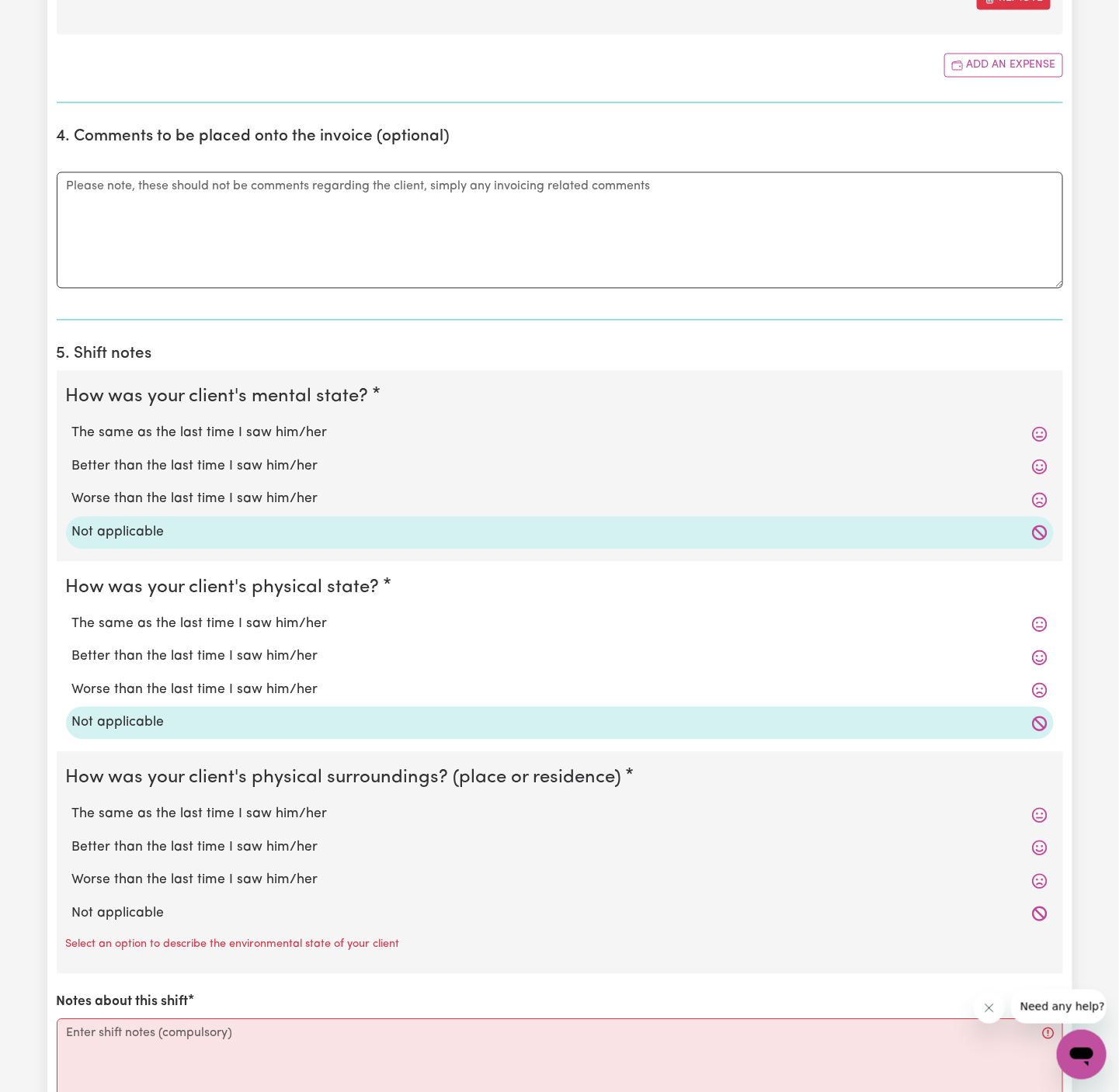
click at [207, 923] on div "Not applicable" at bounding box center [560, 914] width 988 height 32
click at [213, 911] on label "Not applicable" at bounding box center [560, 915] width 975 height 20
click at [73, 904] on input "Not applicable" at bounding box center [72, 904] width 1 height 1
radio input "true"
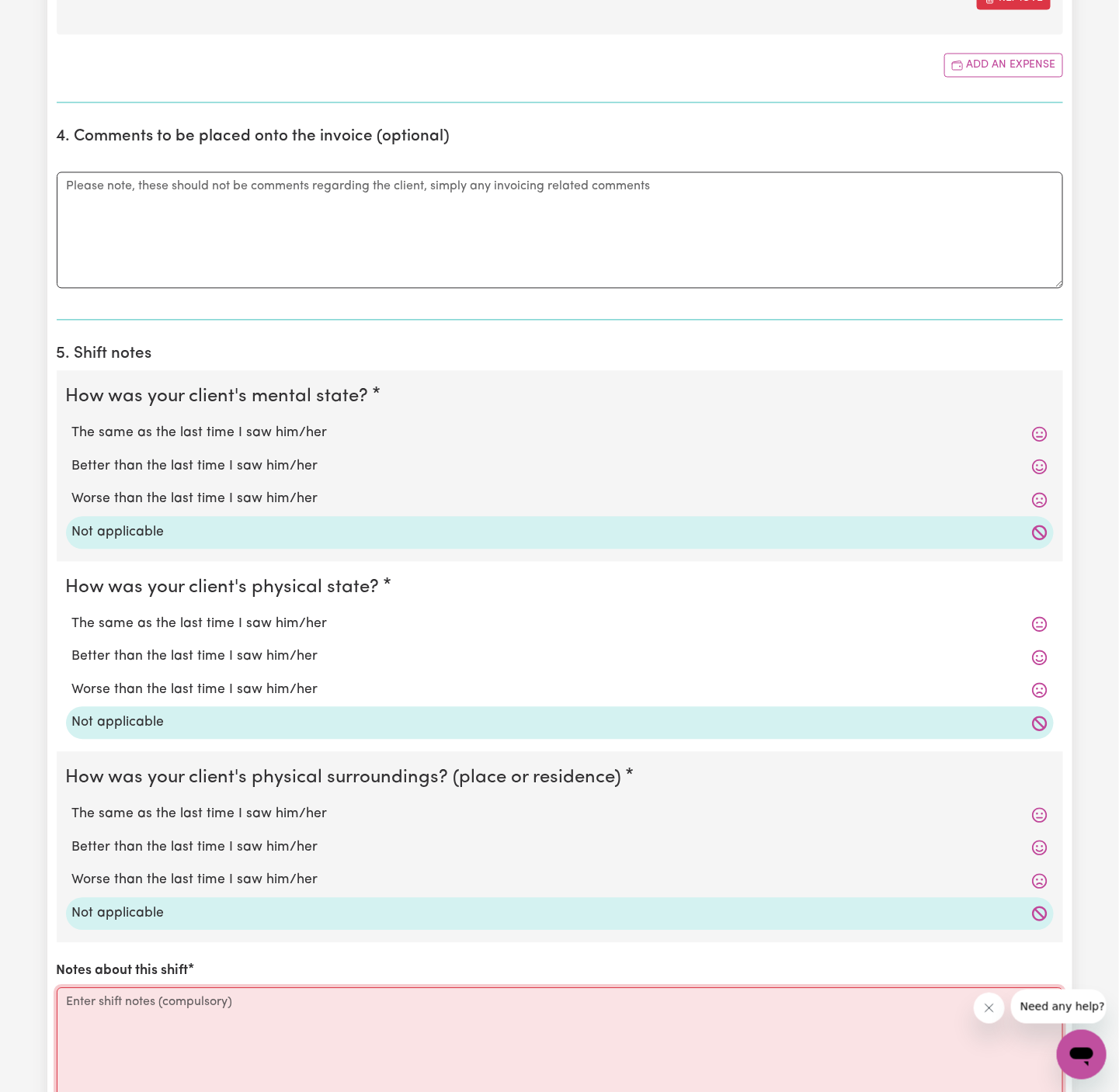
click at [232, 994] on textarea "Notes about this shift" at bounding box center [560, 1046] width 1006 height 117
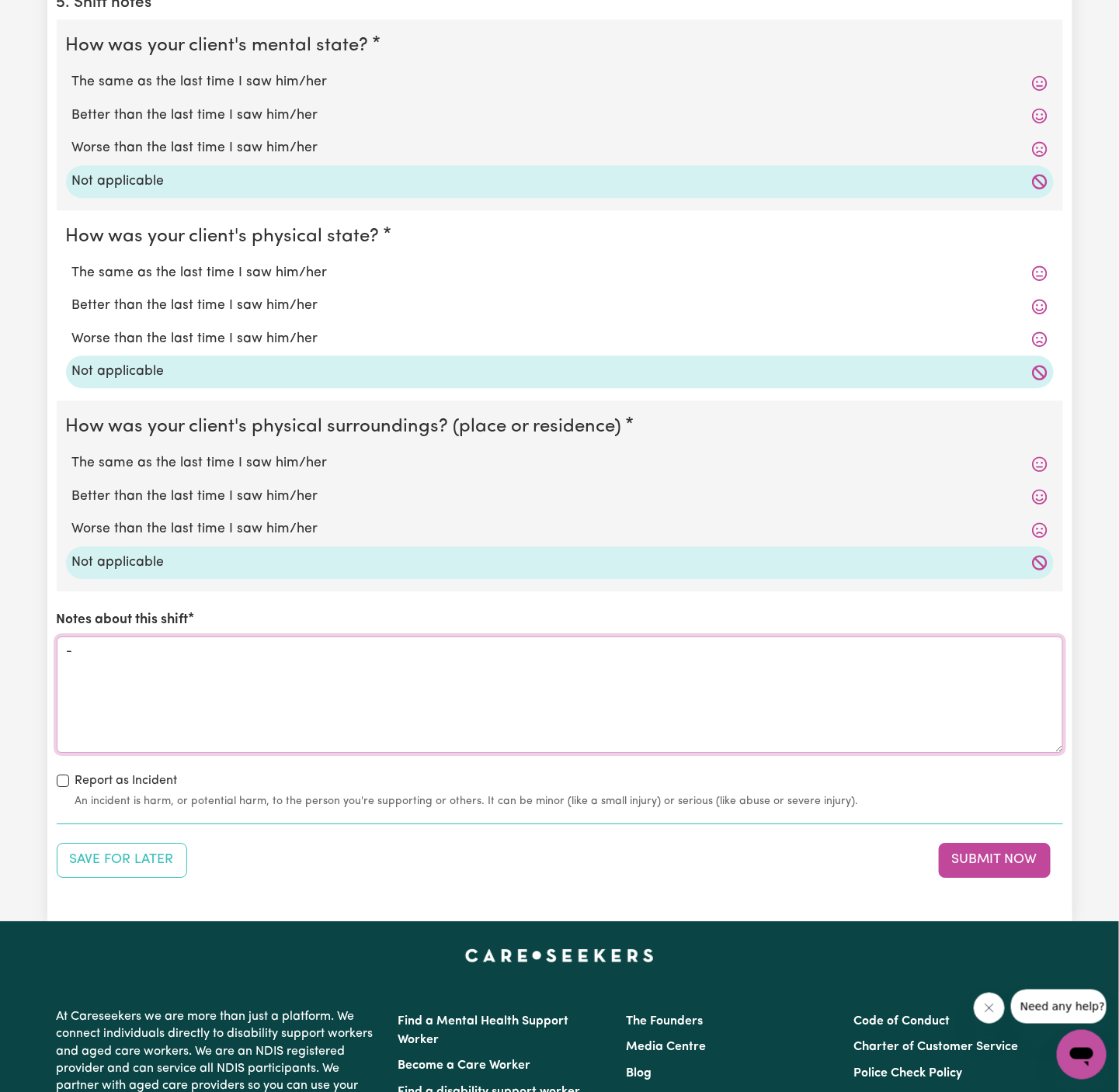
scroll to position [1866, 0]
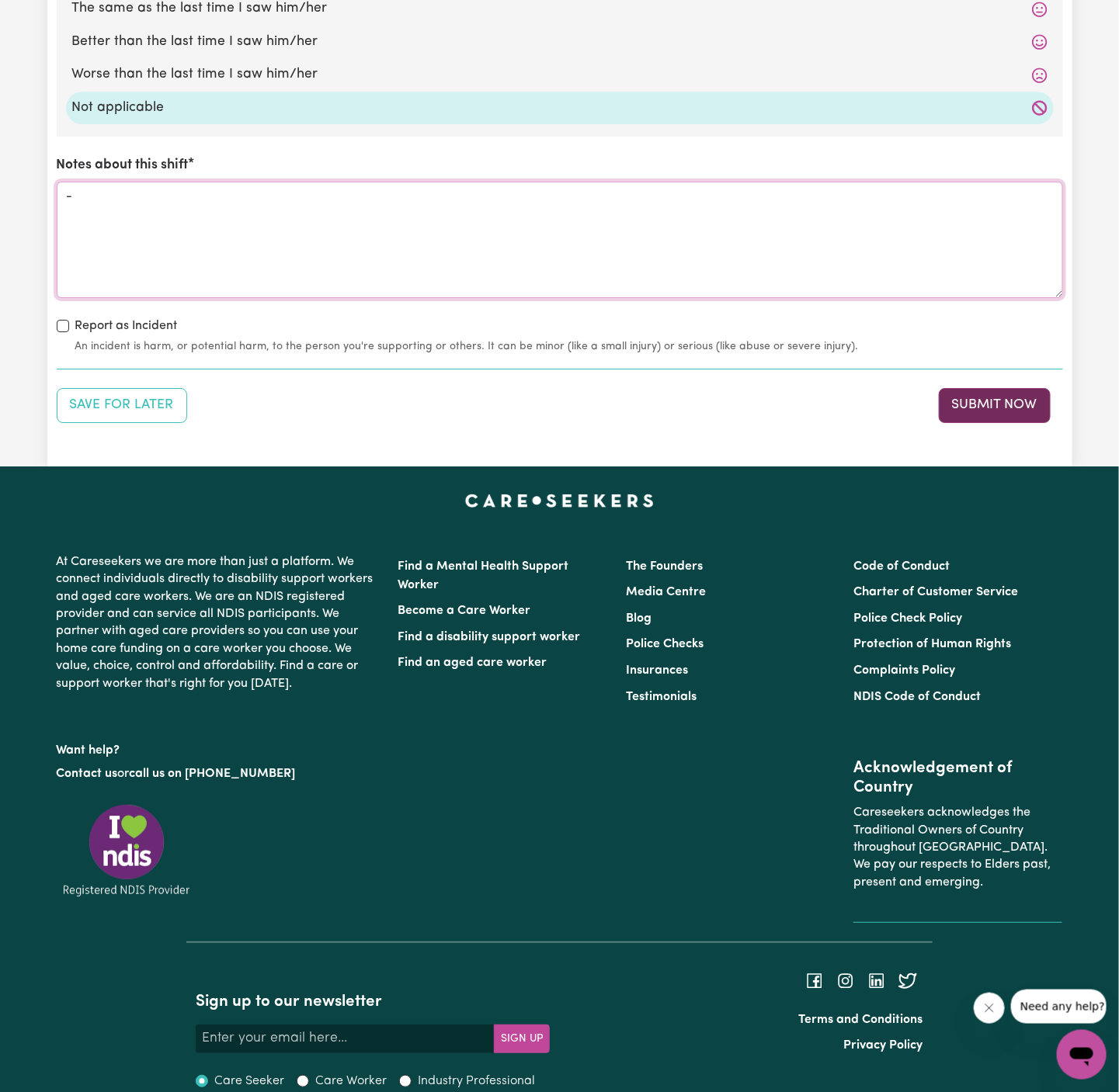
type textarea "-"
click at [1011, 399] on button "Submit Now" at bounding box center [995, 404] width 112 height 34
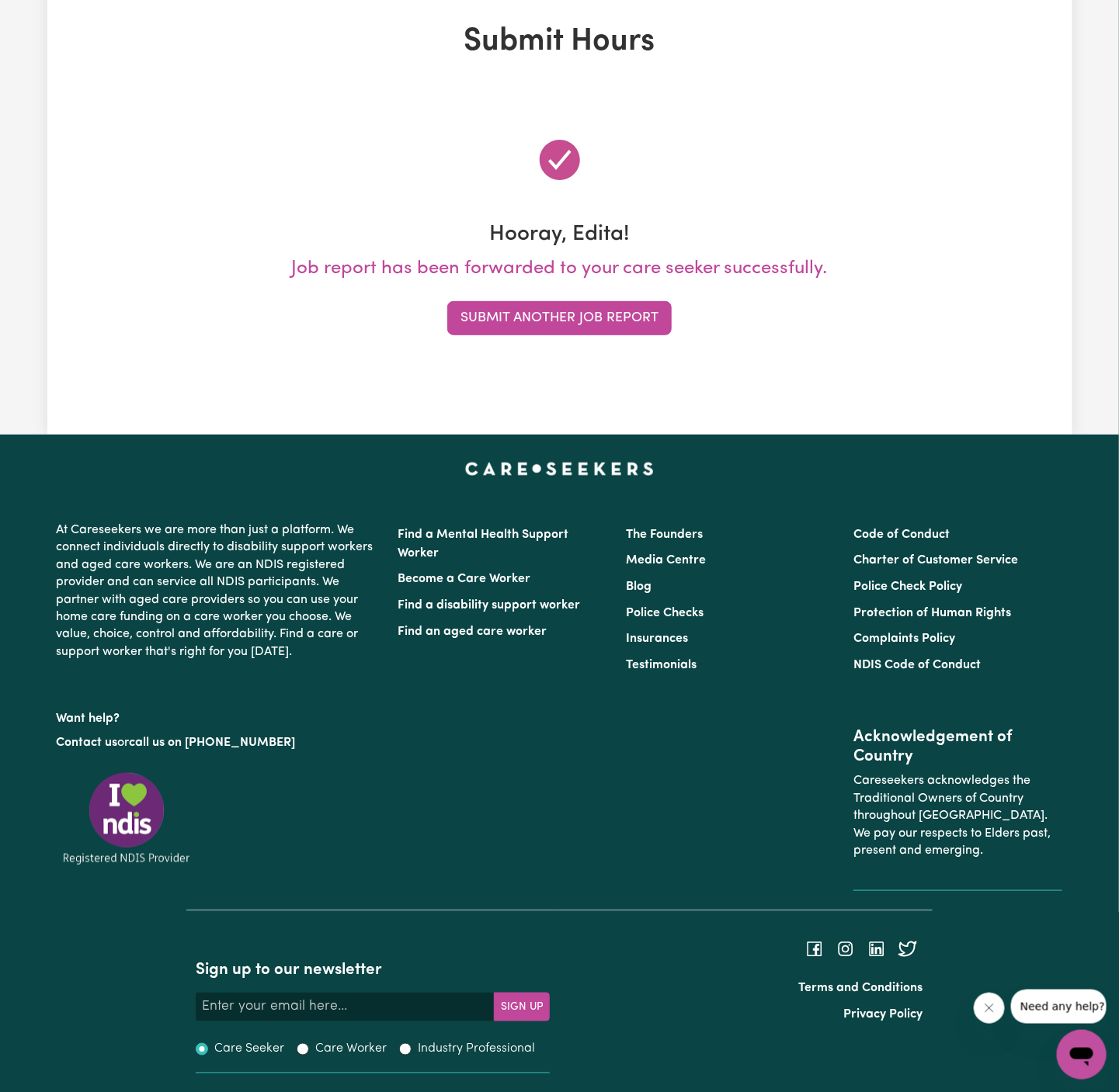
scroll to position [0, 0]
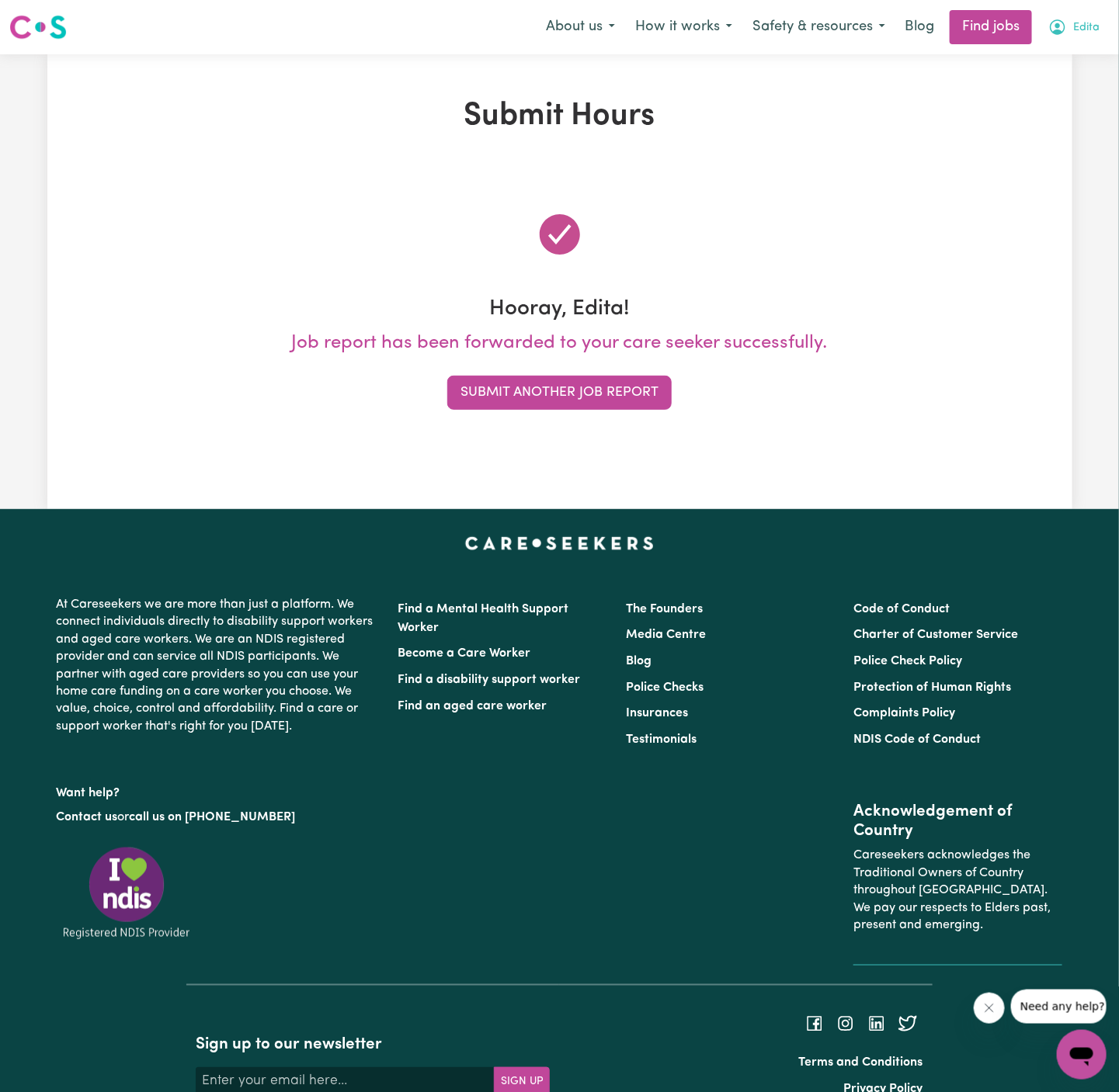
click at [1090, 30] on span "Edita" at bounding box center [1086, 28] width 27 height 17
click at [1086, 51] on link "My Account" at bounding box center [1046, 61] width 122 height 29
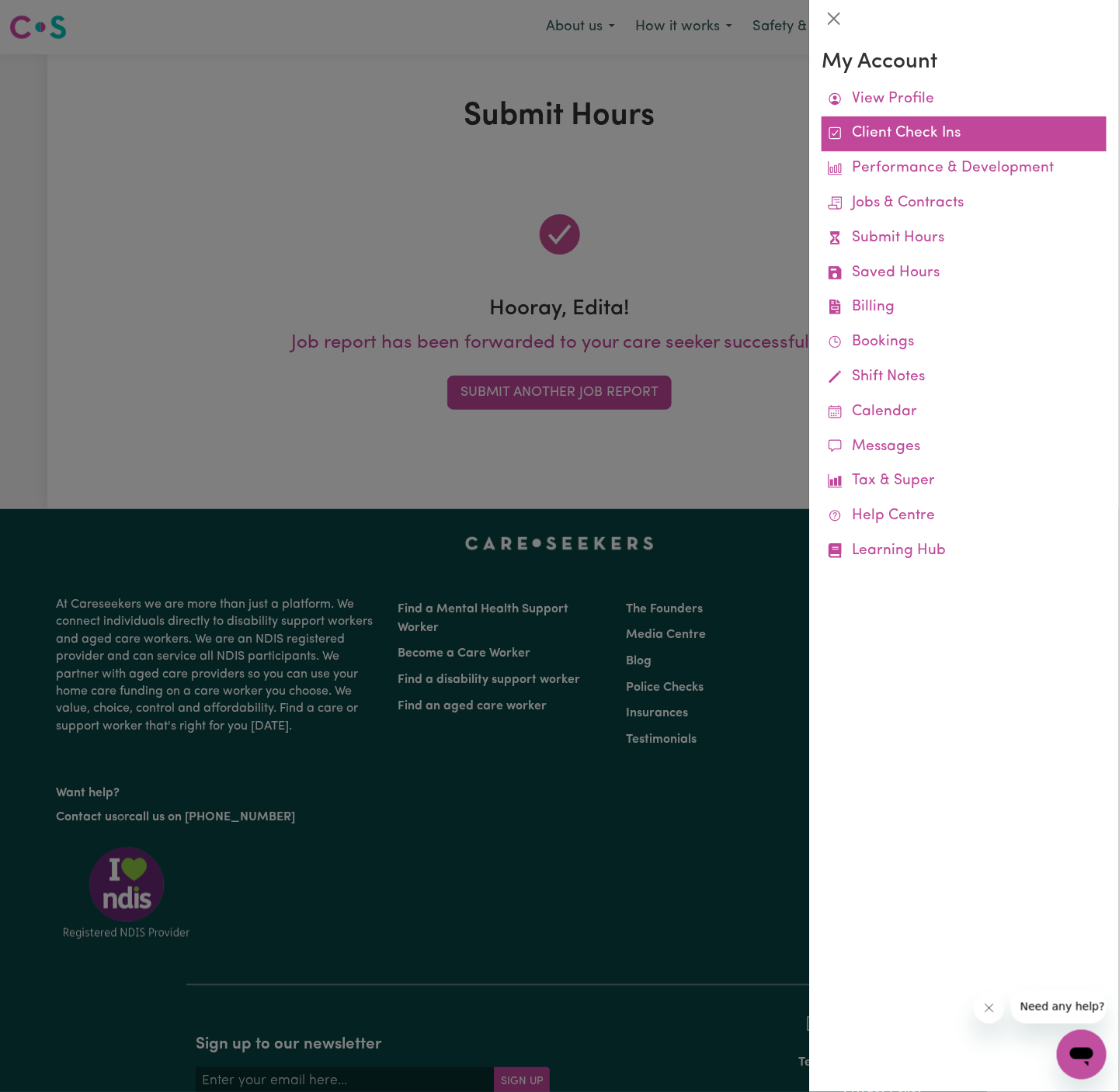
click at [902, 132] on link "Client Check Ins" at bounding box center [964, 134] width 285 height 35
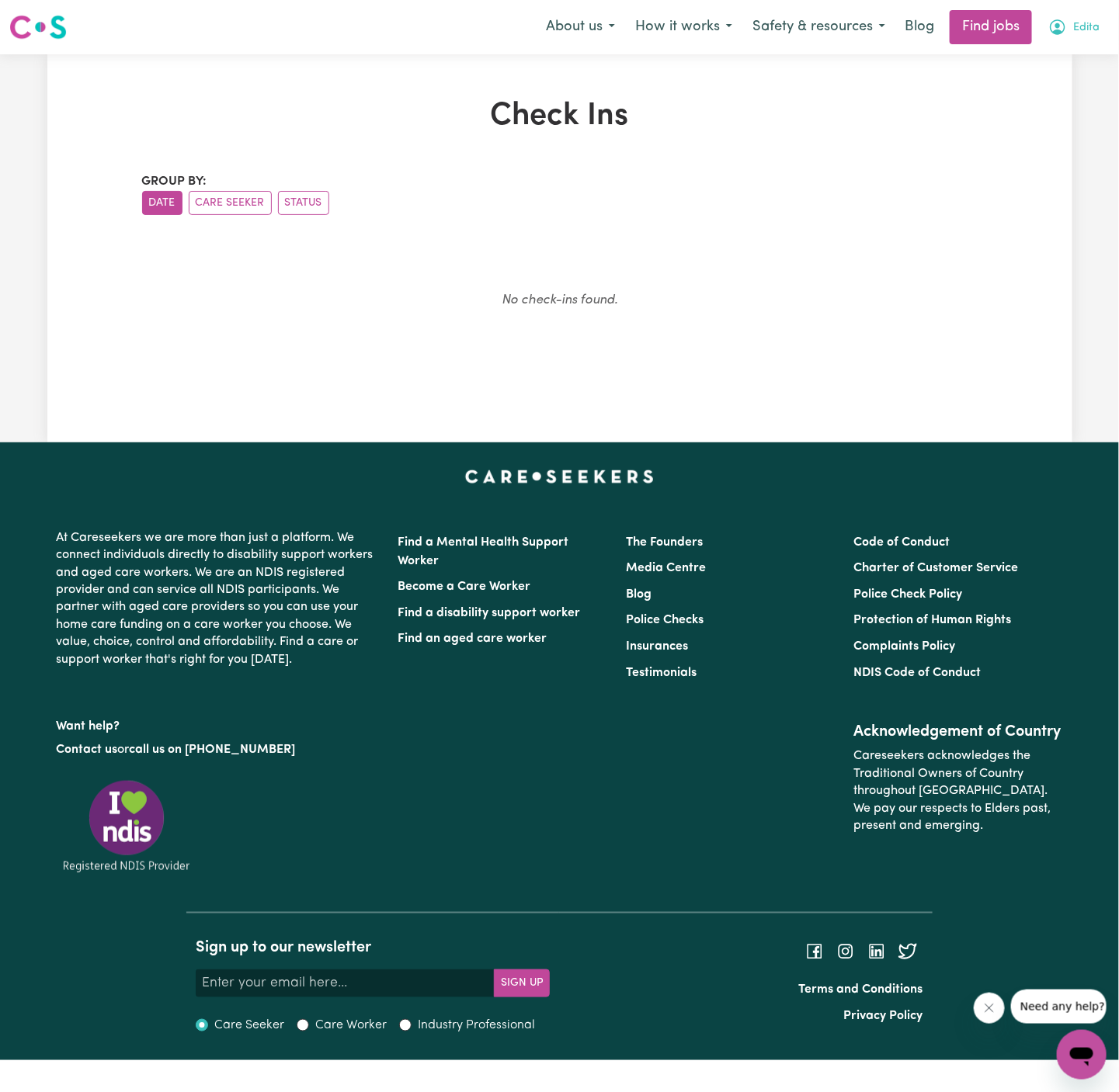
click at [1082, 32] on span "Edita" at bounding box center [1086, 28] width 27 height 17
click at [1050, 63] on link "My Account" at bounding box center [1046, 61] width 122 height 29
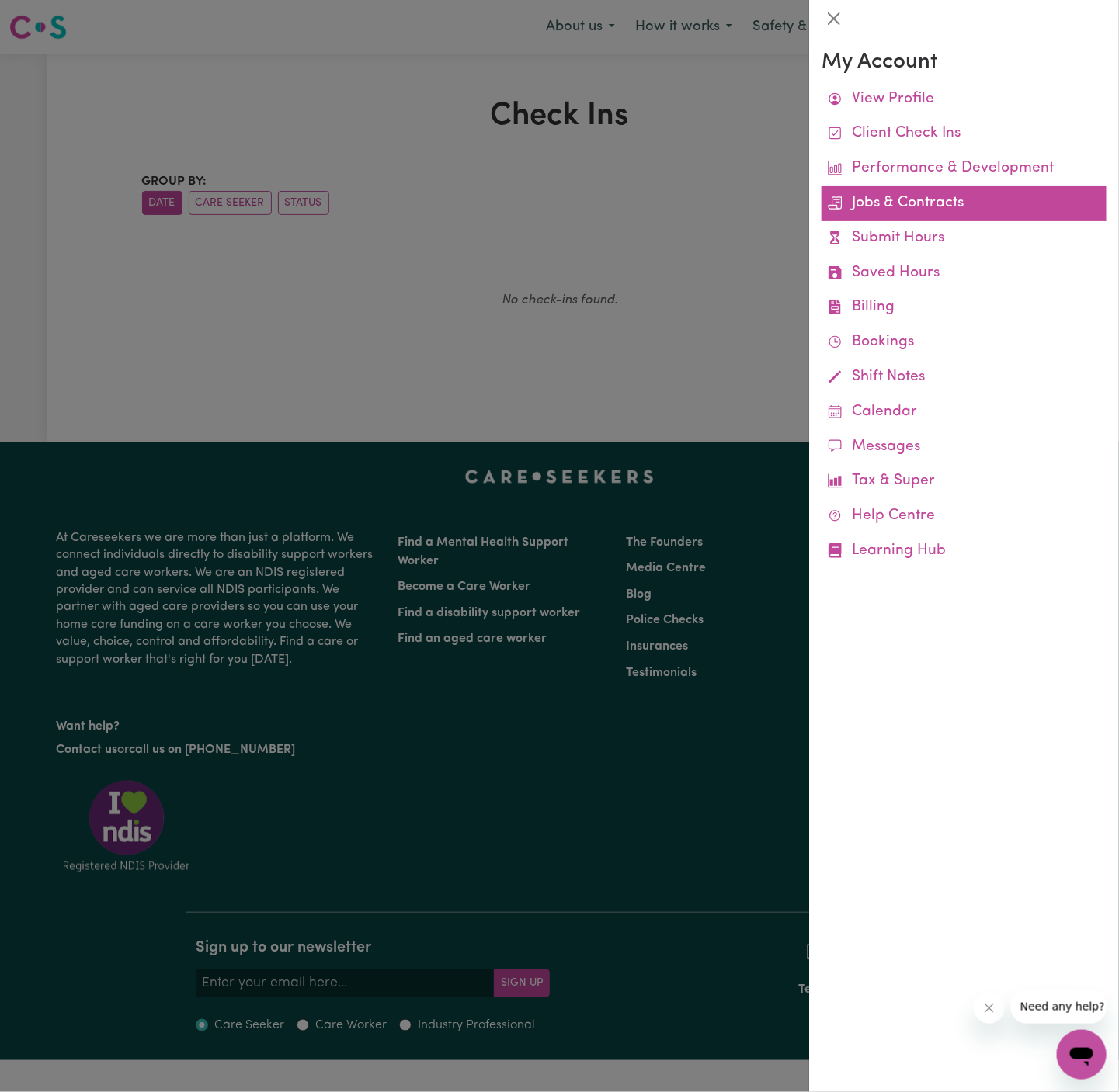
click at [945, 190] on link "Jobs & Contracts" at bounding box center [964, 204] width 285 height 35
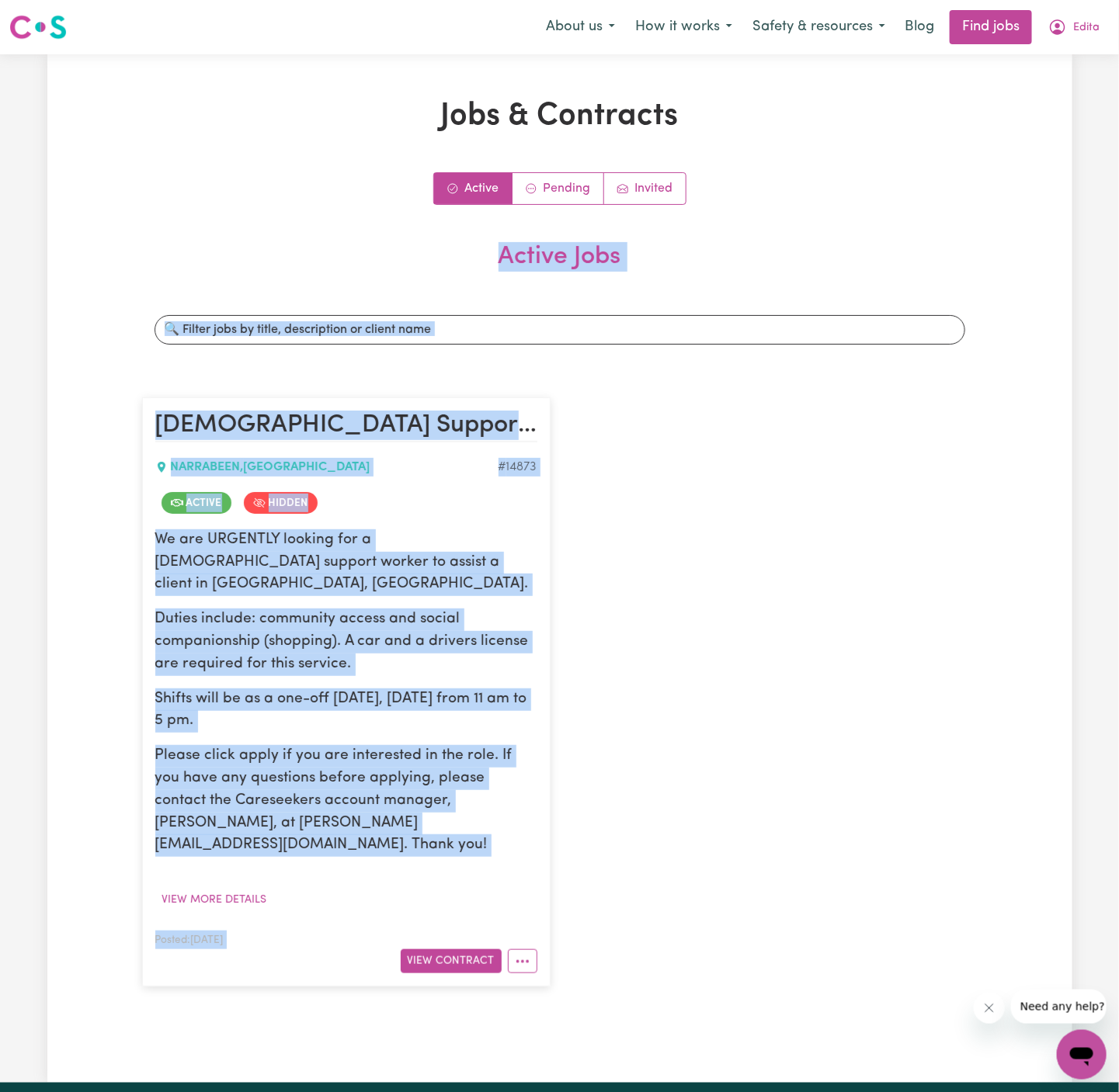
drag, startPoint x: 943, startPoint y: 189, endPoint x: 623, endPoint y: 870, distance: 752.4
click at [623, 870] on div "Active Pending Invited Active Jobs Search jobs [DEMOGRAPHIC_DATA] Support Worke…" at bounding box center [560, 586] width 836 height 830
click at [623, 870] on div "[DEMOGRAPHIC_DATA] Support Worker Needed In [GEOGRAPHIC_DATA], [GEOGRAPHIC_DATA…" at bounding box center [559, 691] width 854 height 620
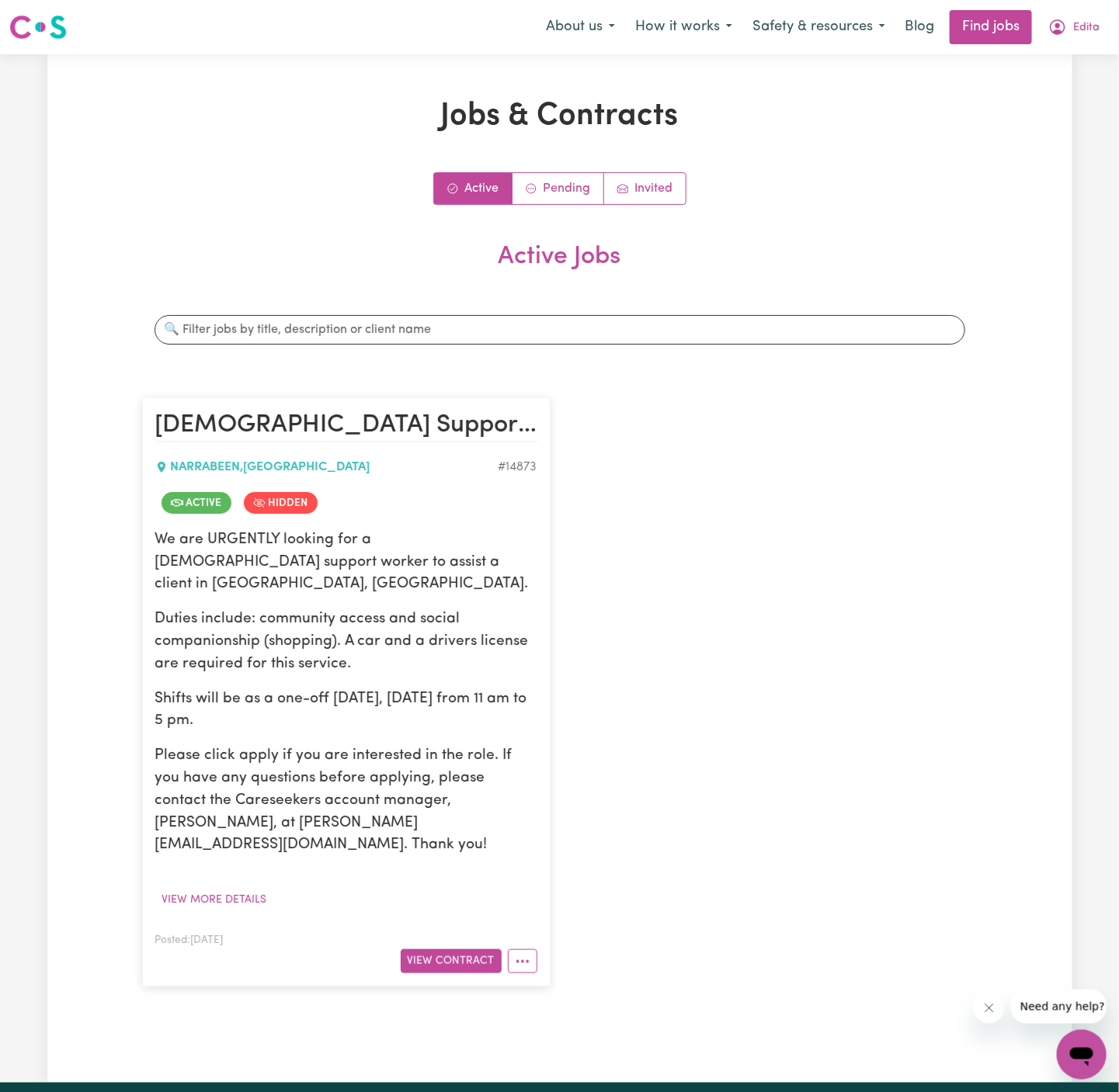
click at [623, 870] on div "[DEMOGRAPHIC_DATA] Support Worker Needed In [GEOGRAPHIC_DATA], [GEOGRAPHIC_DATA…" at bounding box center [559, 691] width 854 height 620
click at [513, 950] on button "More options" at bounding box center [522, 961] width 29 height 24
click at [457, 950] on button "View Contract" at bounding box center [451, 961] width 101 height 24
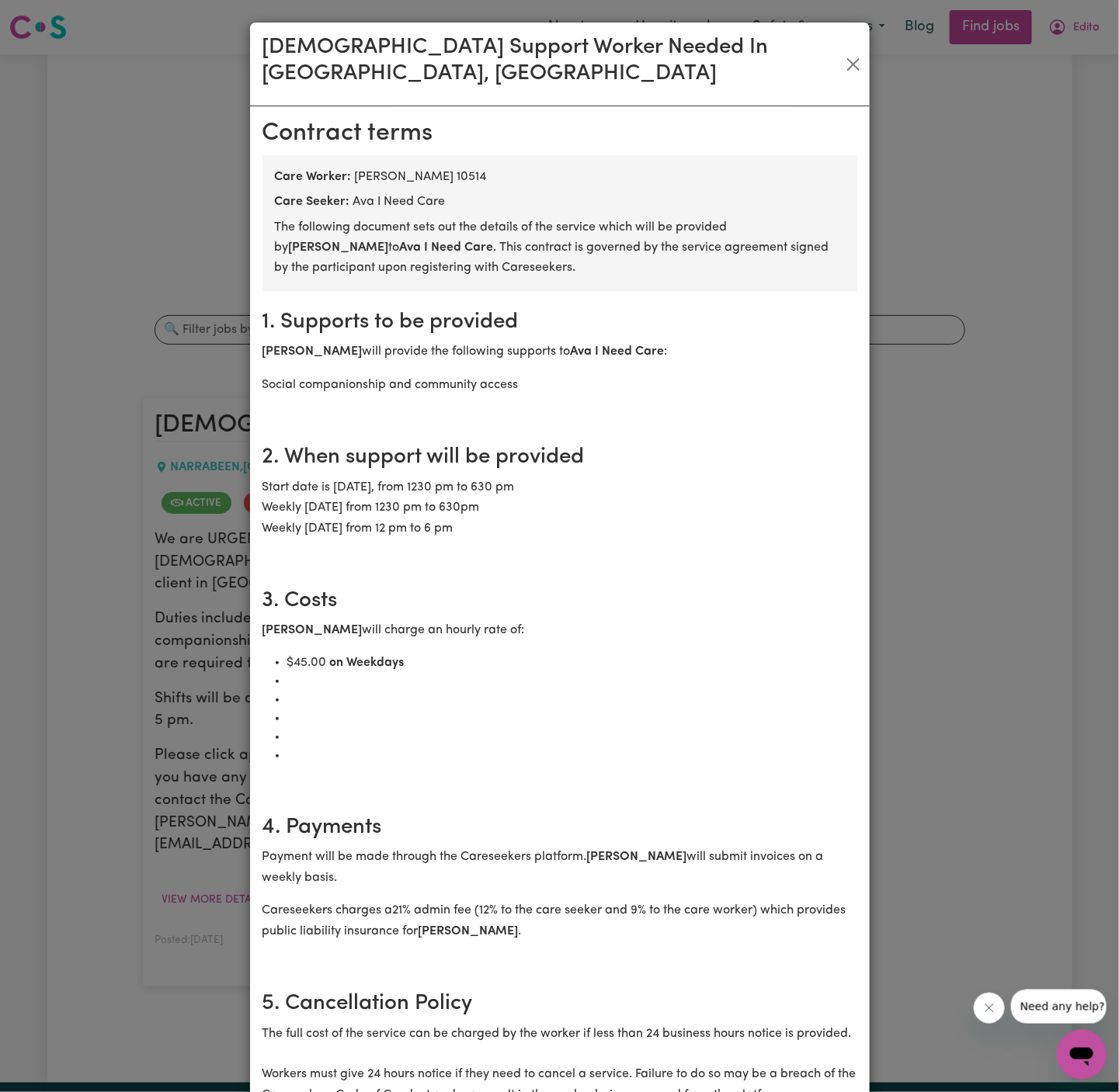
click at [980, 520] on div "[DEMOGRAPHIC_DATA] Support Worker Needed In [GEOGRAPHIC_DATA], [GEOGRAPHIC_DATA…" at bounding box center [559, 546] width 1119 height 1092
click at [851, 52] on button "Close" at bounding box center [853, 64] width 20 height 25
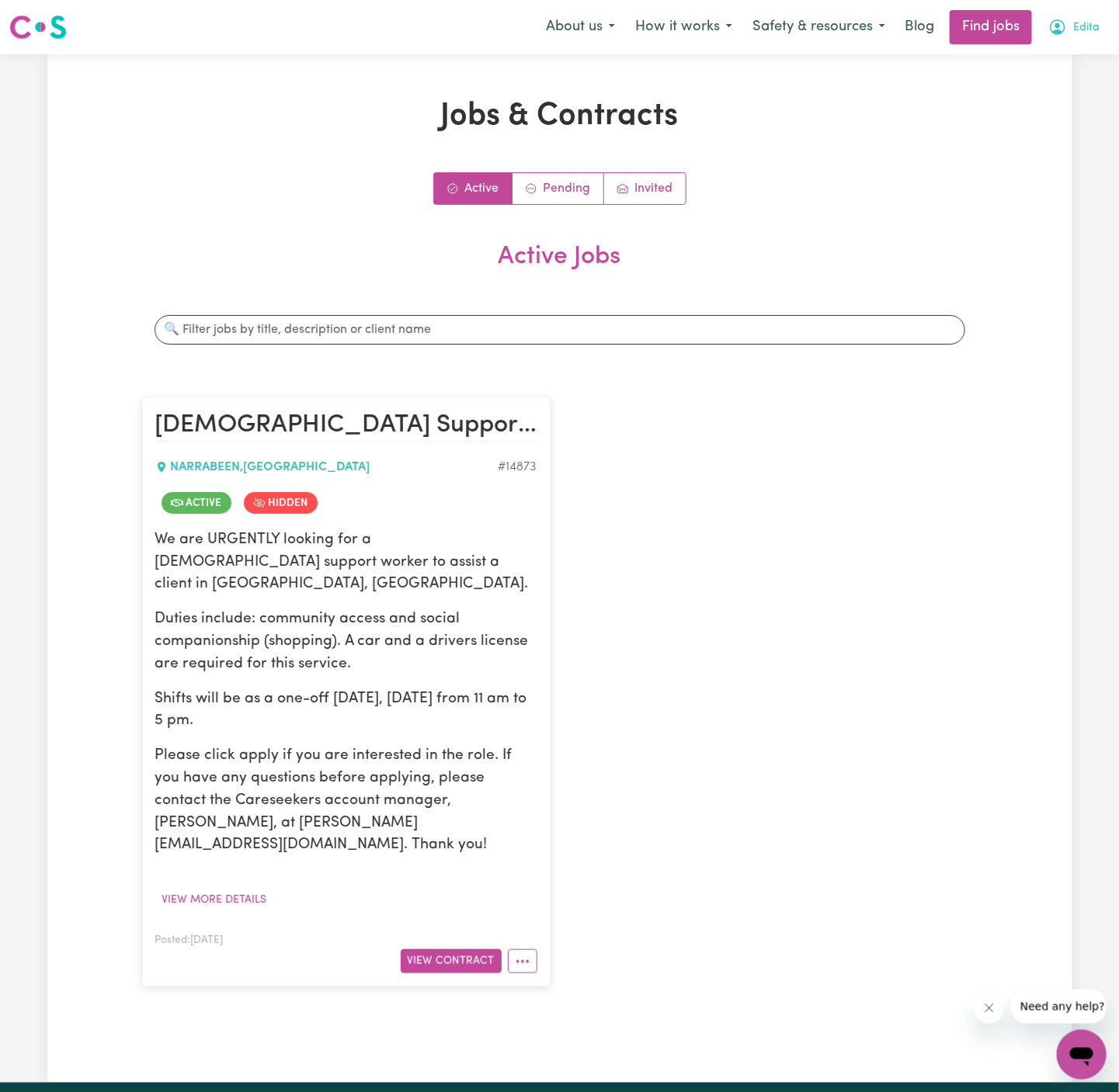
click at [1088, 26] on span "Edita" at bounding box center [1086, 28] width 27 height 17
click at [1085, 123] on link "Logout" at bounding box center [1046, 119] width 122 height 29
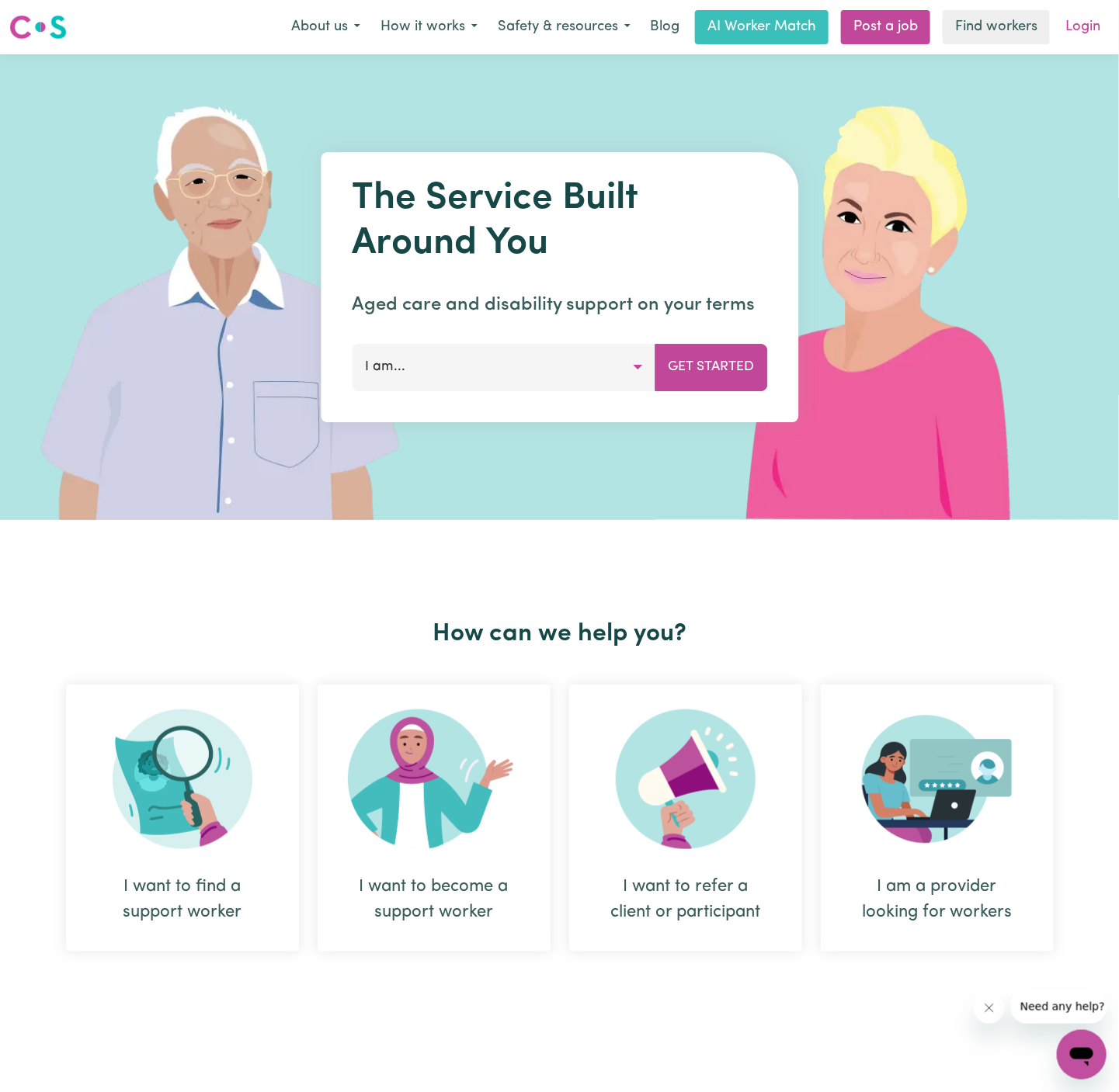
click at [1086, 15] on link "Login" at bounding box center [1082, 27] width 53 height 34
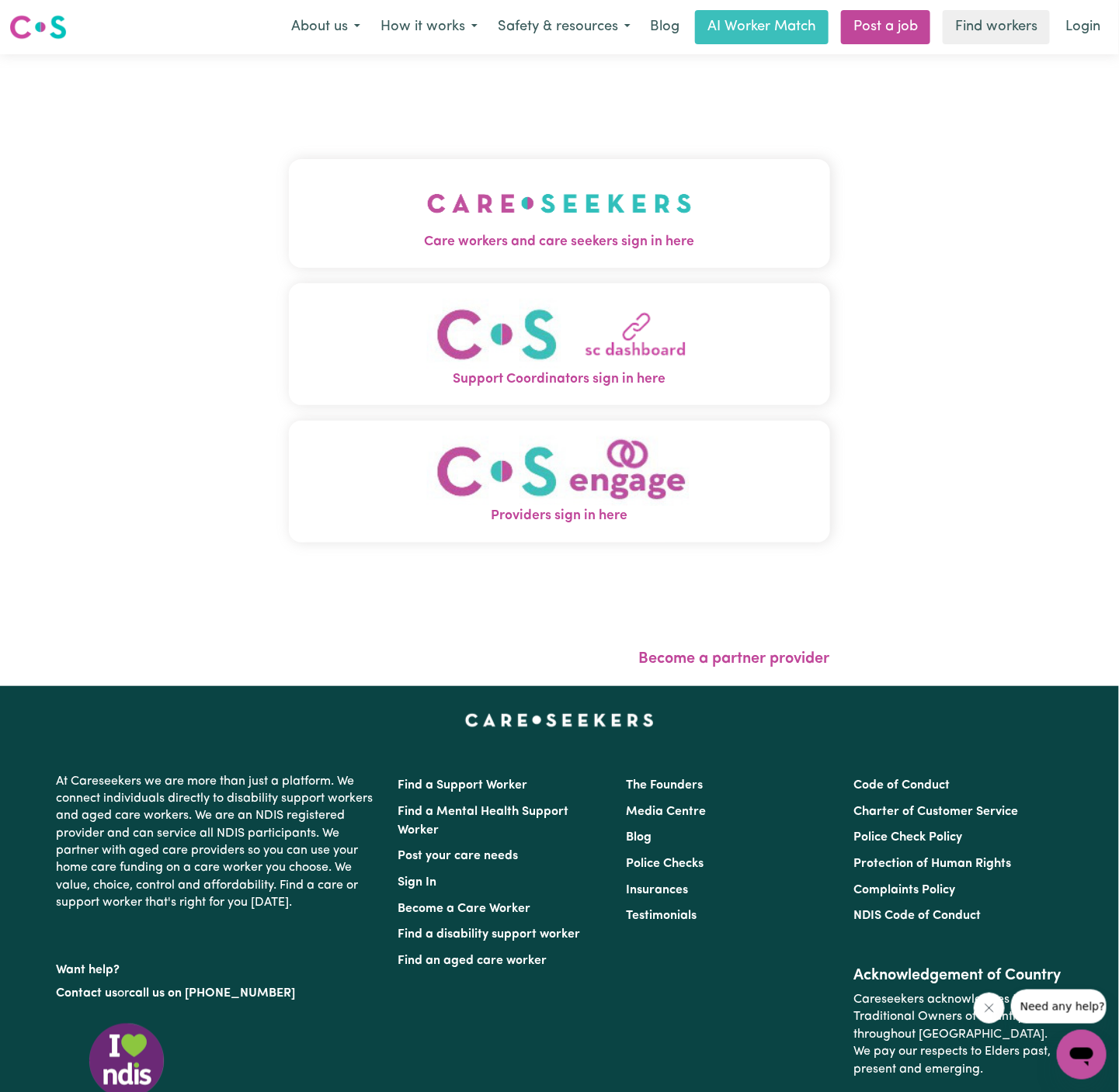
click at [427, 209] on img "Care workers and care seekers sign in here" at bounding box center [559, 203] width 265 height 57
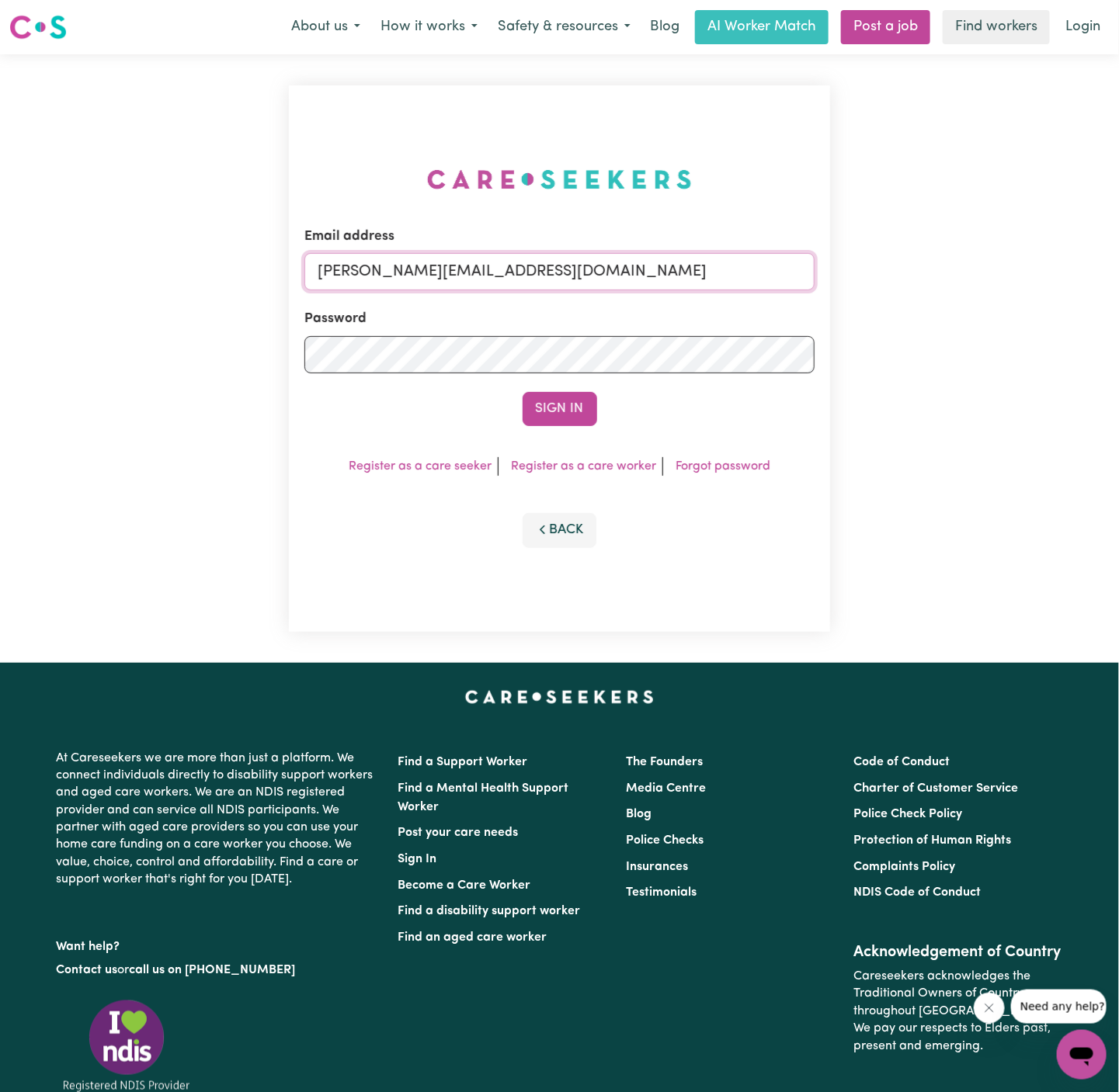
click at [556, 272] on input "[PERSON_NAME][EMAIL_ADDRESS][DOMAIN_NAME]" at bounding box center [559, 271] width 510 height 38
drag, startPoint x: 393, startPoint y: 267, endPoint x: 706, endPoint y: 286, distance: 313.6
click at [706, 286] on input "[EMAIL_ADDRESS][DOMAIN_NAME]" at bounding box center [559, 271] width 510 height 38
type input "[EMAIL_ADDRESS][DOMAIN_NAME]"
click at [566, 406] on button "Sign In" at bounding box center [559, 408] width 74 height 34
